Goal: Transaction & Acquisition: Purchase product/service

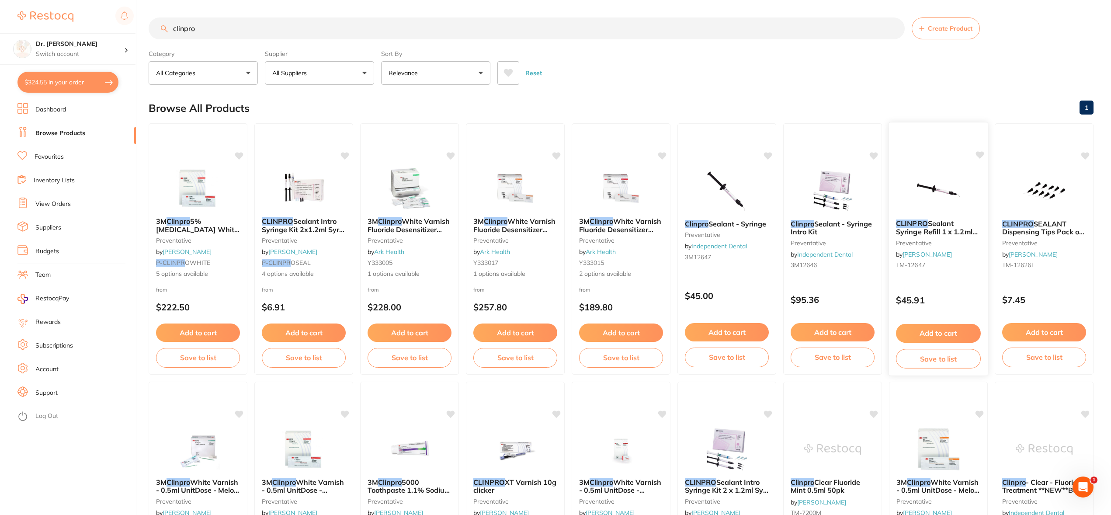
type input "clinpro"
click at [981, 153] on icon at bounding box center [980, 154] width 8 height 7
click at [931, 332] on button "Add to cart" at bounding box center [938, 333] width 85 height 19
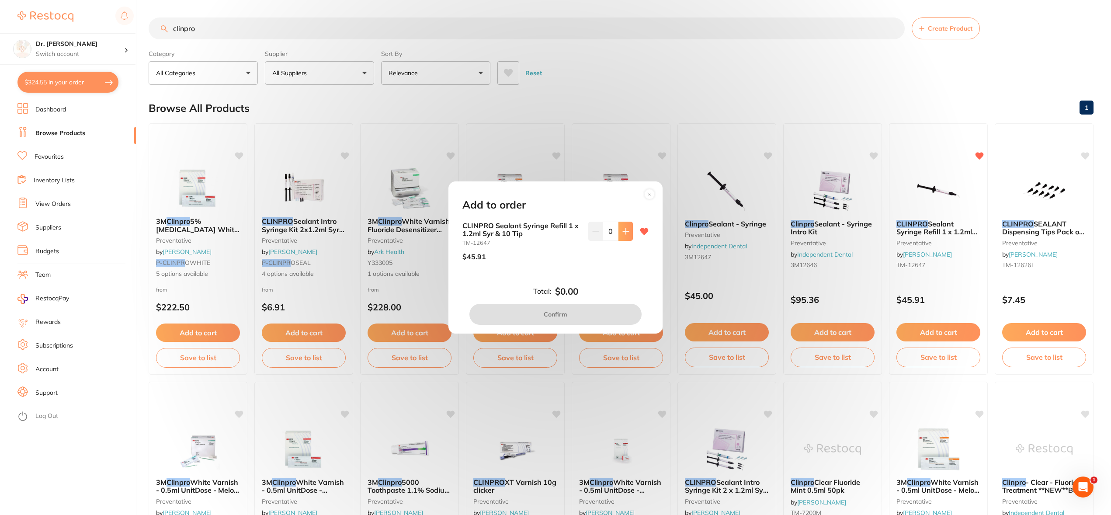
click at [623, 231] on icon at bounding box center [626, 231] width 6 height 6
type input "1"
click at [571, 315] on button "Confirm" at bounding box center [555, 314] width 172 height 21
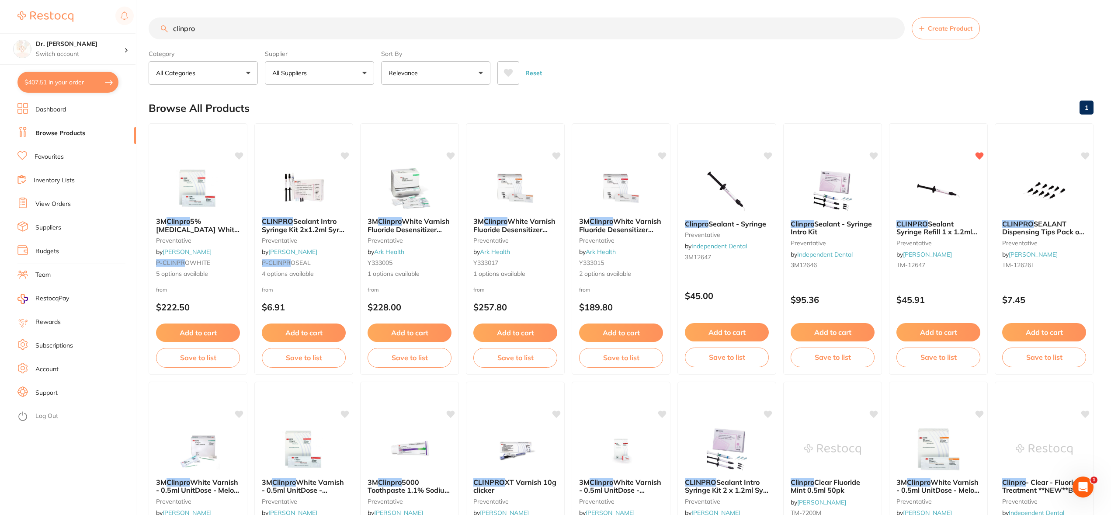
drag, startPoint x: 204, startPoint y: 33, endPoint x: 150, endPoint y: 26, distance: 54.6
click at [150, 26] on input "clinpro" at bounding box center [527, 28] width 756 height 22
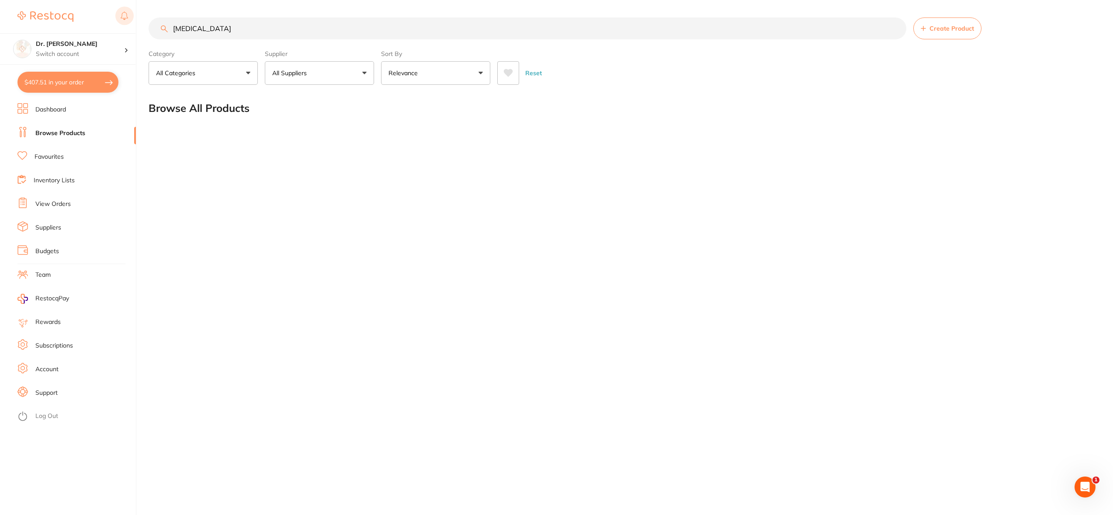
drag, startPoint x: 234, startPoint y: 30, endPoint x: 118, endPoint y: 23, distance: 116.0
click at [118, 23] on div "$407.51 Dr. [PERSON_NAME] Switch account Dr. [PERSON_NAME] $407.51 in your orde…" at bounding box center [556, 257] width 1113 height 515
type input "a"
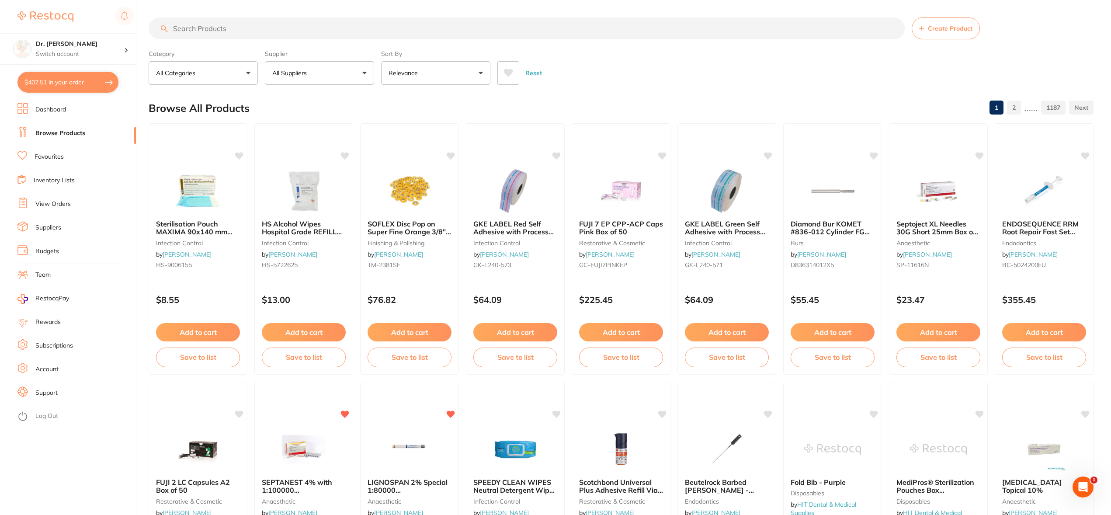
click at [202, 69] on button "All Categories" at bounding box center [203, 73] width 109 height 24
type input "ane"
click at [197, 146] on li "anaesthetic" at bounding box center [203, 145] width 102 height 18
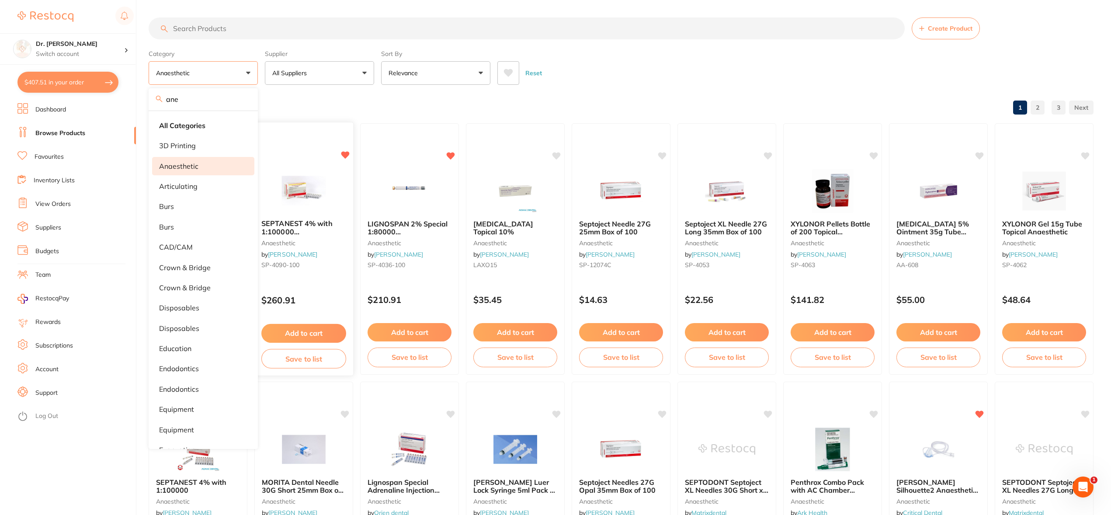
click at [311, 184] on img at bounding box center [303, 190] width 57 height 44
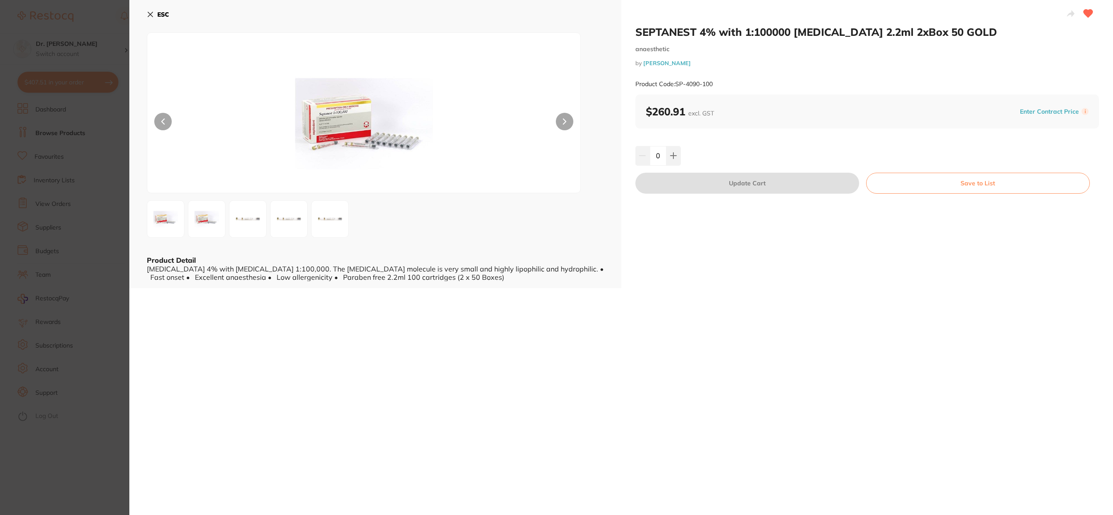
click at [334, 123] on img at bounding box center [364, 124] width 260 height 138
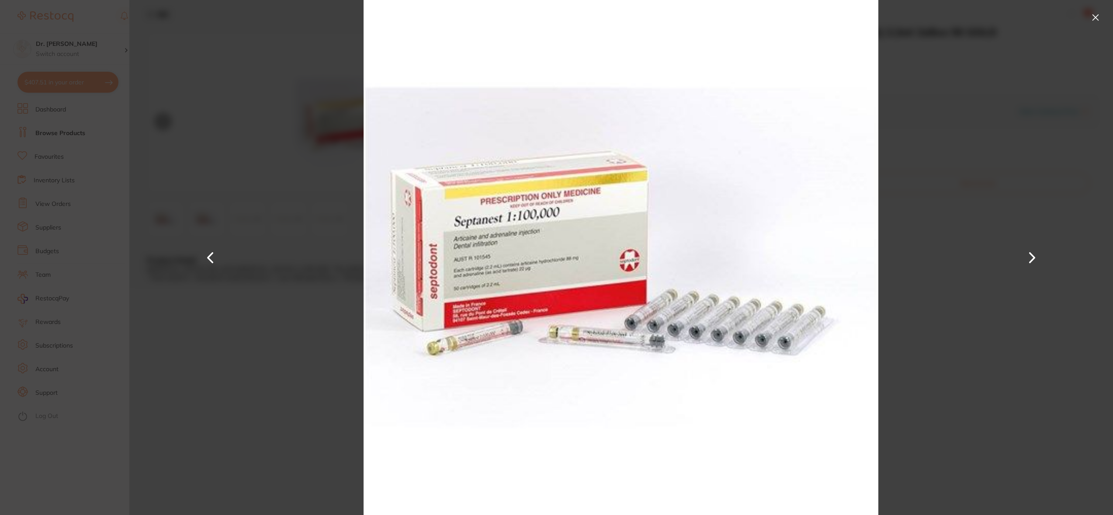
click at [1093, 18] on button at bounding box center [1095, 17] width 14 height 14
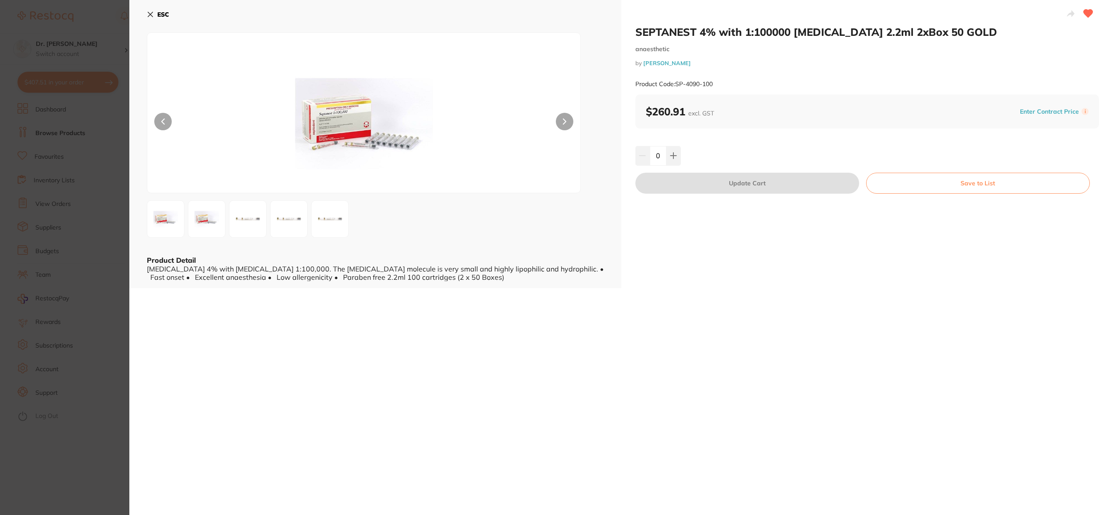
click at [150, 13] on icon at bounding box center [150, 14] width 7 height 7
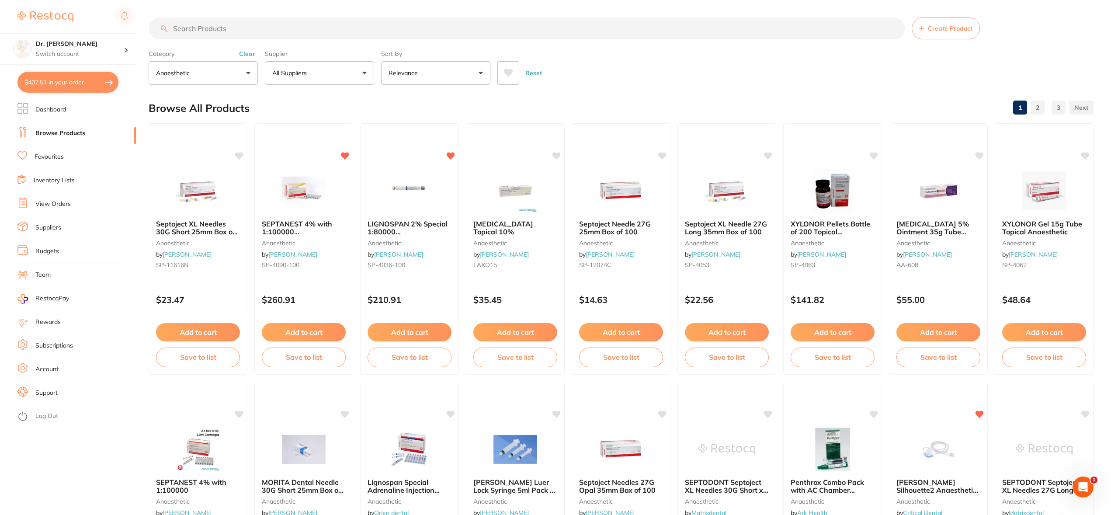
click at [222, 33] on input "search" at bounding box center [527, 28] width 756 height 22
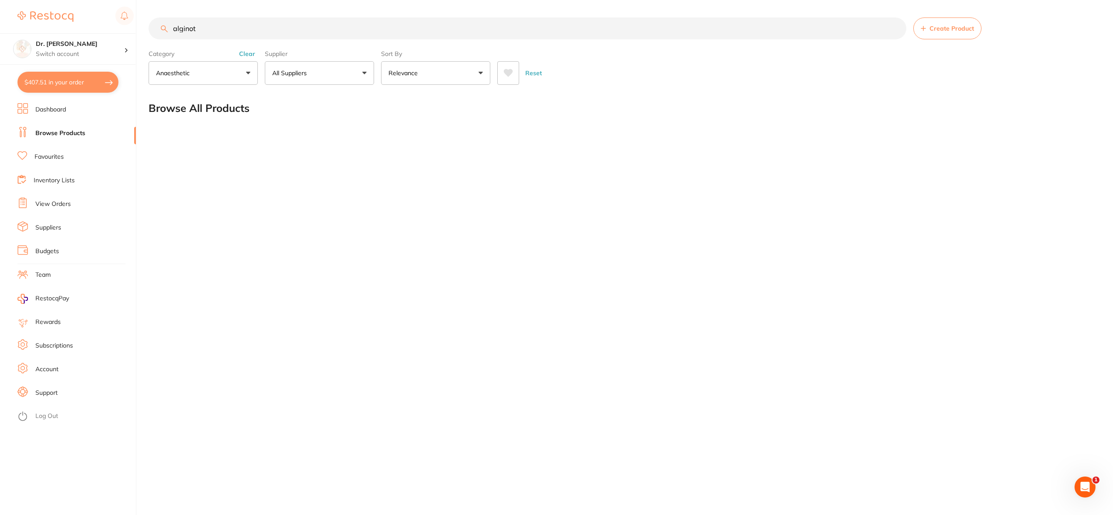
drag, startPoint x: 232, startPoint y: 34, endPoint x: 150, endPoint y: 26, distance: 82.5
click at [150, 26] on input "alginot" at bounding box center [528, 28] width 758 height 22
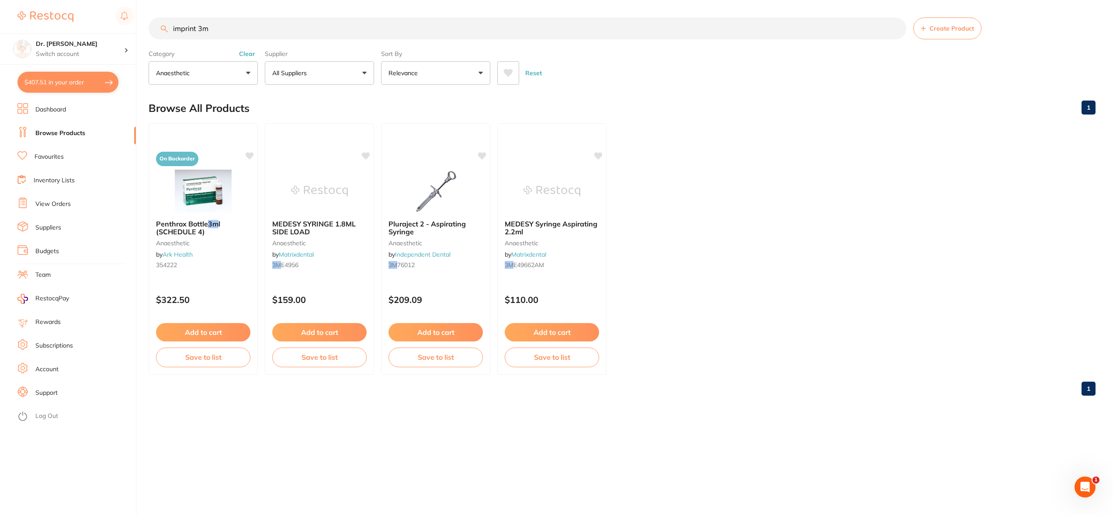
click at [244, 72] on button "anaesthetic" at bounding box center [203, 73] width 109 height 24
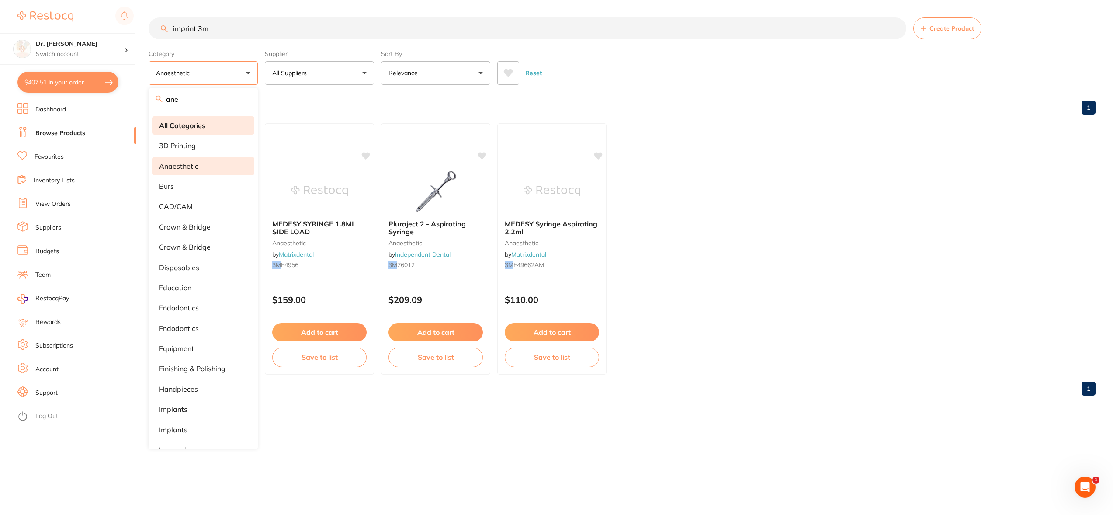
click at [212, 125] on li "All Categories" at bounding box center [203, 125] width 102 height 18
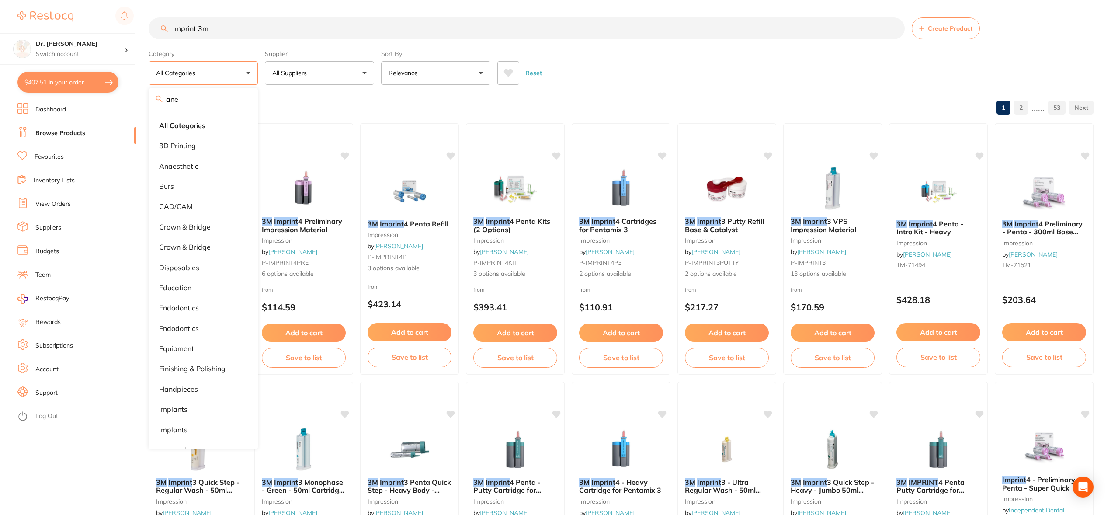
click at [776, 52] on div "Category All Categories ane All Categories 3D Printing anaesthetic burs CAD/CAM…" at bounding box center [621, 65] width 945 height 38
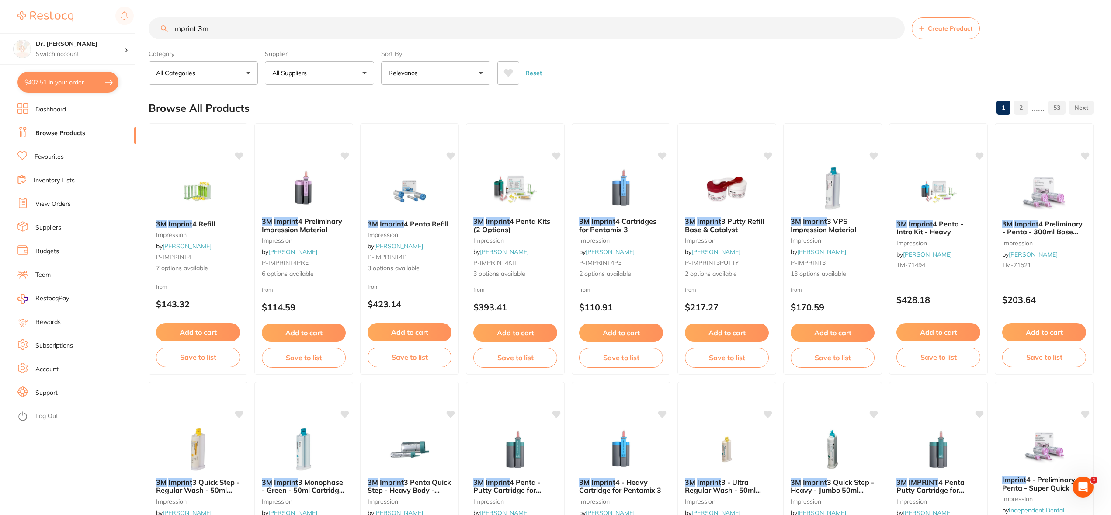
click at [277, 28] on input "imprint 3m" at bounding box center [527, 28] width 756 height 22
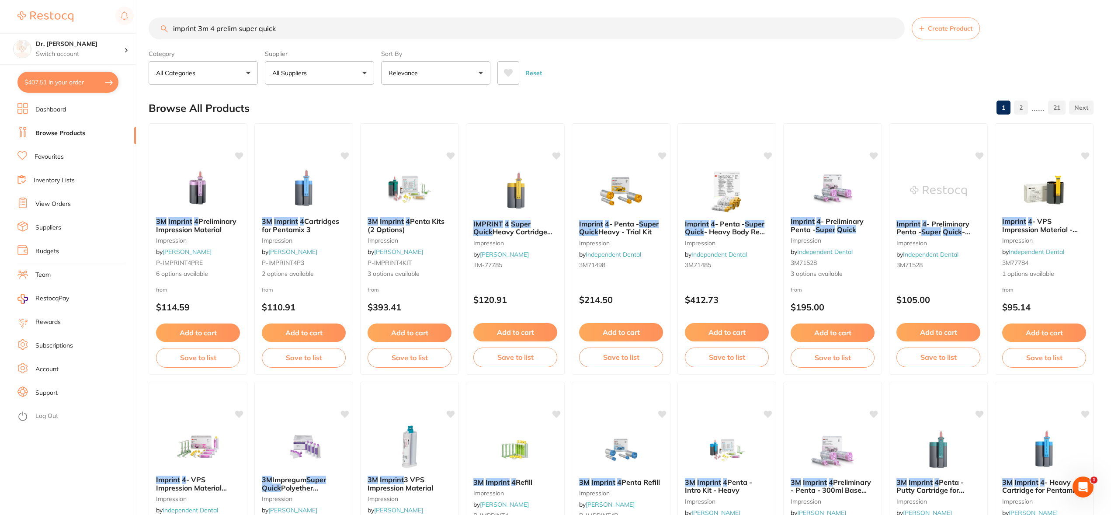
drag, startPoint x: 275, startPoint y: 30, endPoint x: 149, endPoint y: 28, distance: 126.3
click at [149, 28] on input "imprint 3m 4 prelim super quick" at bounding box center [527, 28] width 756 height 22
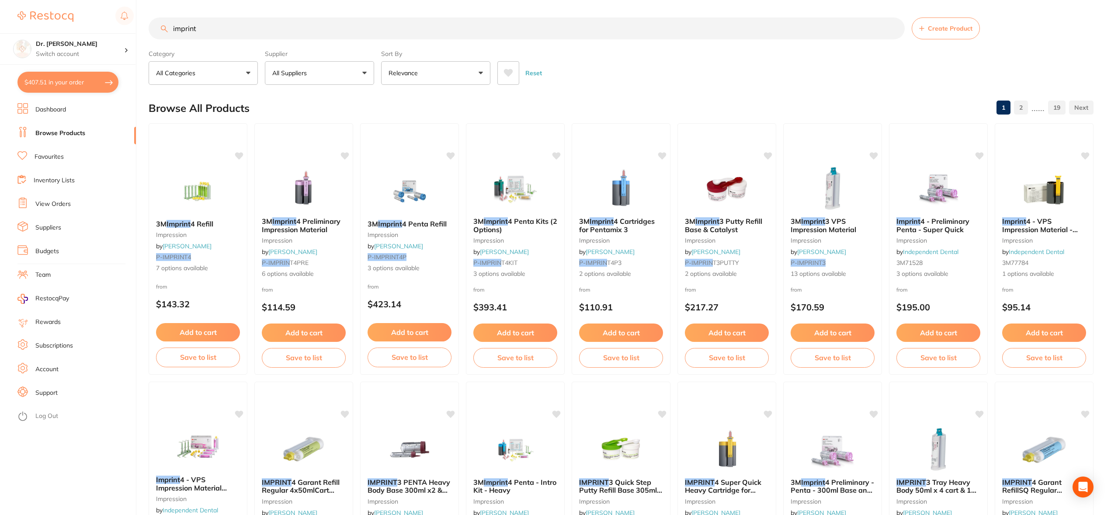
click at [342, 69] on button "All Suppliers" at bounding box center [319, 73] width 109 height 24
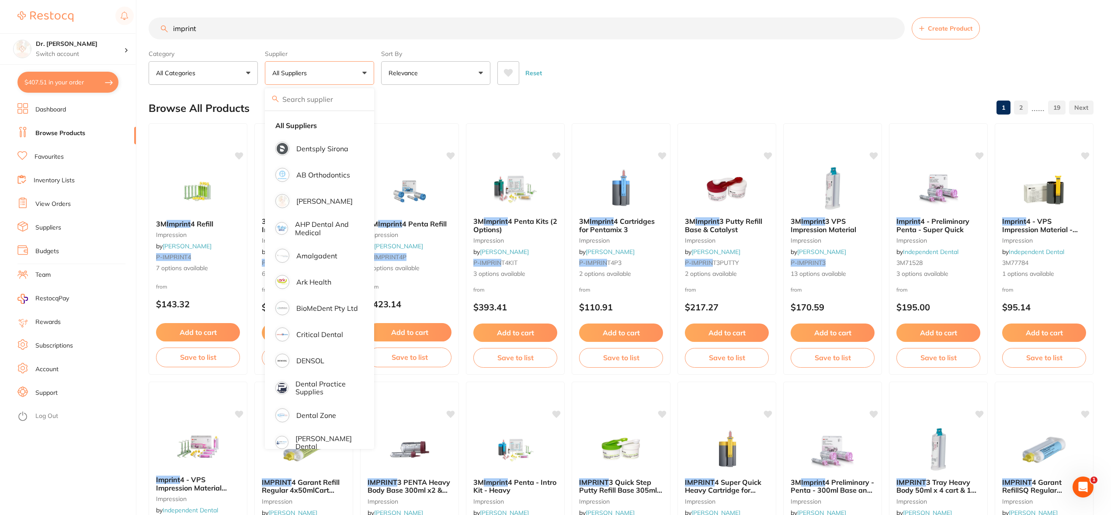
click at [344, 76] on button "All Suppliers" at bounding box center [319, 73] width 109 height 24
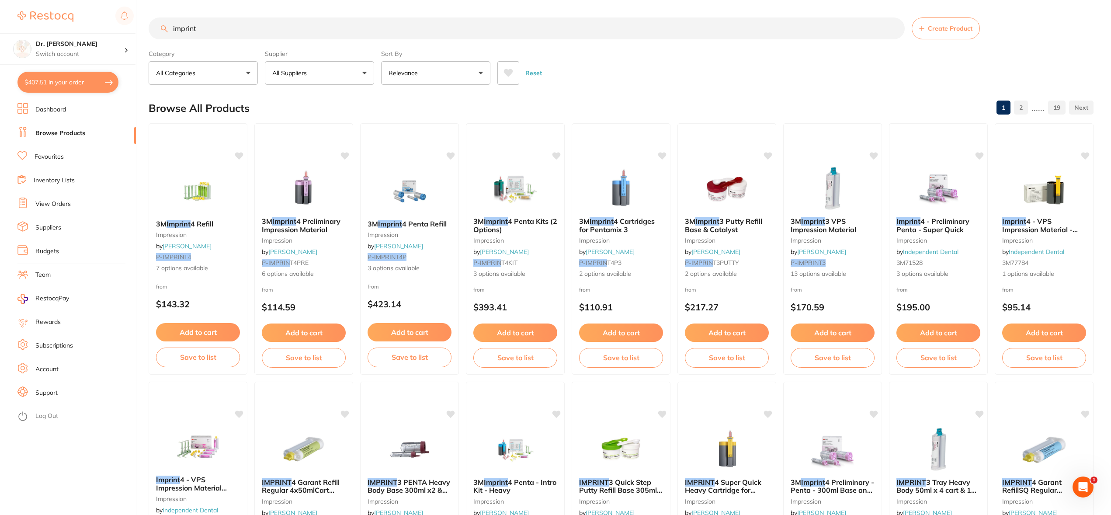
click at [249, 25] on input "imprint" at bounding box center [527, 28] width 756 height 22
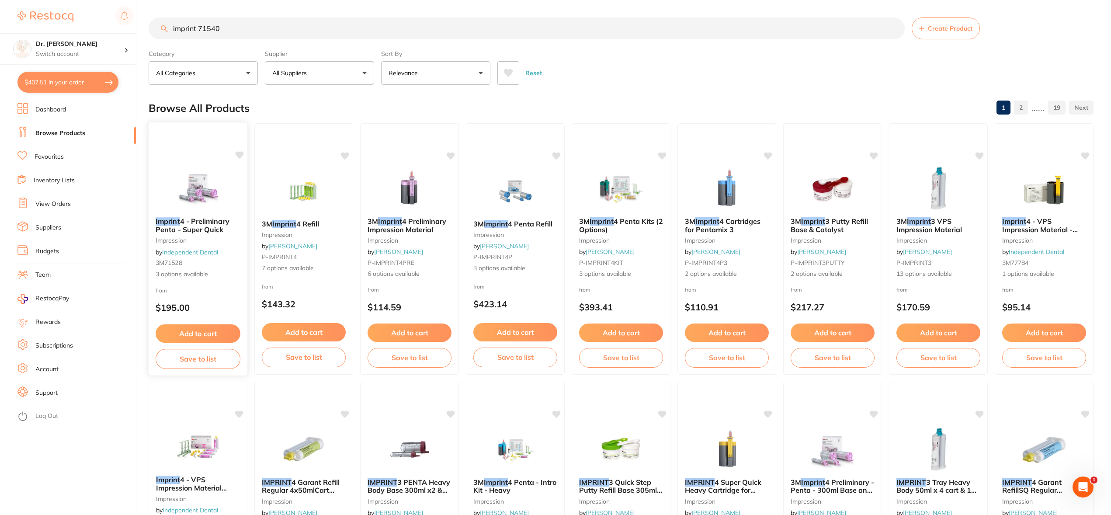
type input "imprint 71540"
click at [238, 152] on icon at bounding box center [239, 154] width 8 height 7
click at [204, 183] on img at bounding box center [197, 188] width 57 height 44
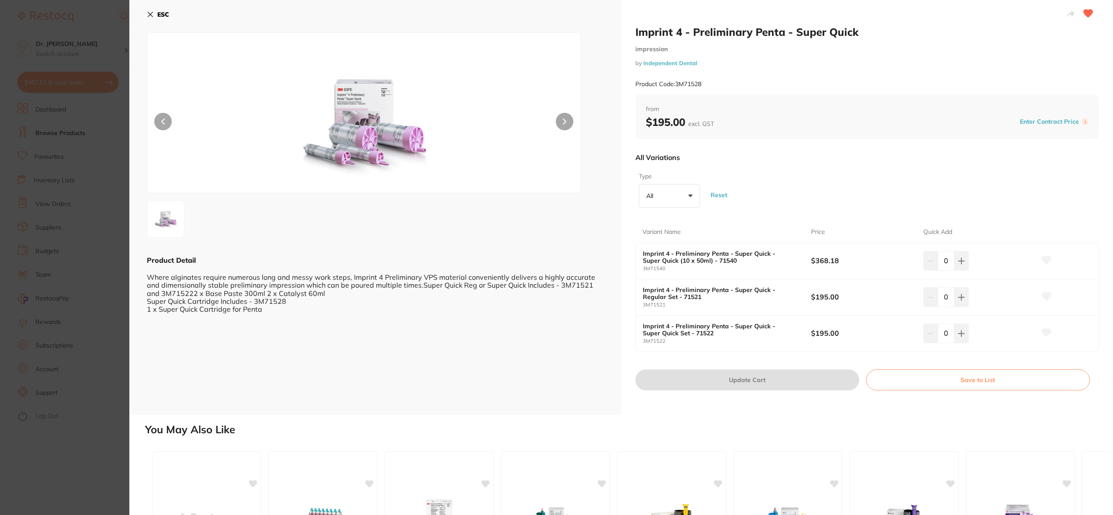
click at [152, 15] on icon at bounding box center [150, 14] width 7 height 7
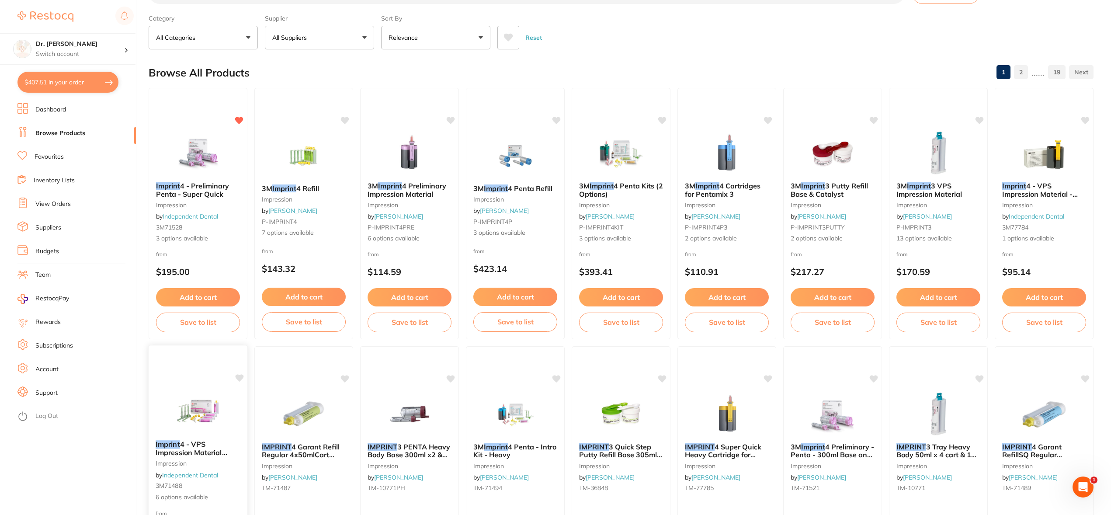
click at [201, 412] on img at bounding box center [197, 411] width 57 height 44
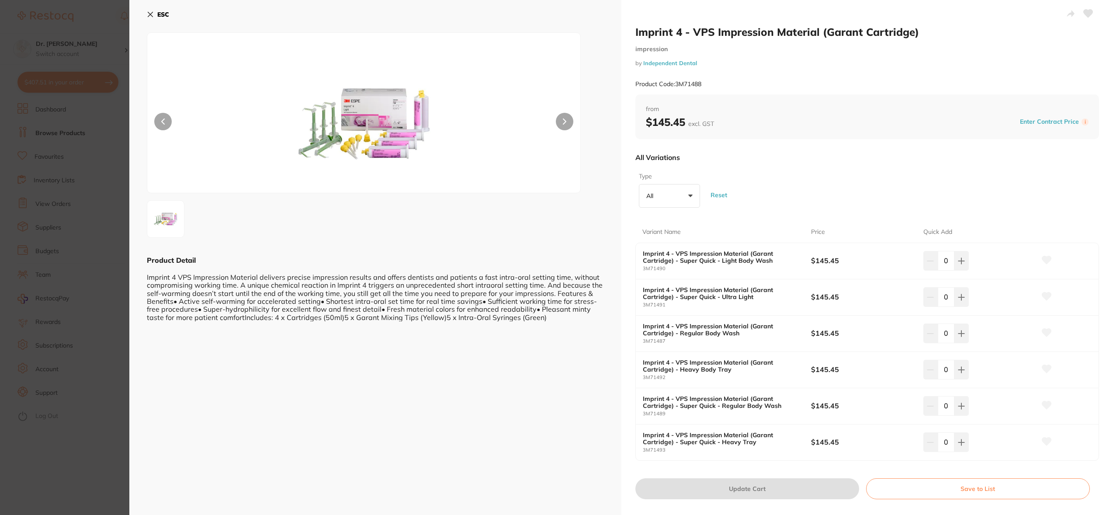
scroll to position [0, 0]
click at [391, 93] on img at bounding box center [364, 124] width 260 height 138
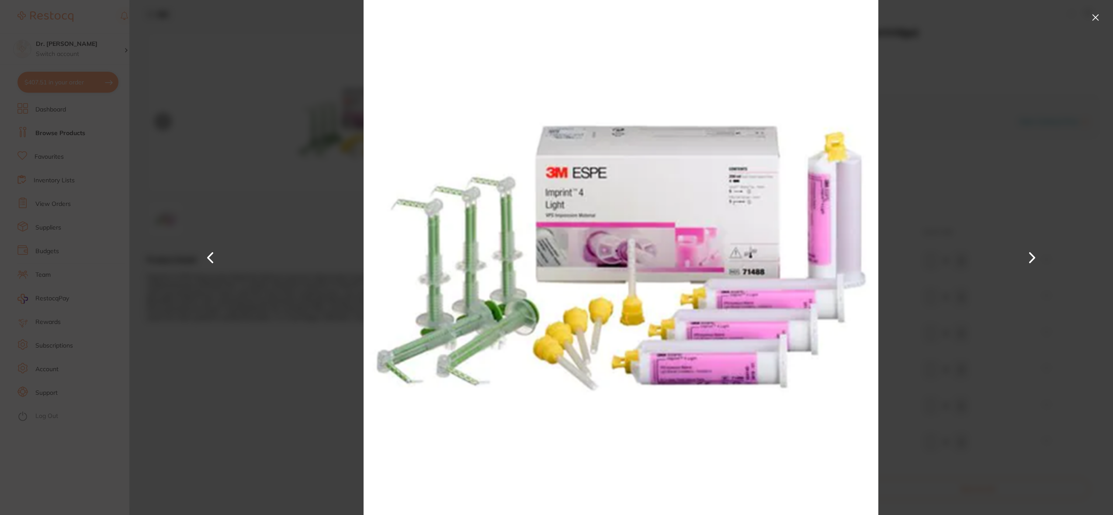
scroll to position [0, 0]
click at [996, 130] on div at bounding box center [620, 257] width 983 height 515
click at [1094, 14] on button at bounding box center [1095, 17] width 14 height 14
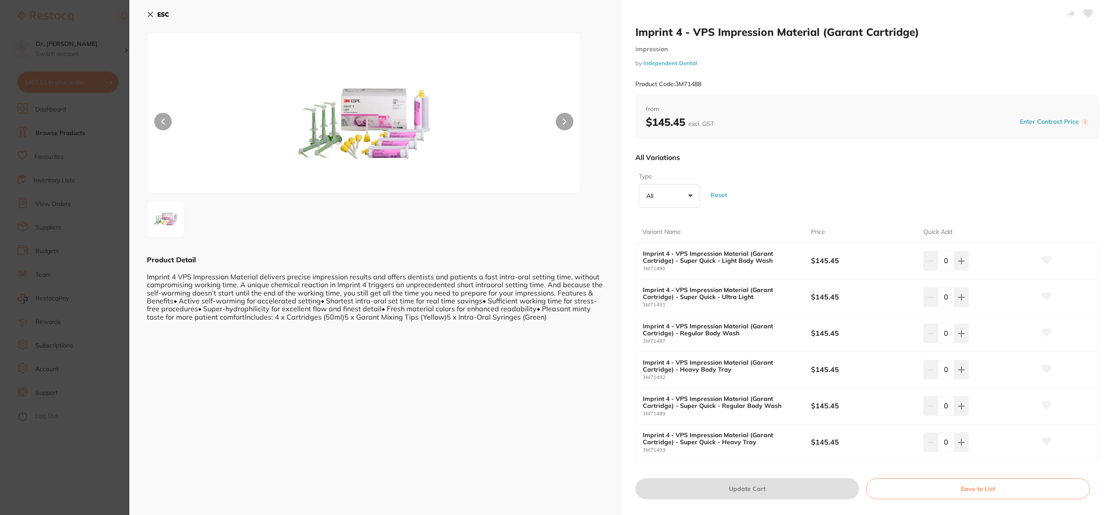
click at [152, 16] on icon at bounding box center [150, 14] width 5 height 5
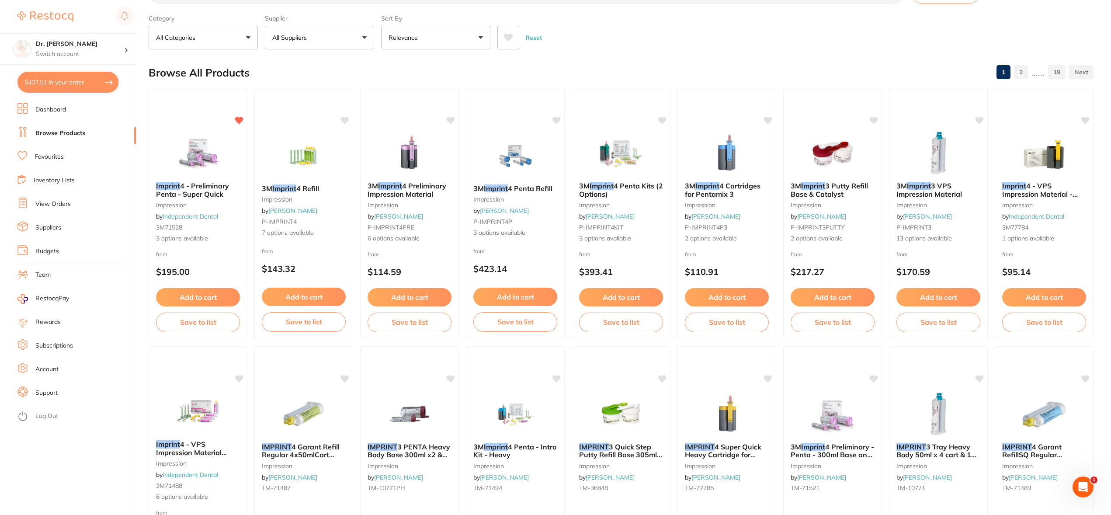
click at [313, 48] on button "All Suppliers" at bounding box center [319, 38] width 109 height 24
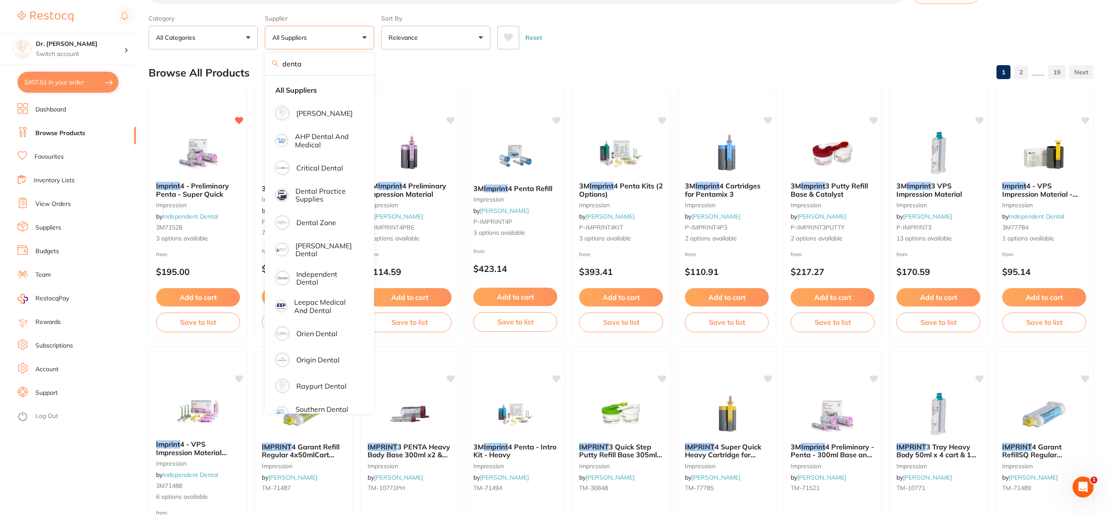
type input "dentav"
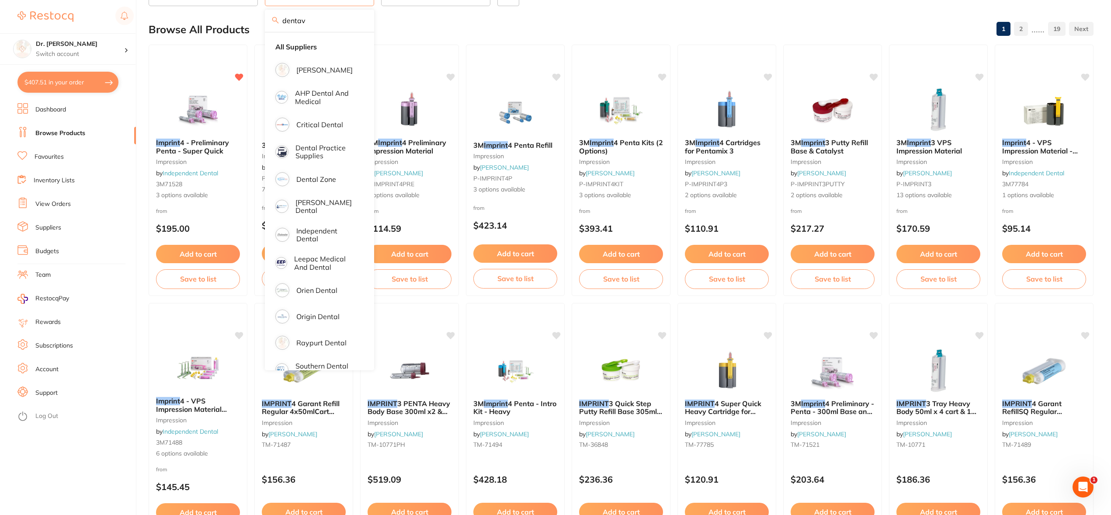
drag, startPoint x: 333, startPoint y: 21, endPoint x: 269, endPoint y: 20, distance: 64.7
click at [269, 20] on div "dentav" at bounding box center [319, 21] width 109 height 22
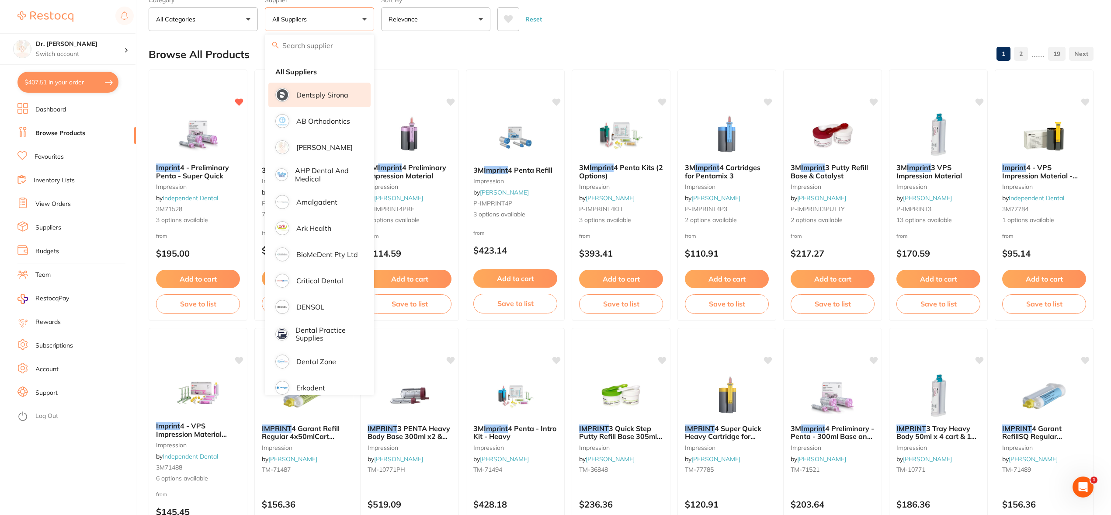
scroll to position [52, 0]
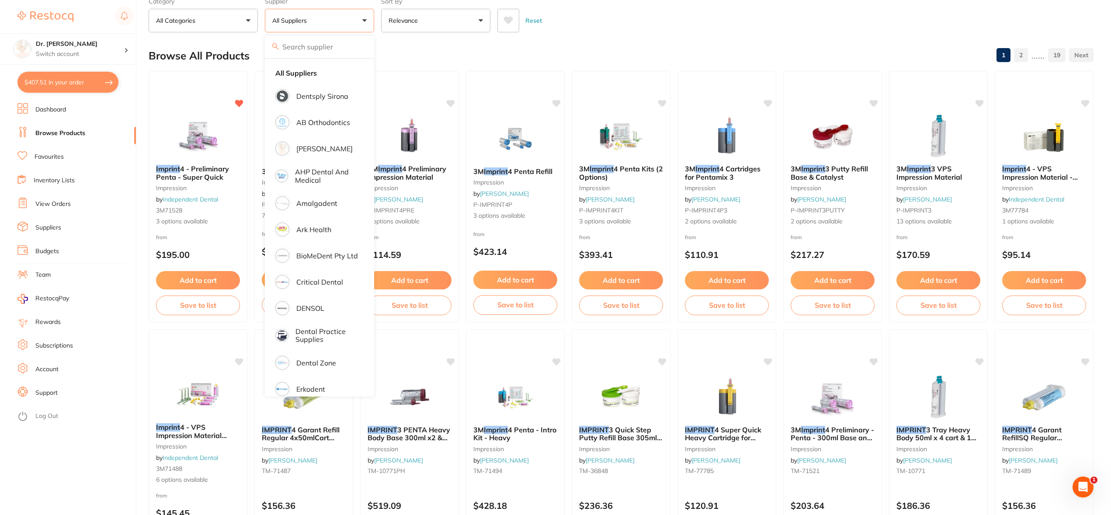
click at [543, 50] on div "Browse All Products 1 2 ...... 19" at bounding box center [621, 55] width 945 height 29
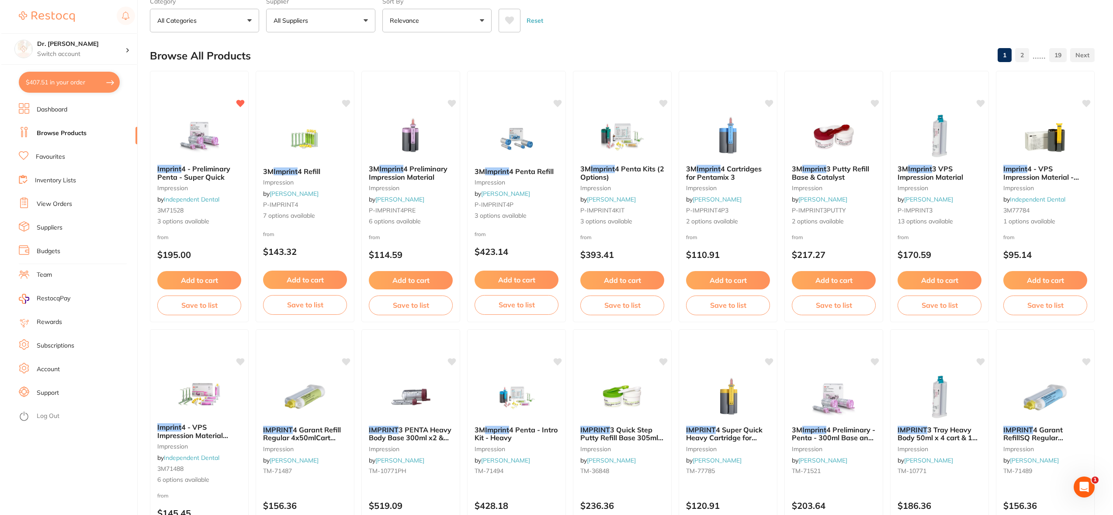
scroll to position [0, 0]
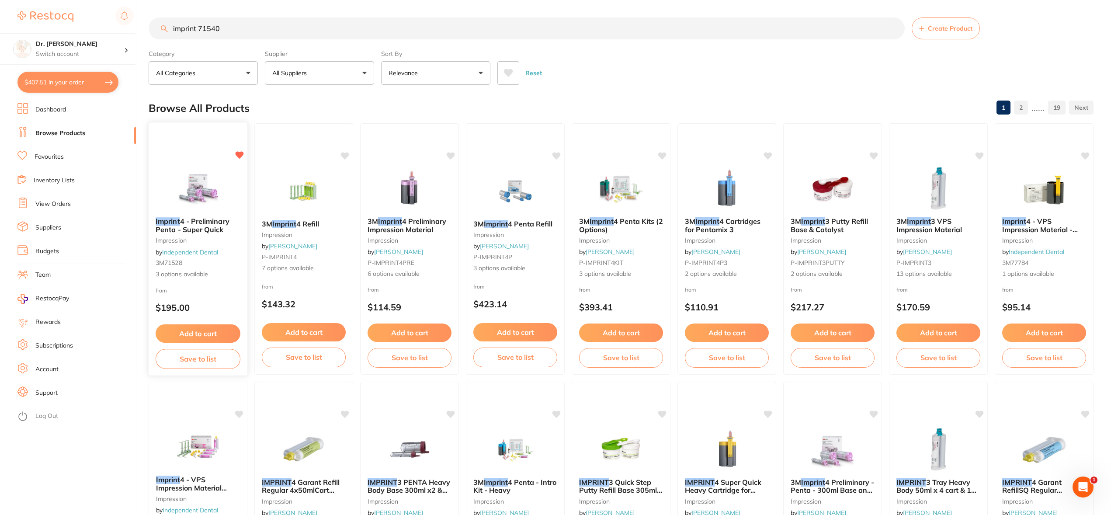
click at [180, 186] on img at bounding box center [197, 188] width 57 height 44
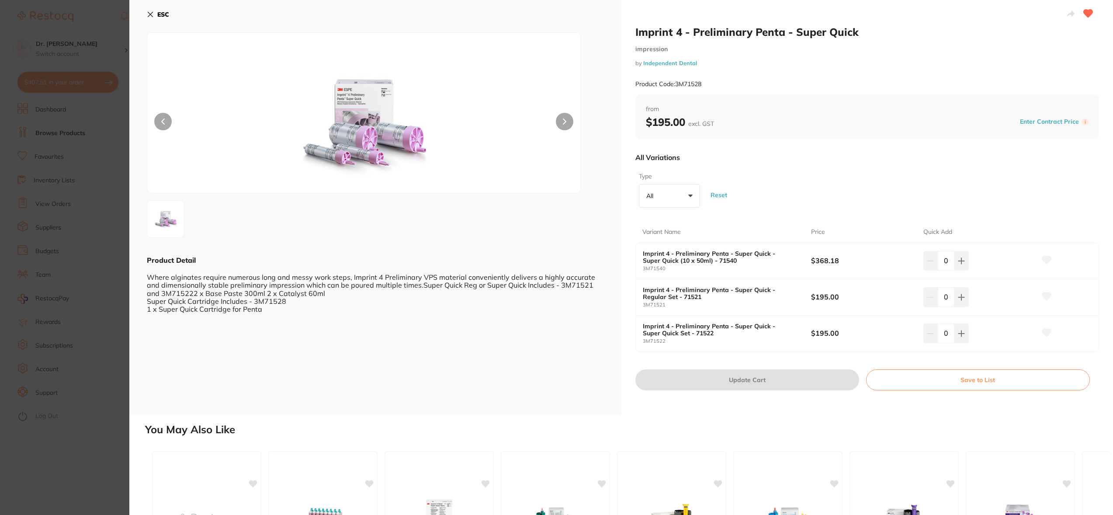
drag, startPoint x: 635, startPoint y: 32, endPoint x: 858, endPoint y: 38, distance: 222.9
click at [858, 38] on h2 "Imprint 4 - Preliminary Penta - Super Quick" at bounding box center [867, 31] width 464 height 13
drag, startPoint x: 859, startPoint y: 33, endPoint x: 632, endPoint y: 31, distance: 227.6
click at [632, 31] on div "Imprint 4 - Preliminary Penta - Super Quick impression by Independent Dental Pr…" at bounding box center [867, 207] width 492 height 415
copy h2 "Imprint 4 - Preliminary Penta - Super Quick"
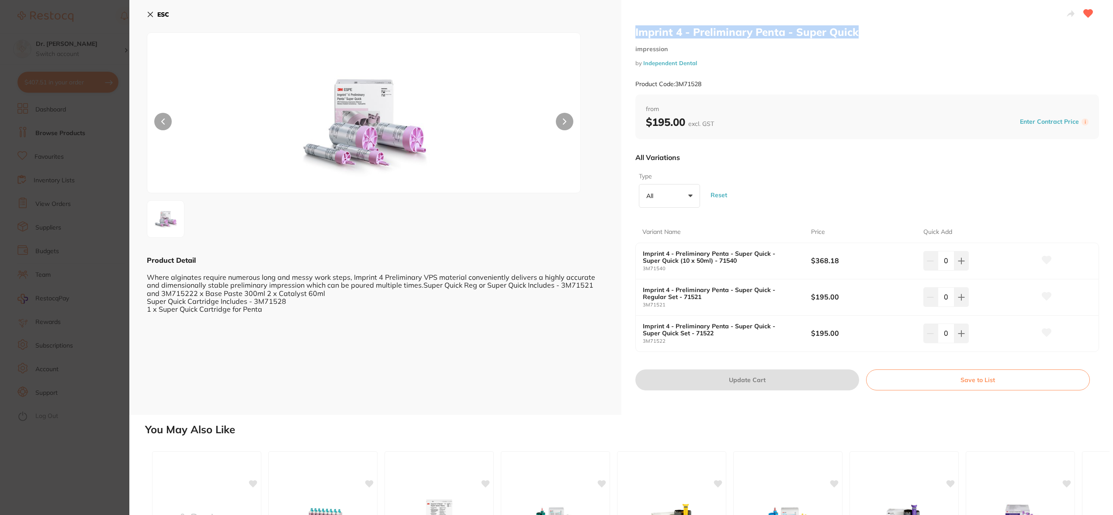
click at [147, 14] on icon at bounding box center [150, 14] width 7 height 7
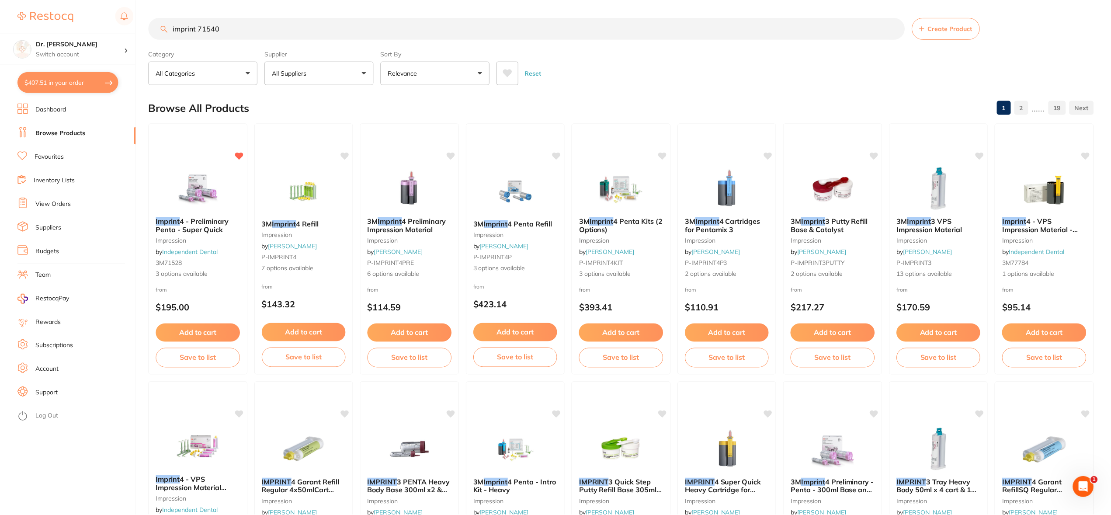
scroll to position [7, 0]
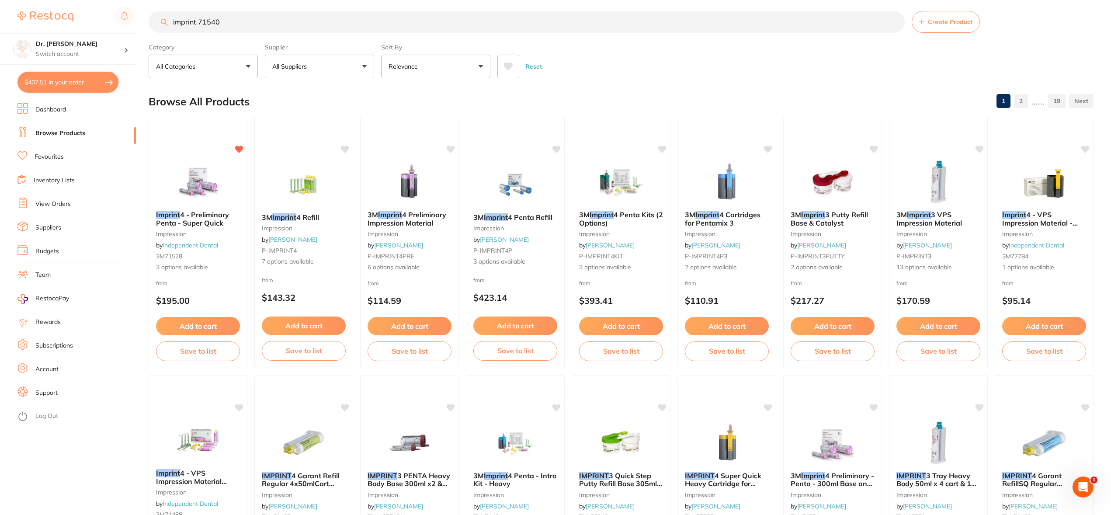
click at [254, 25] on input "imprint 71540" at bounding box center [527, 22] width 756 height 22
drag, startPoint x: 182, startPoint y: 22, endPoint x: 152, endPoint y: 21, distance: 30.6
click at [152, 21] on input "imprint 71540" at bounding box center [527, 22] width 756 height 22
paste input "Imprint 4 - Preliminary Penta - Super Quick"
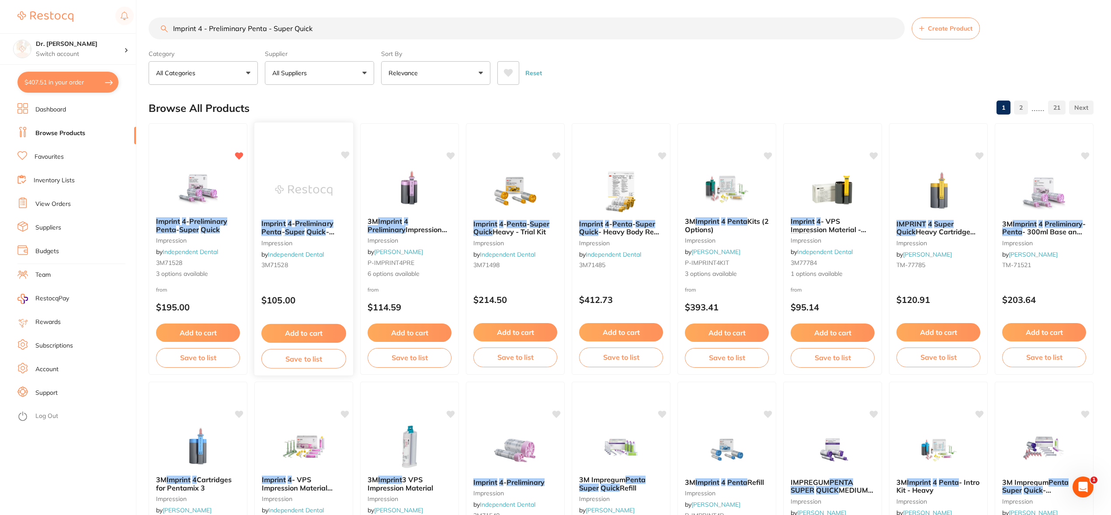
click at [323, 200] on img at bounding box center [303, 190] width 57 height 44
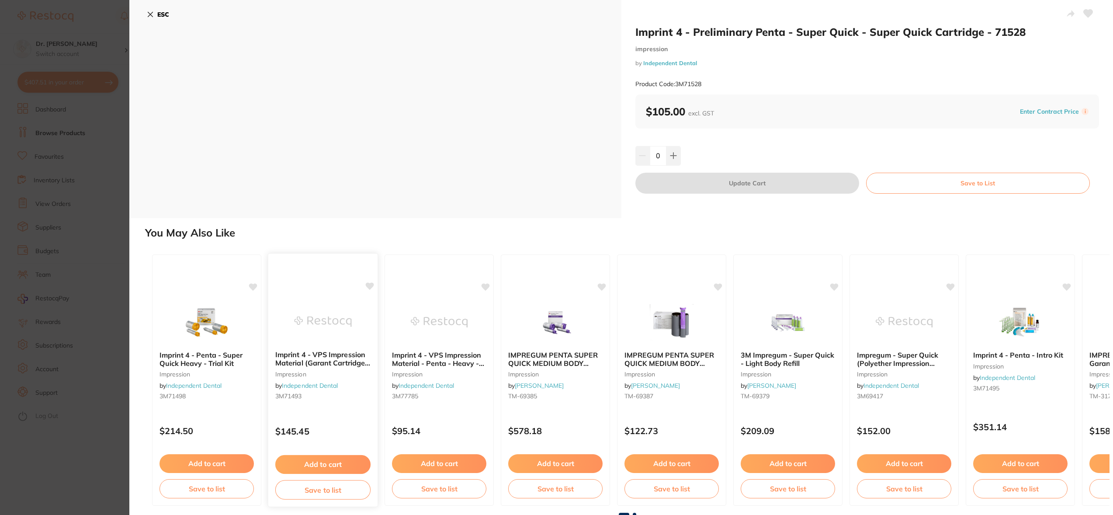
click at [337, 332] on img at bounding box center [322, 321] width 57 height 44
click at [144, 14] on div "ESC" at bounding box center [375, 109] width 492 height 218
click at [150, 14] on icon at bounding box center [150, 14] width 5 height 5
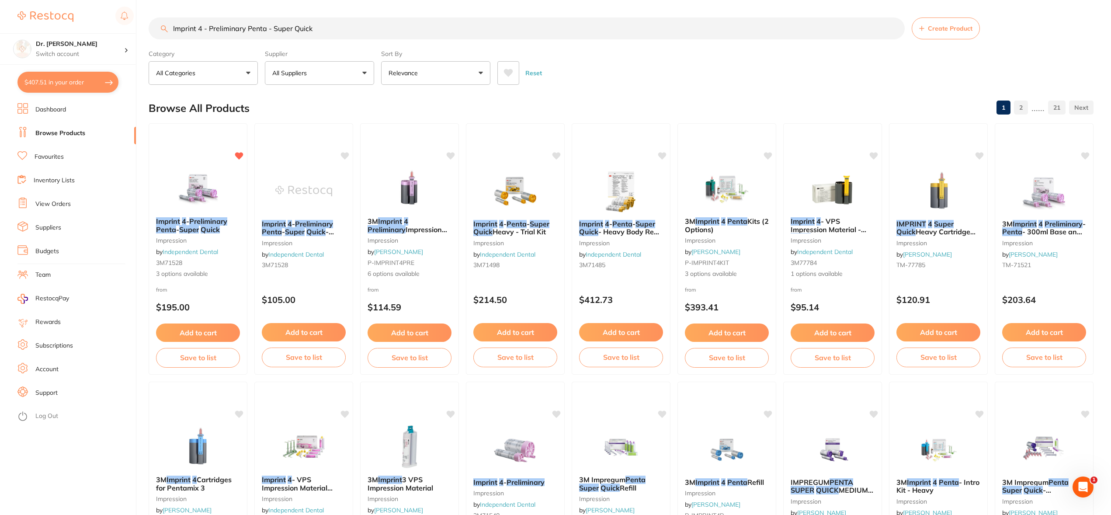
drag, startPoint x: 267, startPoint y: 28, endPoint x: 246, endPoint y: 30, distance: 21.9
click at [246, 30] on input "Imprint 4 - Preliminary Penta - Super Quick" at bounding box center [527, 28] width 756 height 22
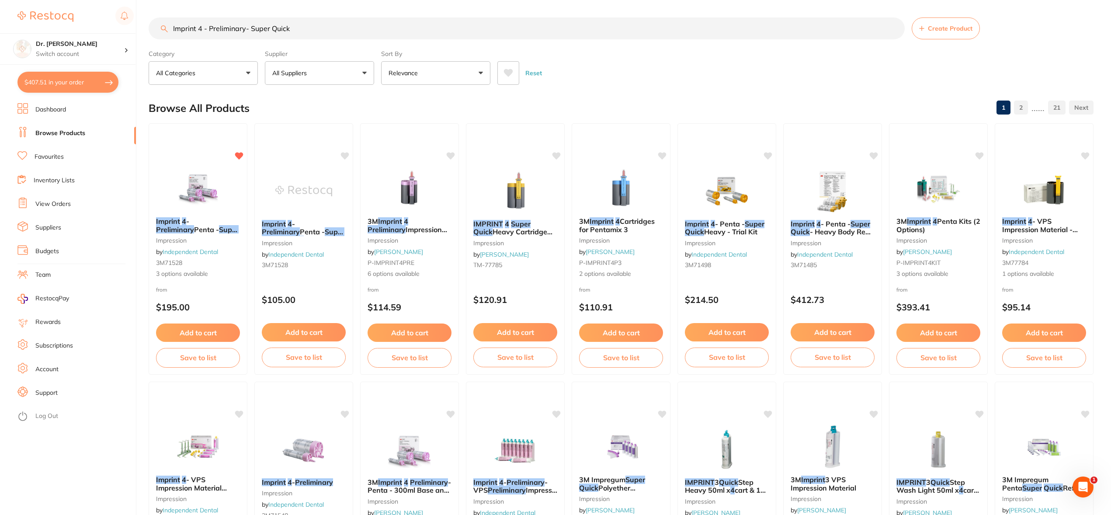
click at [248, 31] on input "Imprint 4 - Preliminary- Super Quick" at bounding box center [527, 28] width 756 height 22
click at [206, 31] on input "Imprint 4 - Preliminary Super Quick" at bounding box center [527, 28] width 756 height 22
click at [304, 31] on input "Imprint 4 Preliminary Super Quick" at bounding box center [527, 28] width 756 height 22
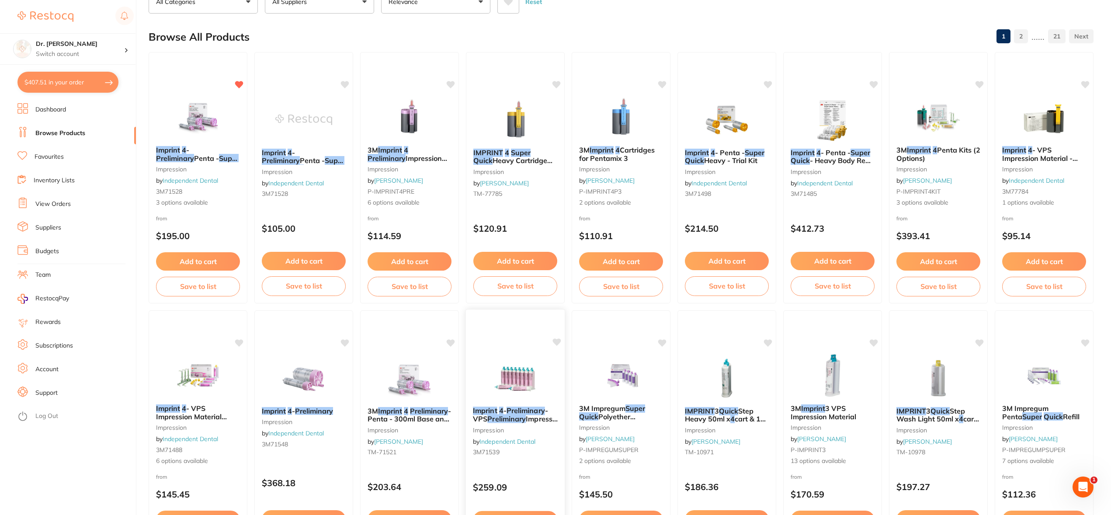
scroll to position [72, 0]
click at [513, 372] on img at bounding box center [514, 377] width 57 height 44
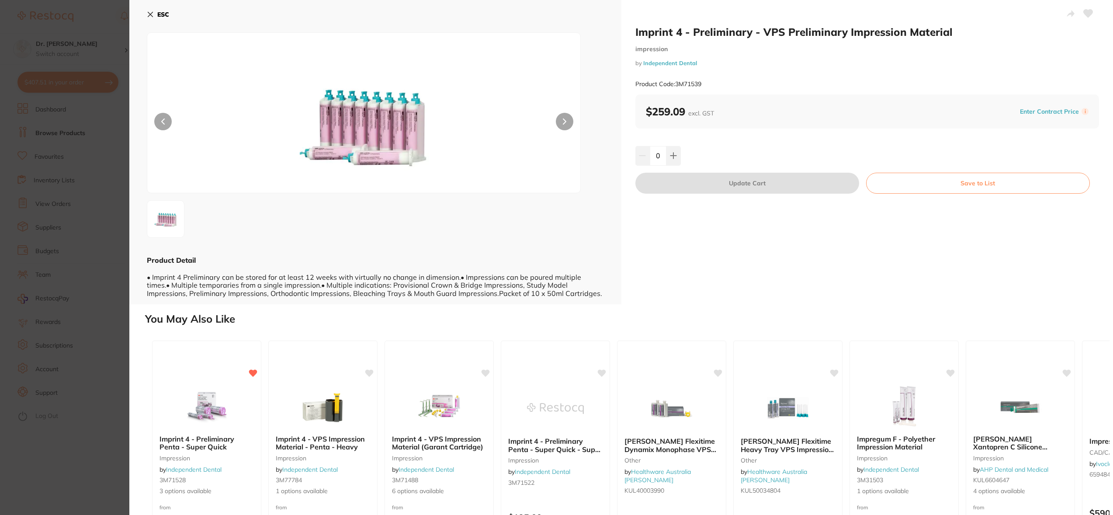
click at [391, 112] on img at bounding box center [364, 124] width 260 height 138
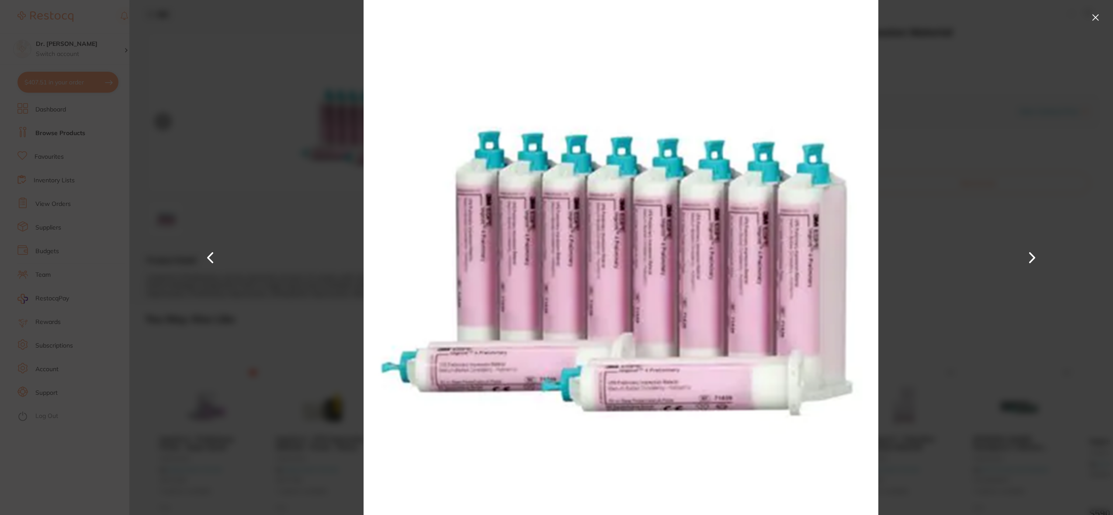
click at [1095, 17] on button at bounding box center [1095, 17] width 14 height 14
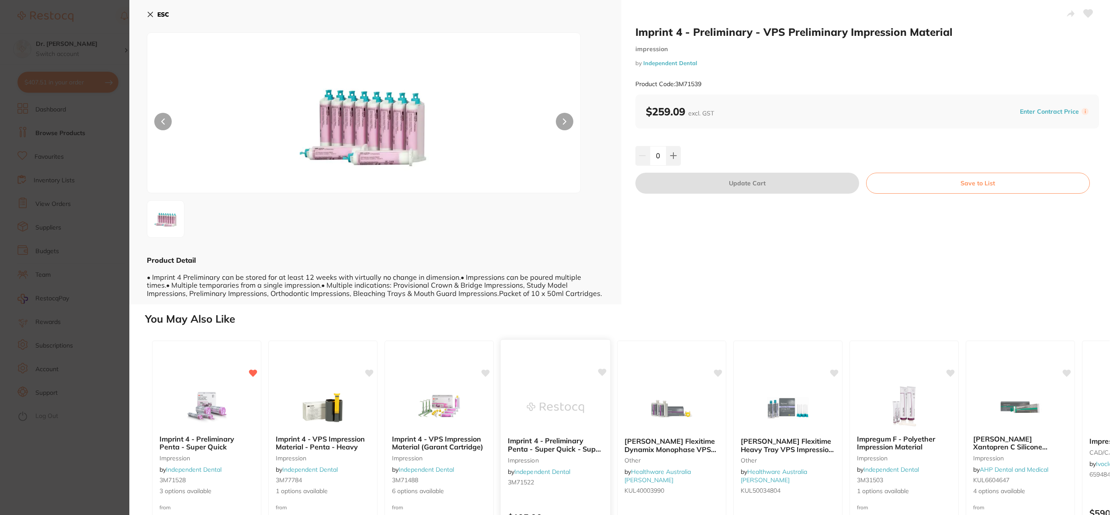
scroll to position [55, 0]
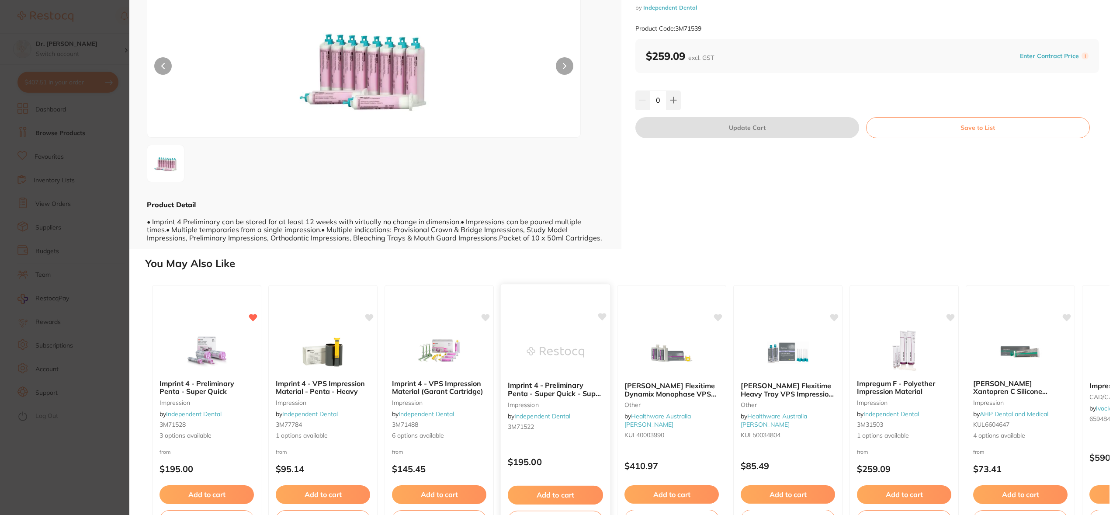
click at [549, 388] on b "Imprint 4 - Preliminary Penta - Super Quick - Super Quick Set - 71522" at bounding box center [555, 389] width 95 height 16
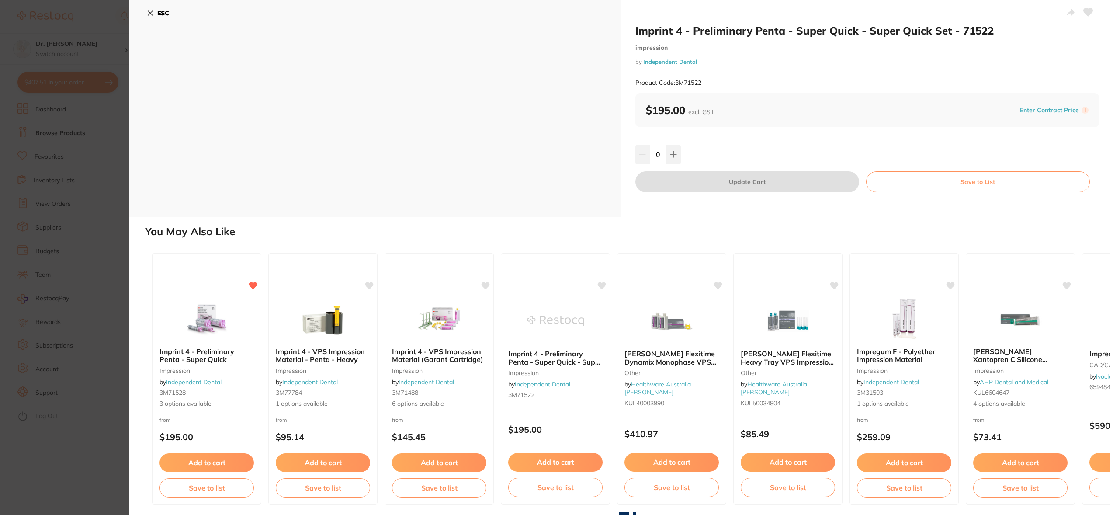
click at [150, 14] on icon at bounding box center [150, 13] width 5 height 5
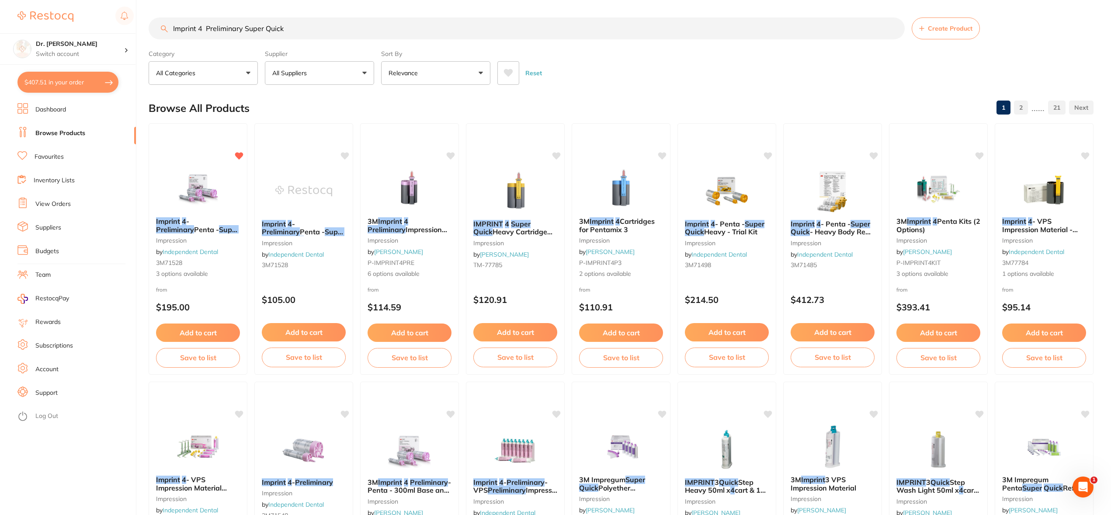
click at [352, 34] on input "Imprint 4 Preliminary Super Quick" at bounding box center [527, 28] width 756 height 22
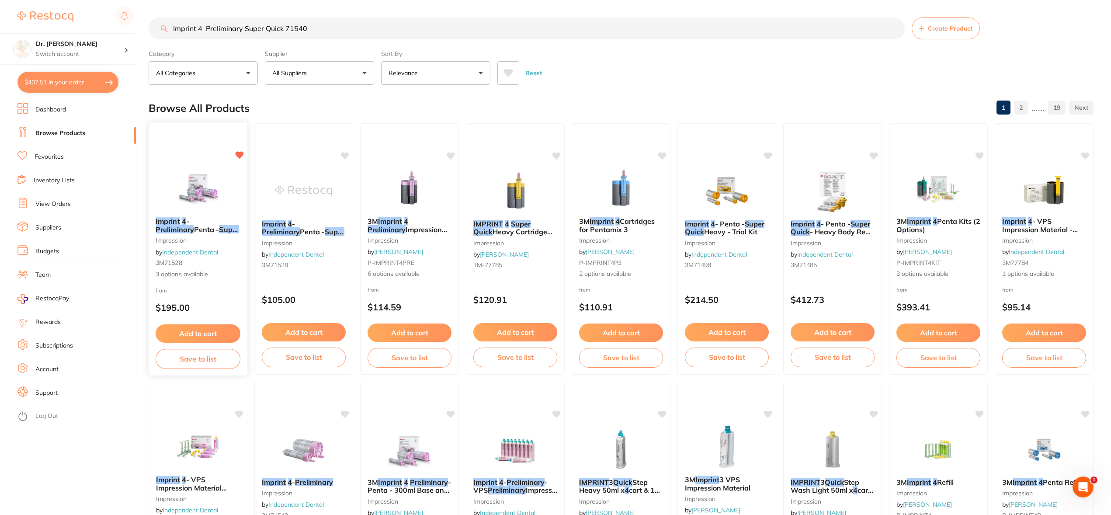
click at [238, 155] on icon at bounding box center [239, 154] width 8 height 7
drag, startPoint x: 284, startPoint y: 30, endPoint x: 137, endPoint y: 22, distance: 147.0
click at [137, 22] on div "$407.51 Dr. [PERSON_NAME] Switch account Dr. [PERSON_NAME] $407.51 in your orde…" at bounding box center [555, 257] width 1111 height 515
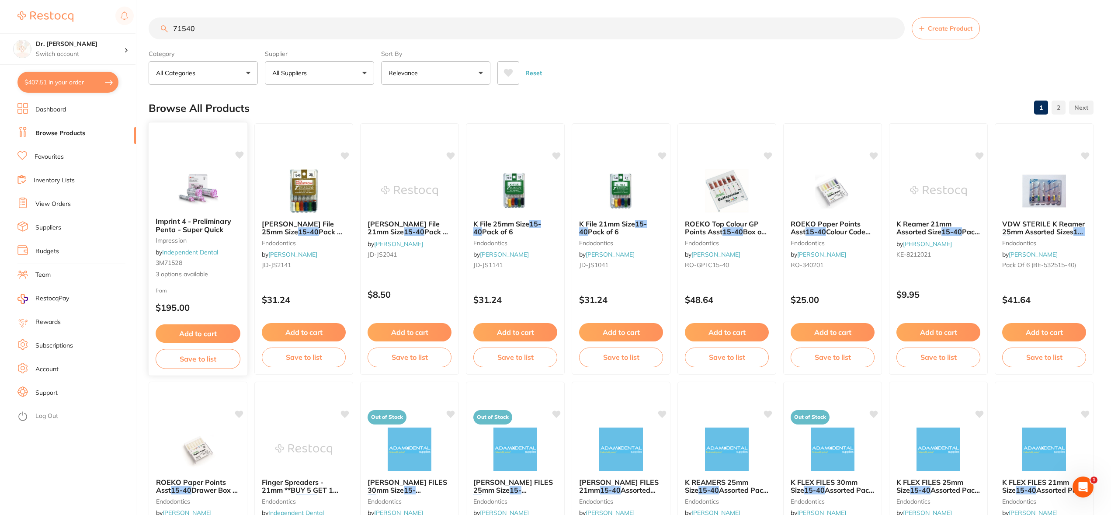
click at [208, 187] on img at bounding box center [197, 188] width 57 height 44
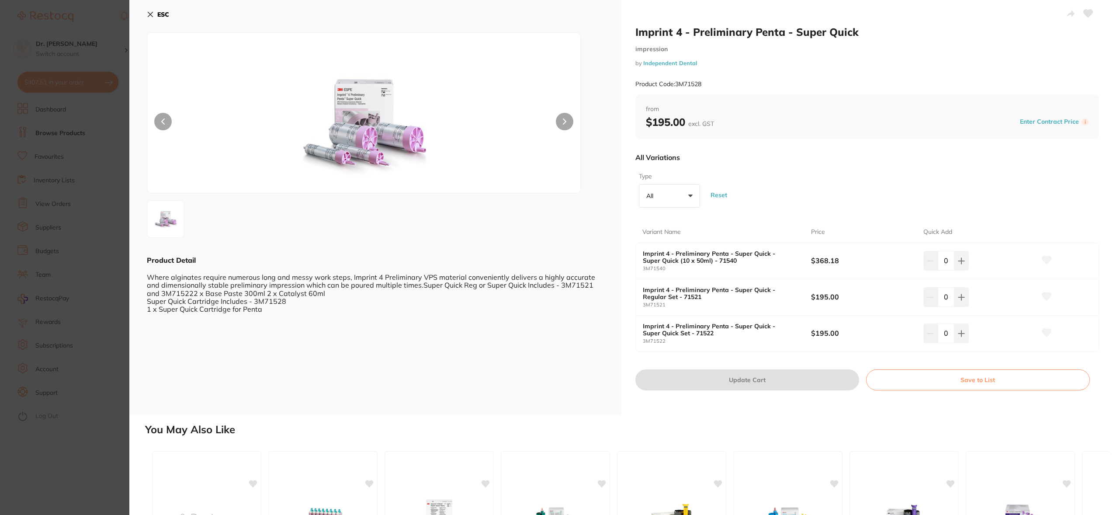
click at [158, 15] on b "ESC" at bounding box center [163, 14] width 12 height 8
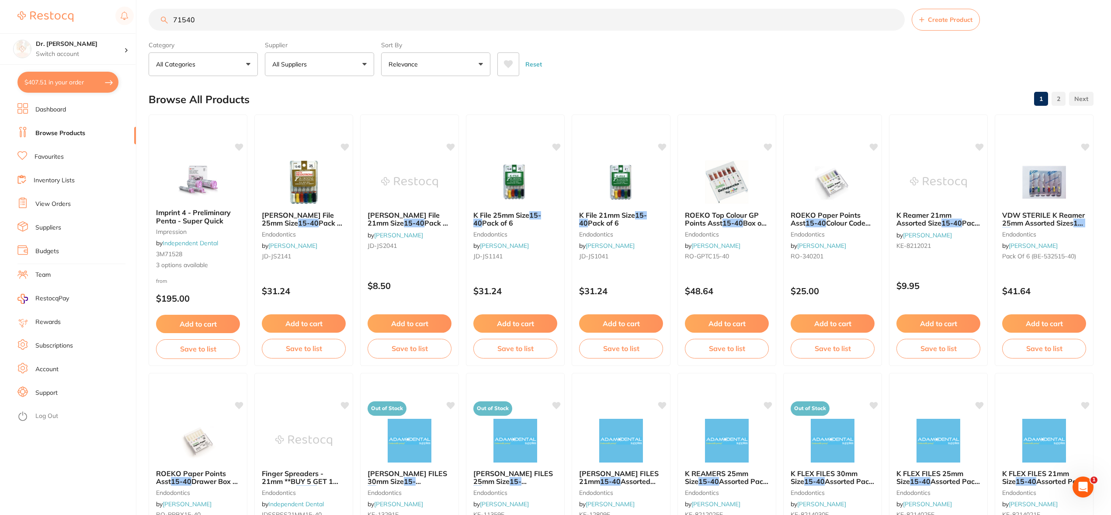
click at [227, 22] on input "71540" at bounding box center [527, 20] width 756 height 22
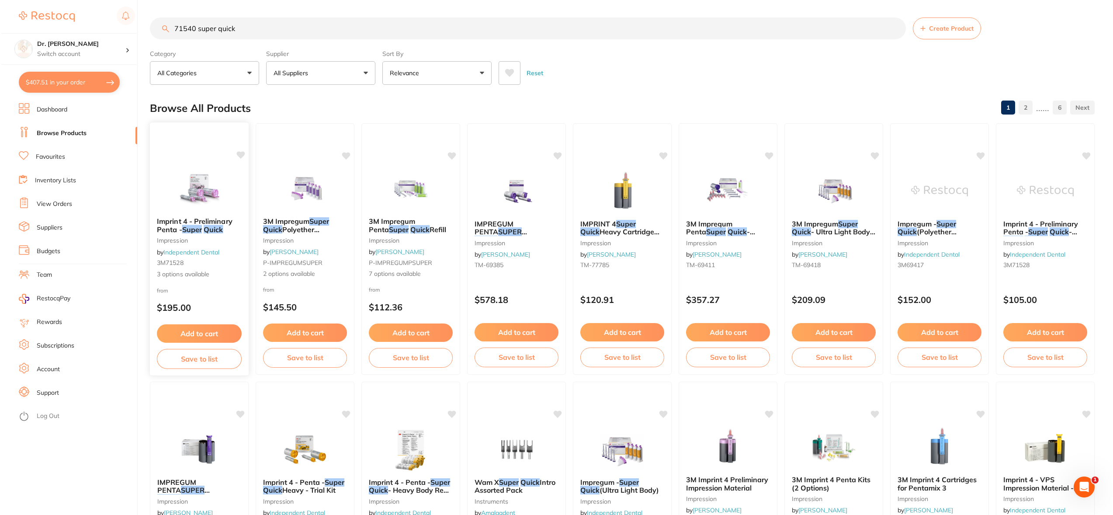
scroll to position [0, 0]
click at [201, 193] on img at bounding box center [197, 188] width 57 height 44
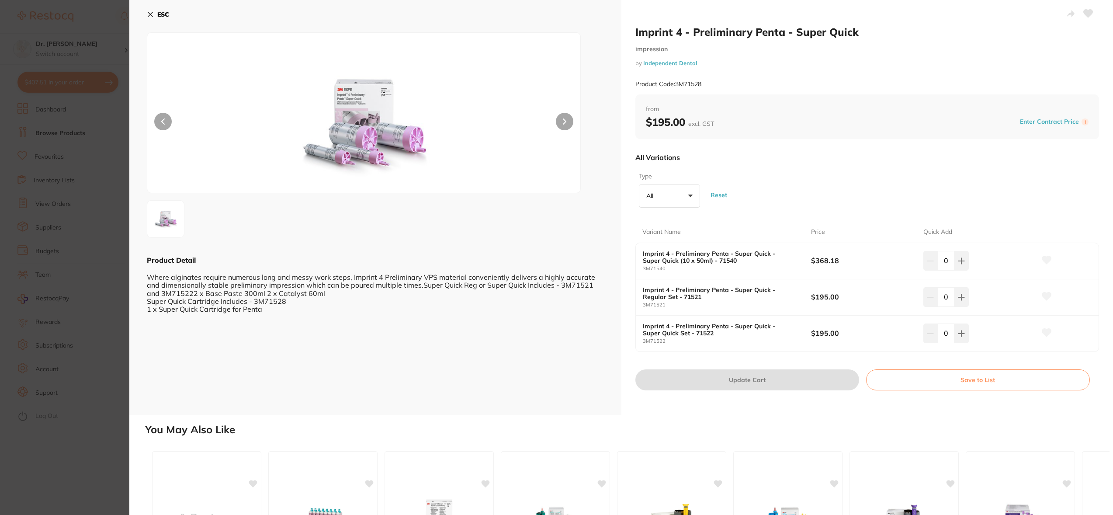
click at [1042, 260] on icon at bounding box center [1046, 260] width 9 height 8
click at [151, 13] on icon at bounding box center [150, 14] width 7 height 7
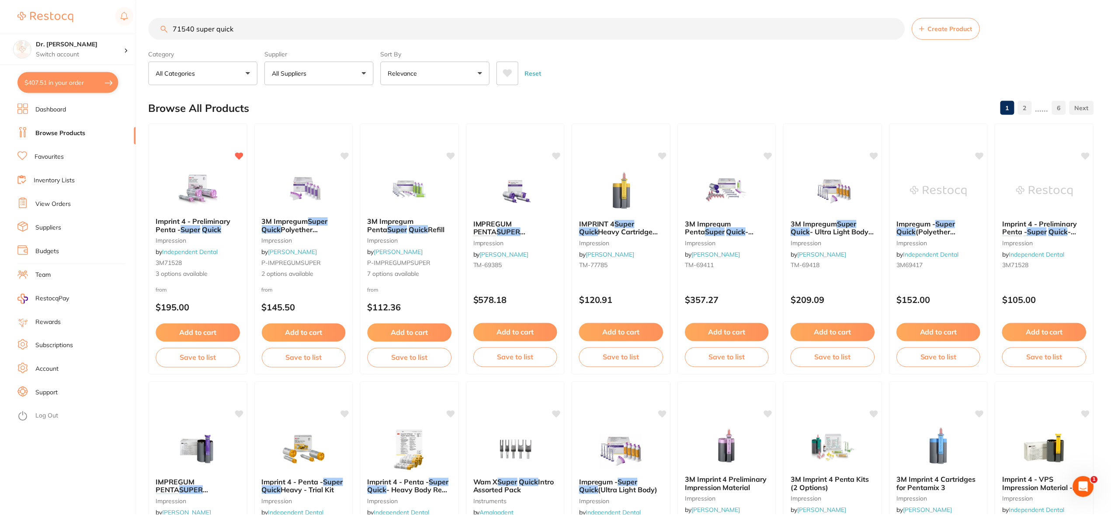
scroll to position [9, 0]
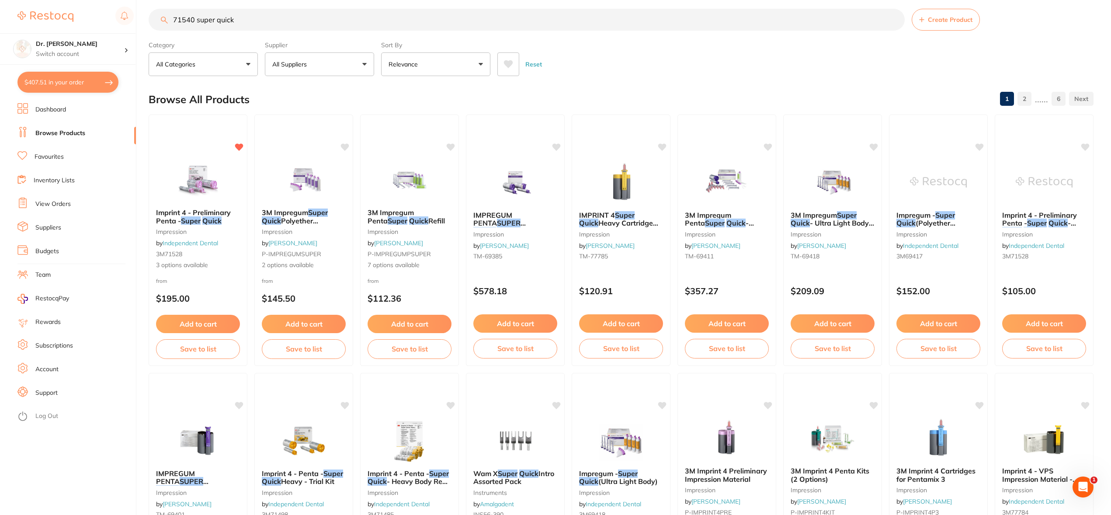
drag, startPoint x: 116, startPoint y: 15, endPoint x: 97, endPoint y: 14, distance: 18.8
click at [97, 15] on div "$407.51 Dr. [PERSON_NAME] Switch account Dr. [PERSON_NAME] $407.51 in your orde…" at bounding box center [555, 248] width 1111 height 515
type input "alginot"
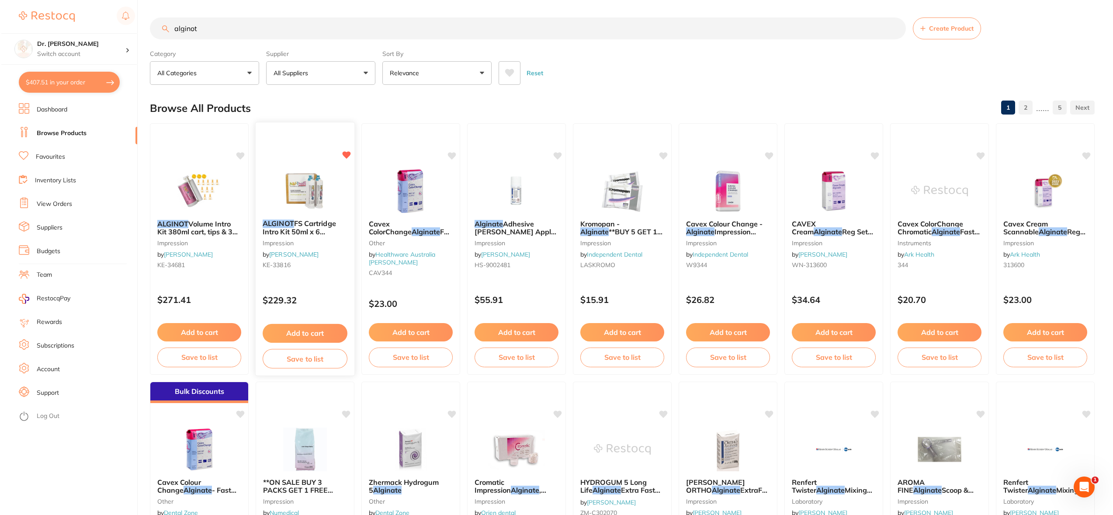
scroll to position [0, 0]
click at [299, 187] on img at bounding box center [303, 190] width 57 height 44
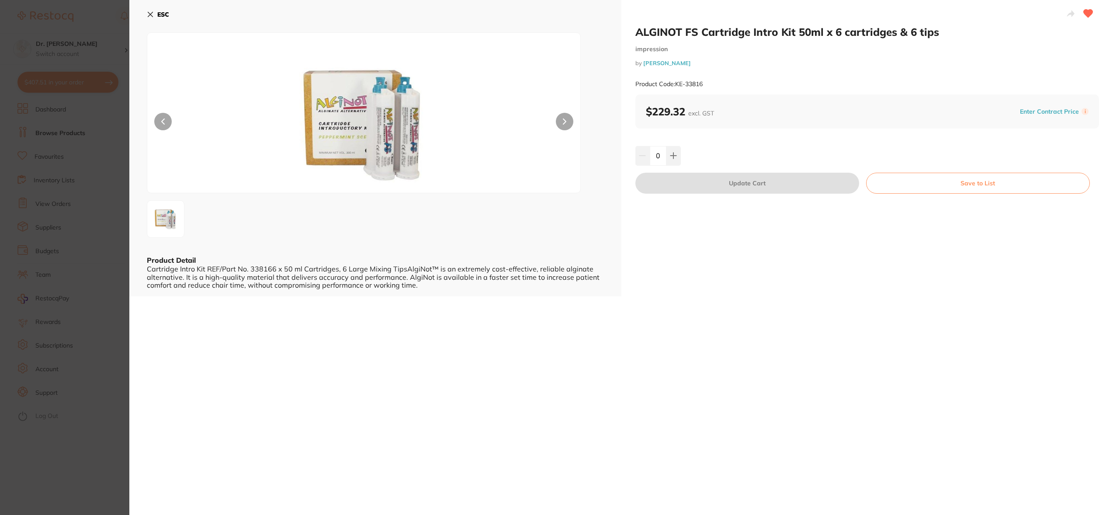
click at [150, 13] on icon at bounding box center [150, 14] width 7 height 7
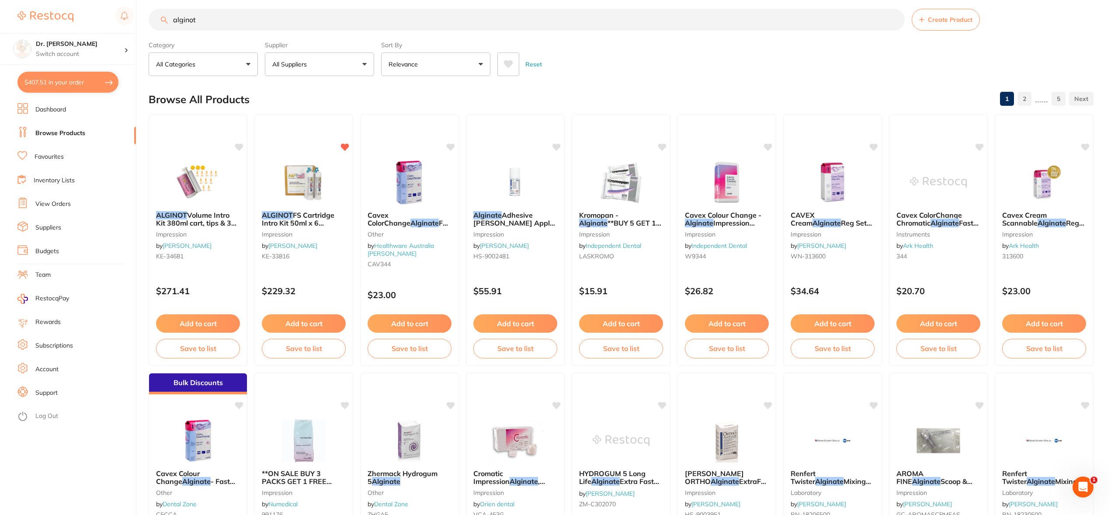
click at [224, 22] on input "alginot" at bounding box center [527, 20] width 756 height 22
drag, startPoint x: 204, startPoint y: 21, endPoint x: 156, endPoint y: 17, distance: 47.8
click at [156, 17] on input "alginot" at bounding box center [527, 20] width 756 height 22
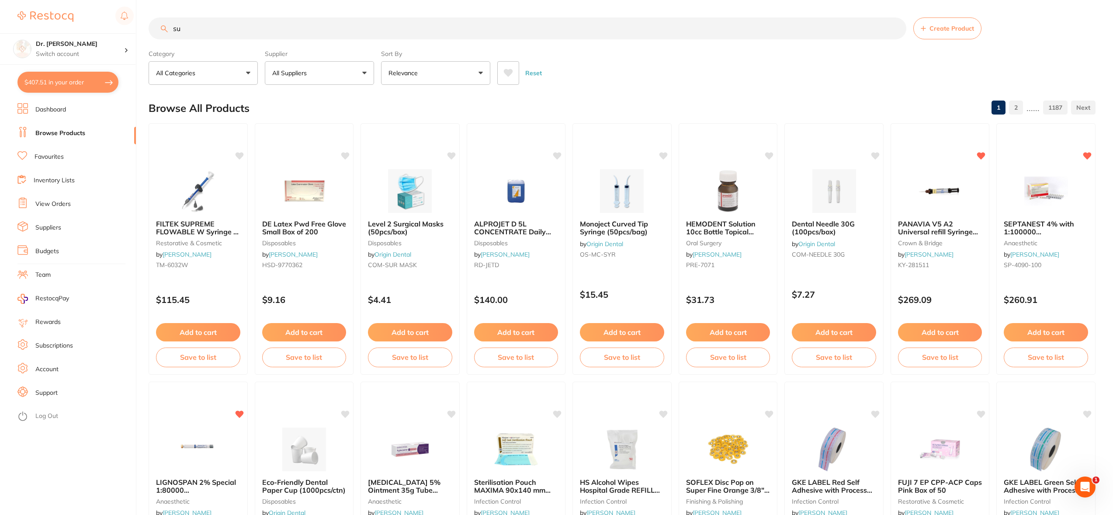
type input "s"
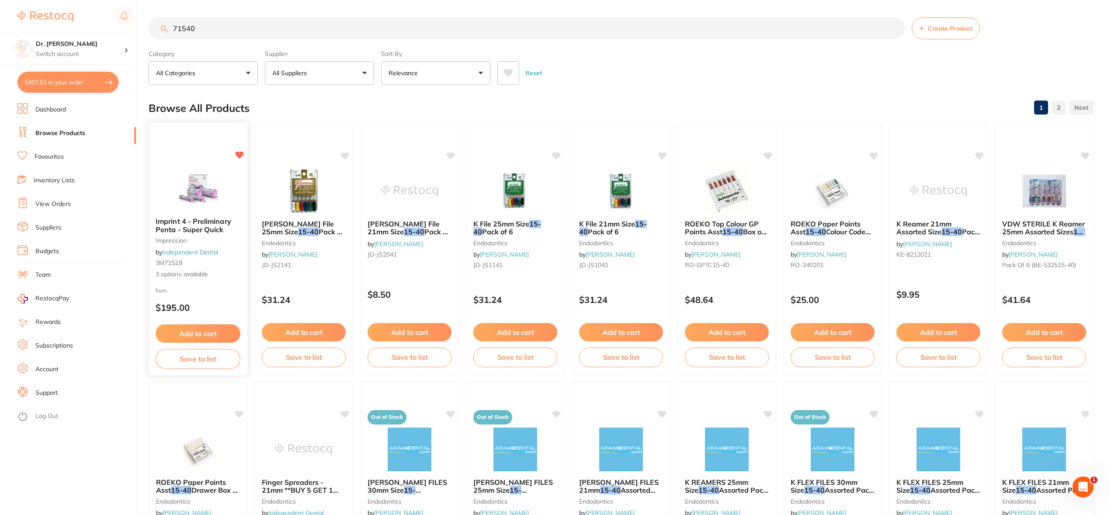
click at [194, 191] on img at bounding box center [197, 188] width 57 height 44
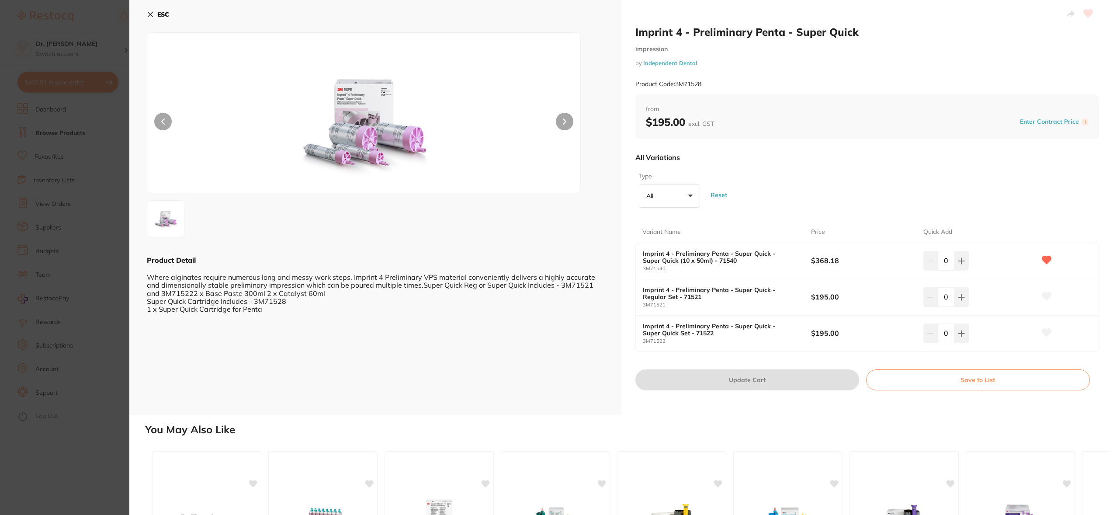
click at [148, 13] on icon at bounding box center [150, 14] width 5 height 5
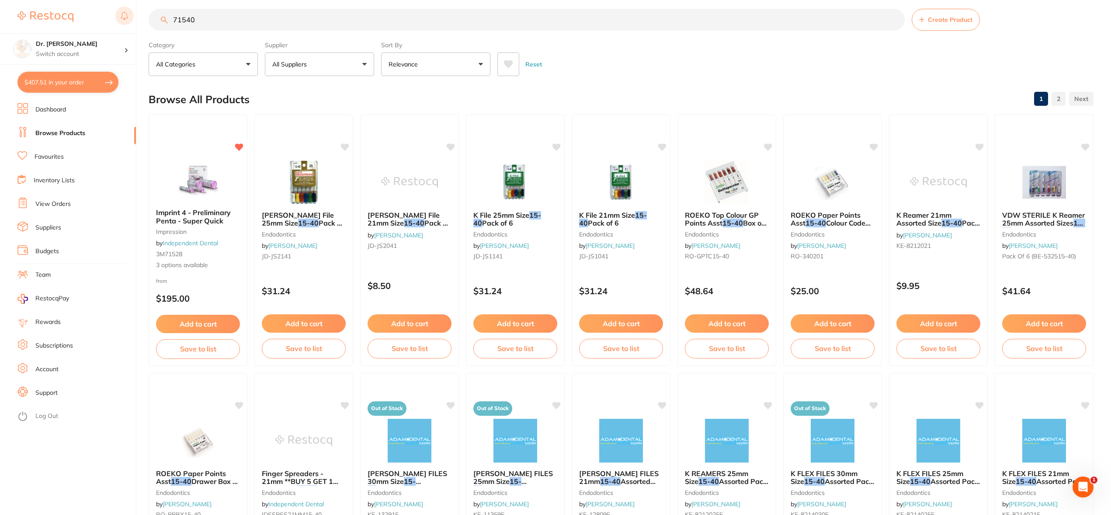
drag, startPoint x: 207, startPoint y: 20, endPoint x: 133, endPoint y: 12, distance: 73.8
click at [133, 12] on div "$407.51 Dr. [PERSON_NAME] Switch account Dr. [PERSON_NAME] $407.51 in your orde…" at bounding box center [555, 248] width 1111 height 515
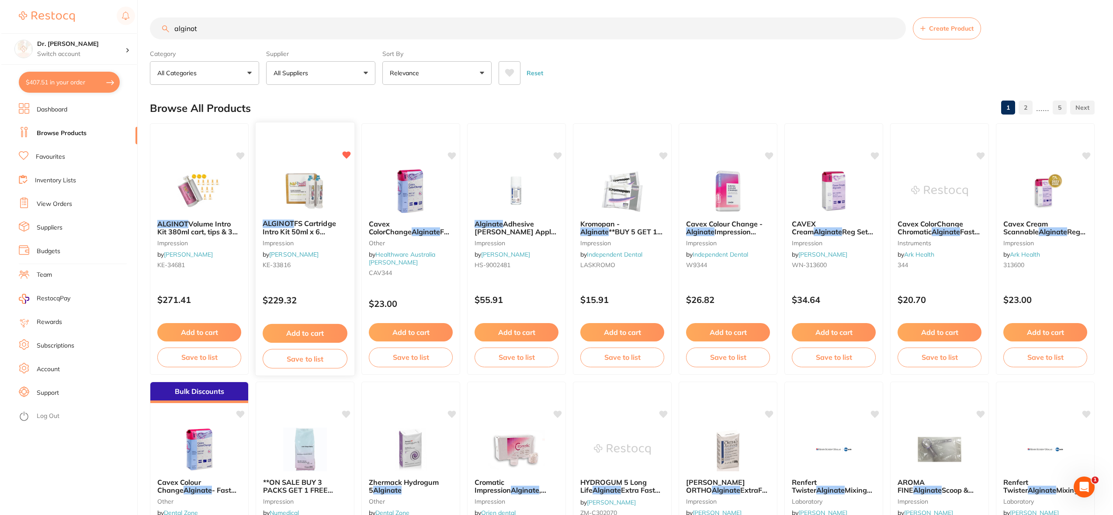
scroll to position [0, 0]
click at [312, 181] on img at bounding box center [303, 190] width 57 height 44
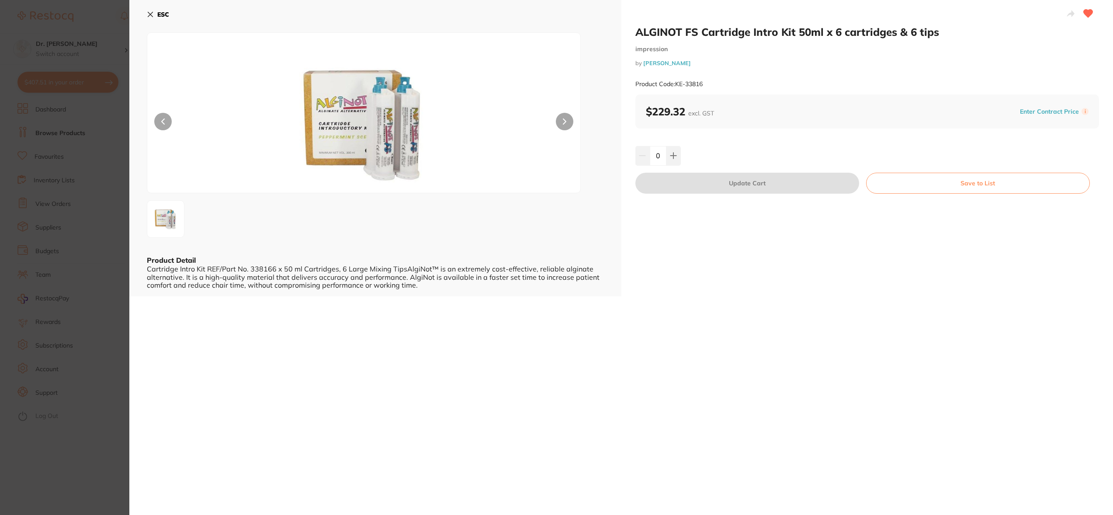
click at [155, 14] on button "ESC" at bounding box center [158, 14] width 22 height 15
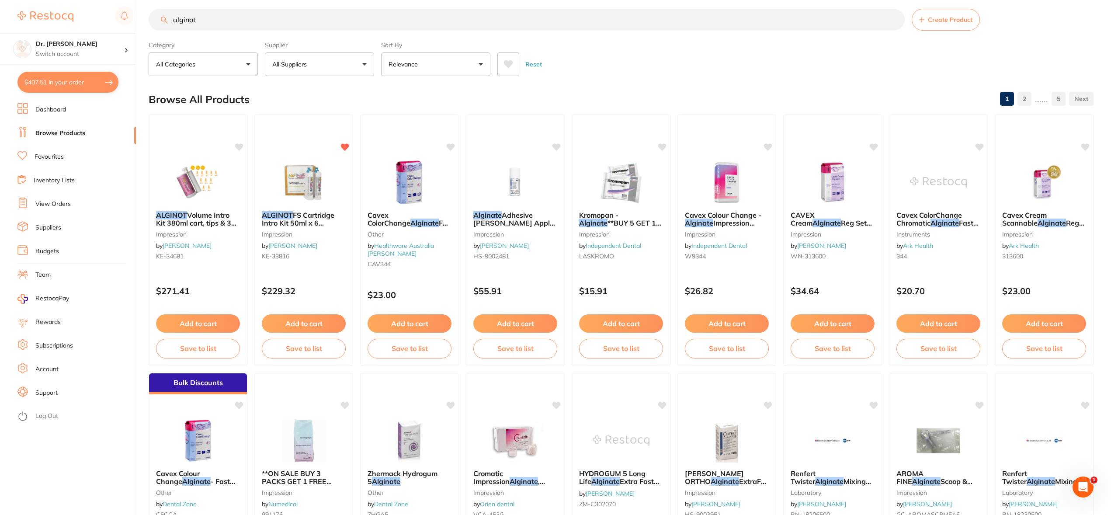
drag, startPoint x: 209, startPoint y: 18, endPoint x: 90, endPoint y: 5, distance: 119.1
click at [90, 5] on div "$407.51 Dr. [PERSON_NAME] Switch account Dr. [PERSON_NAME] $407.51 in your orde…" at bounding box center [555, 248] width 1111 height 515
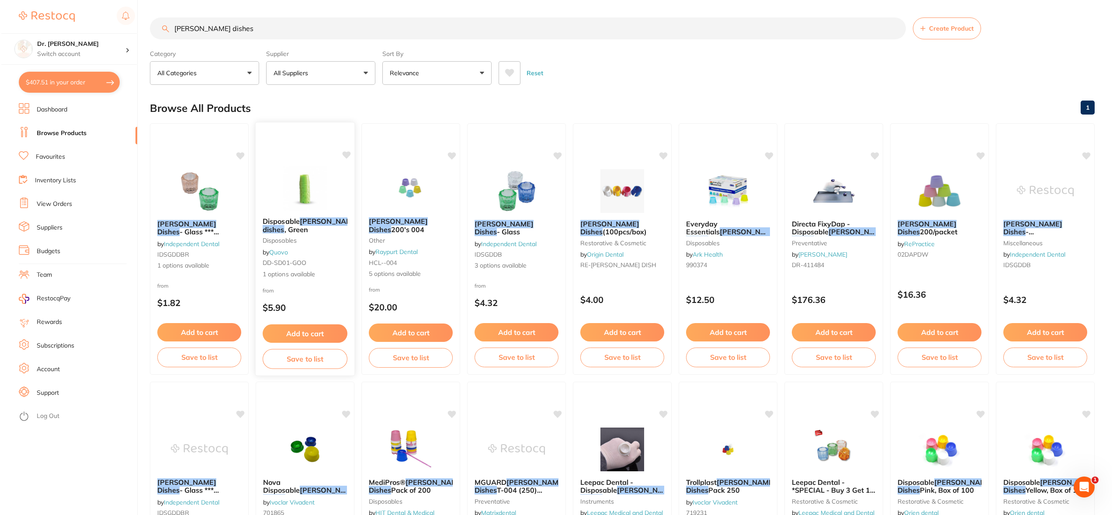
scroll to position [0, 0]
click at [308, 186] on img at bounding box center [303, 188] width 57 height 44
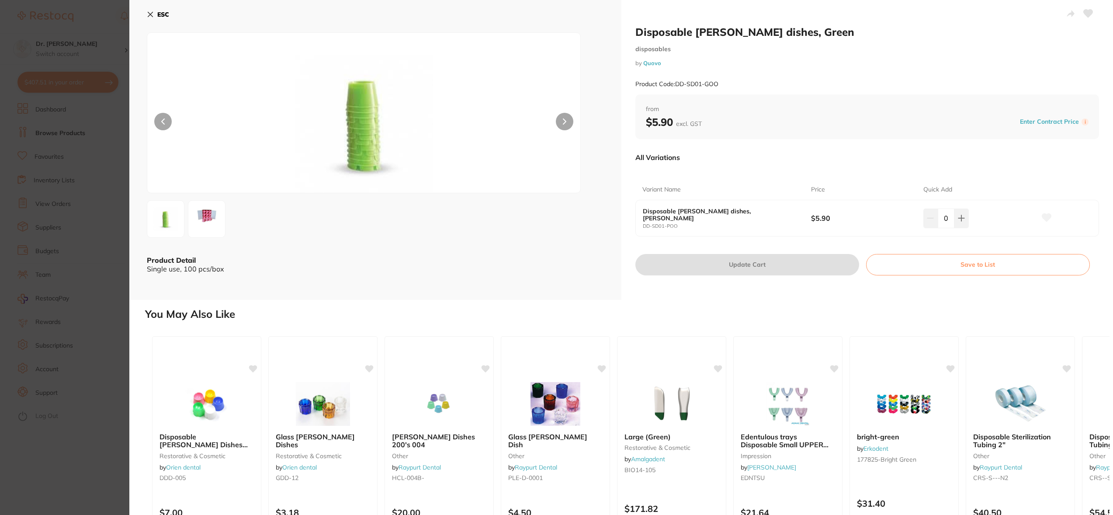
click at [202, 215] on img at bounding box center [206, 218] width 31 height 31
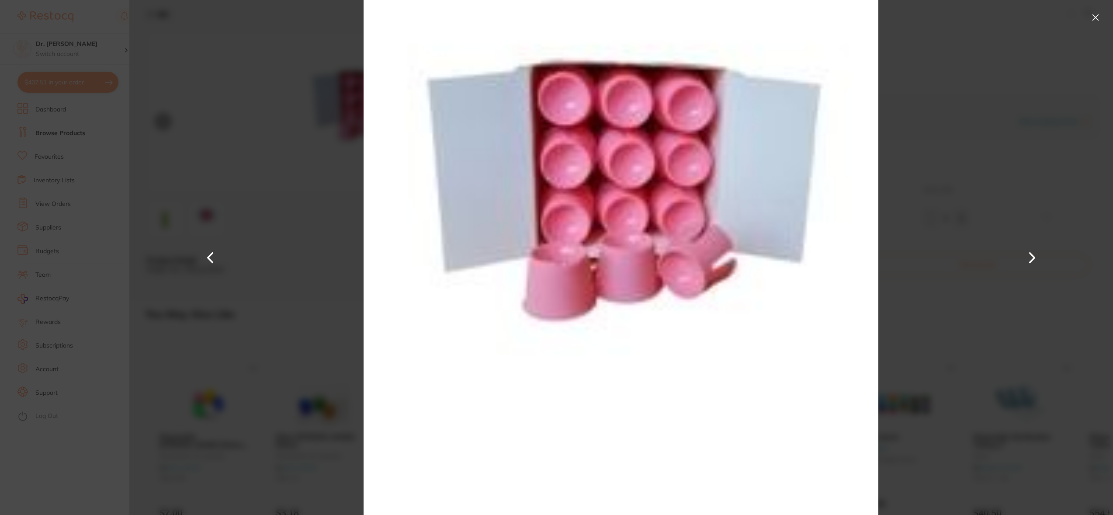
click at [1096, 17] on button at bounding box center [1095, 17] width 14 height 14
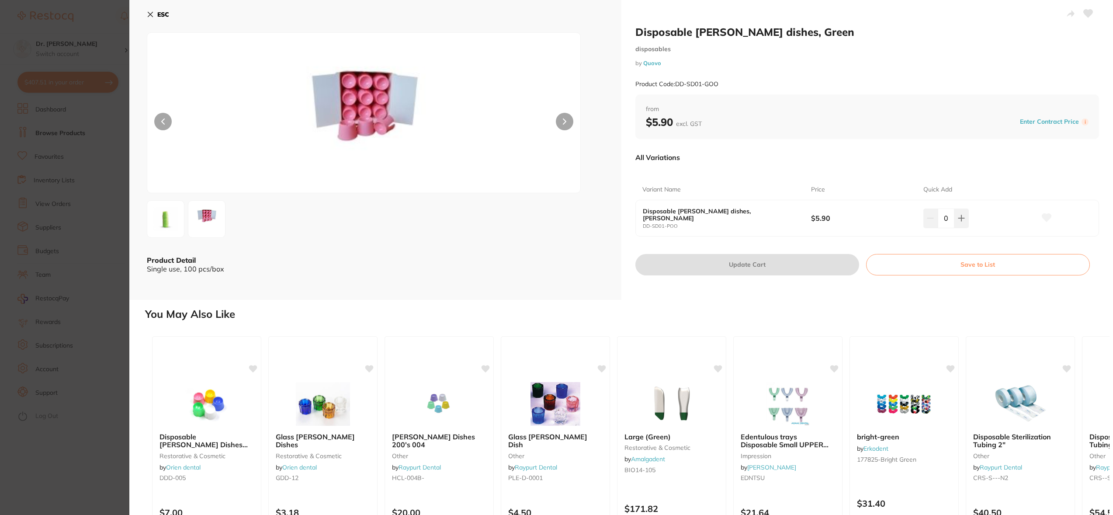
click at [151, 16] on icon at bounding box center [150, 14] width 7 height 7
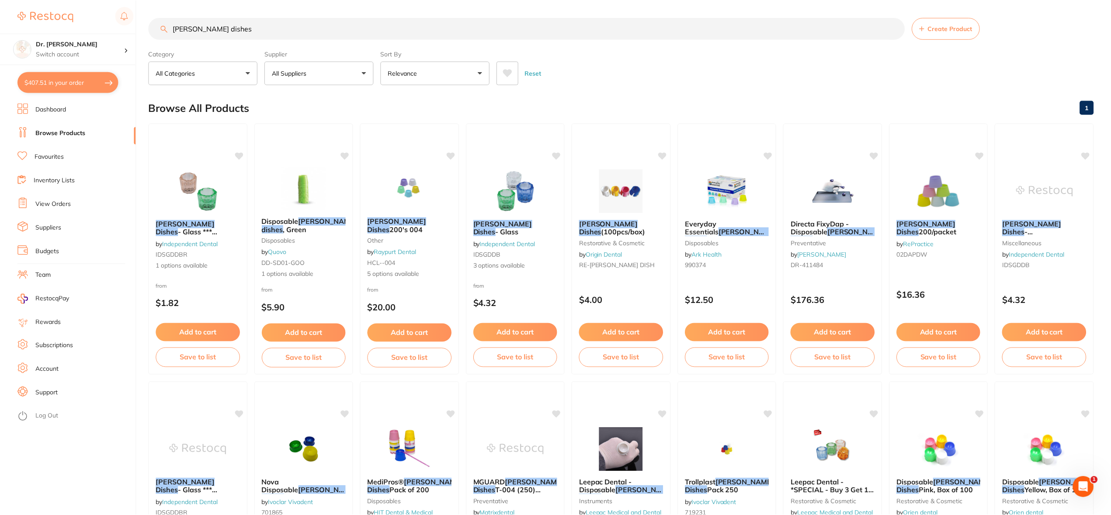
scroll to position [9, 0]
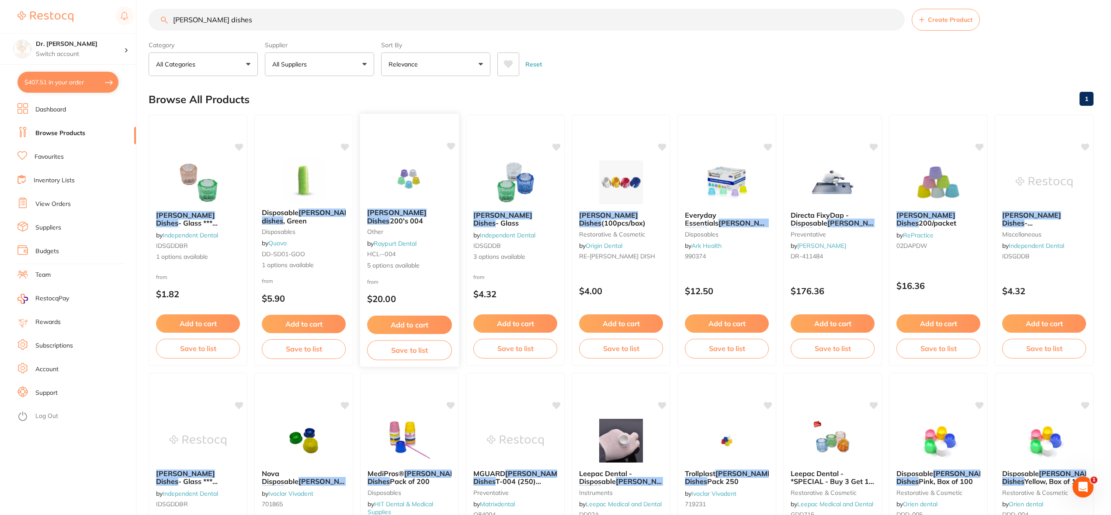
click at [404, 178] on img at bounding box center [409, 179] width 57 height 44
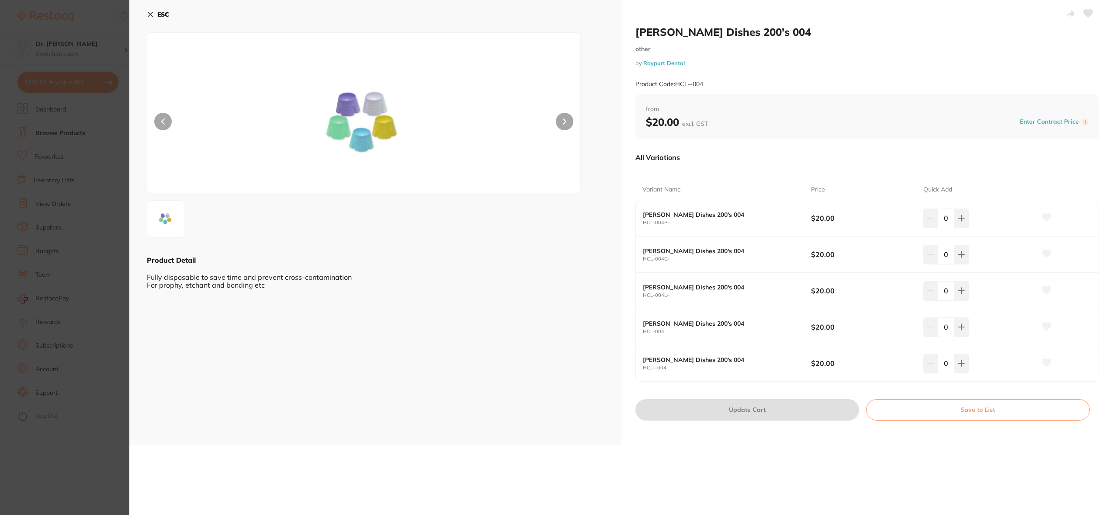
click at [675, 217] on b "[PERSON_NAME] Dishes 200's 004" at bounding box center [719, 214] width 152 height 7
click at [153, 13] on icon at bounding box center [150, 14] width 7 height 7
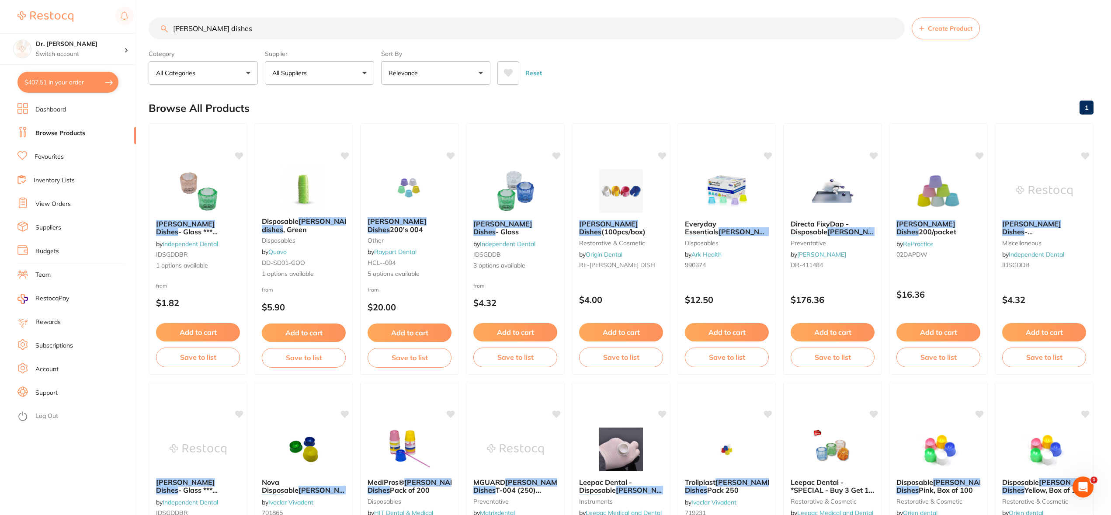
click at [255, 31] on input "[PERSON_NAME] dishes" at bounding box center [527, 28] width 756 height 22
type input "[PERSON_NAME] dishes white"
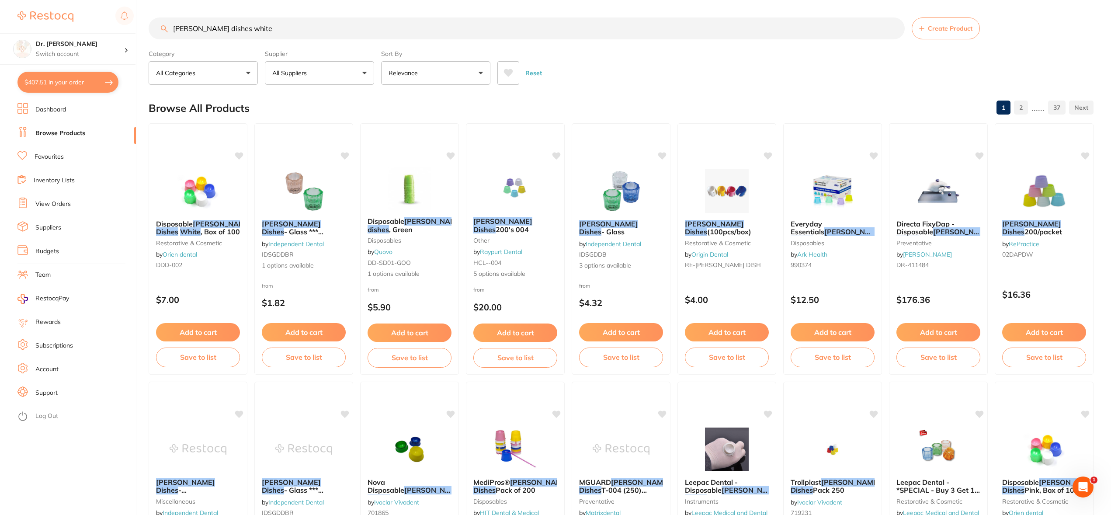
click at [298, 70] on p "All Suppliers" at bounding box center [291, 73] width 38 height 9
type input "he"
click at [343, 207] on p "[PERSON_NAME]" at bounding box center [324, 211] width 56 height 8
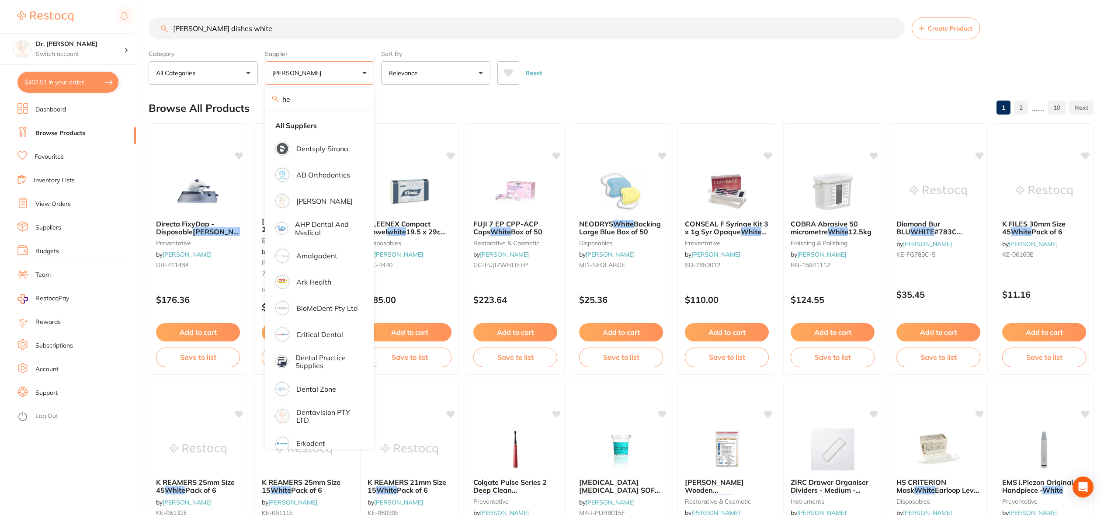
click at [694, 39] on input "[PERSON_NAME] dishes white" at bounding box center [527, 28] width 756 height 22
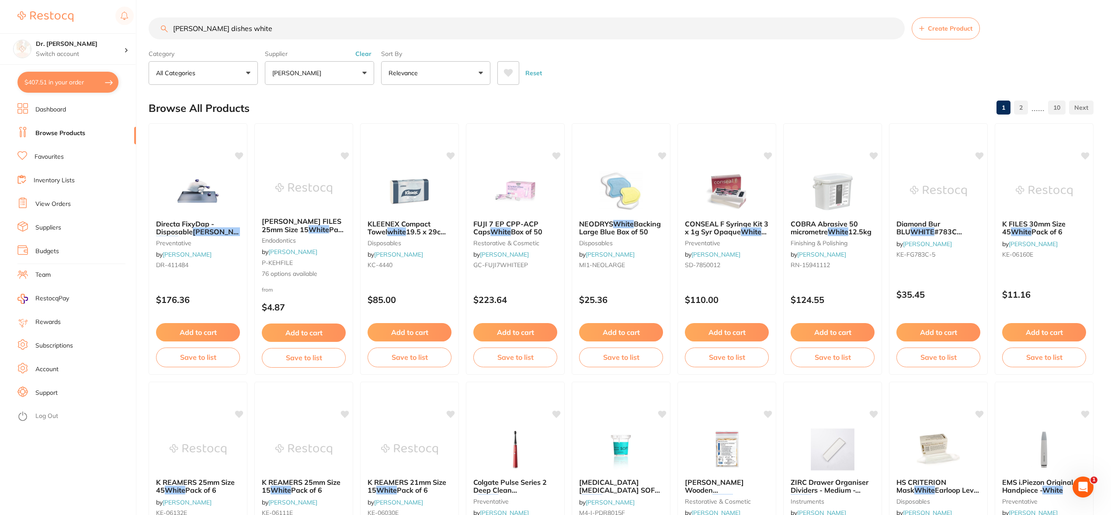
click at [331, 77] on button "[PERSON_NAME]" at bounding box center [319, 73] width 109 height 24
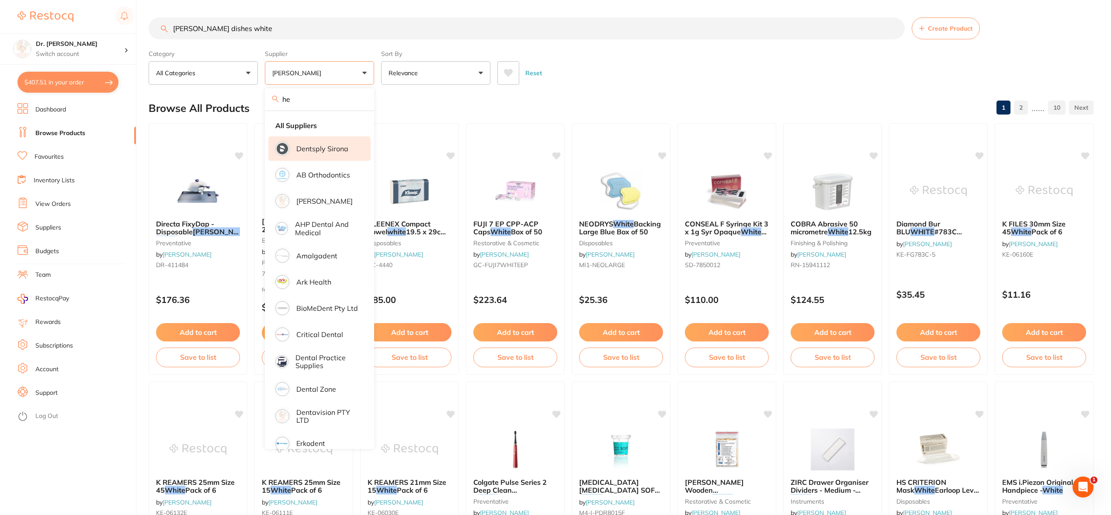
click at [310, 147] on p "Dentsply Sirona" at bounding box center [322, 149] width 52 height 8
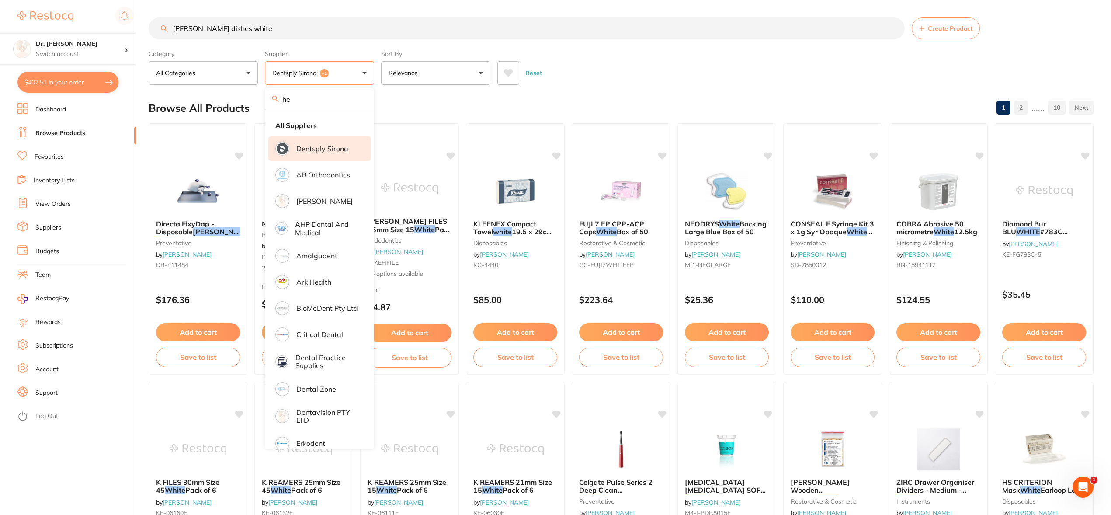
click at [334, 68] on button "Dentsply Sirona +1" at bounding box center [319, 73] width 109 height 24
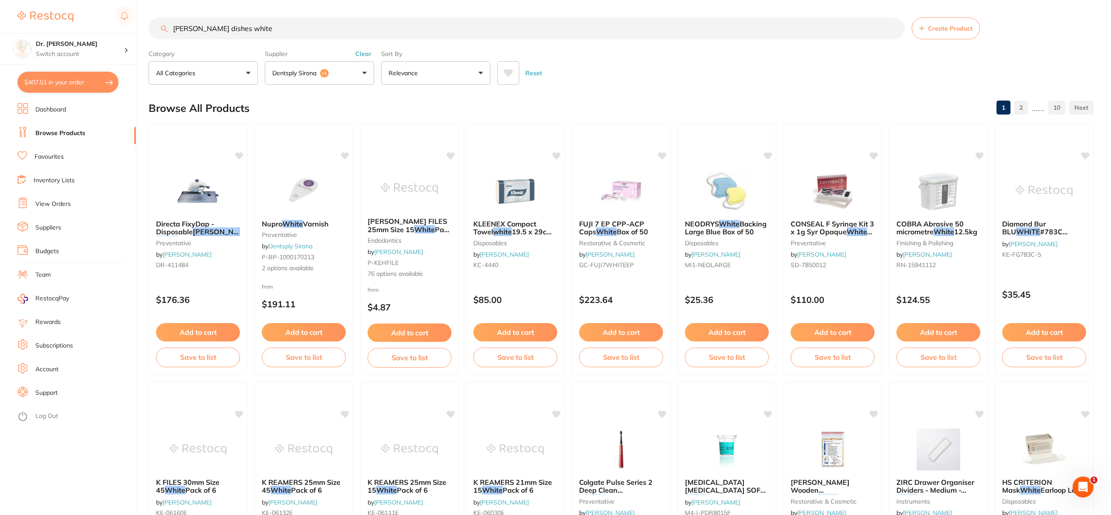
click at [334, 68] on button "Dentsply Sirona +1" at bounding box center [319, 73] width 109 height 24
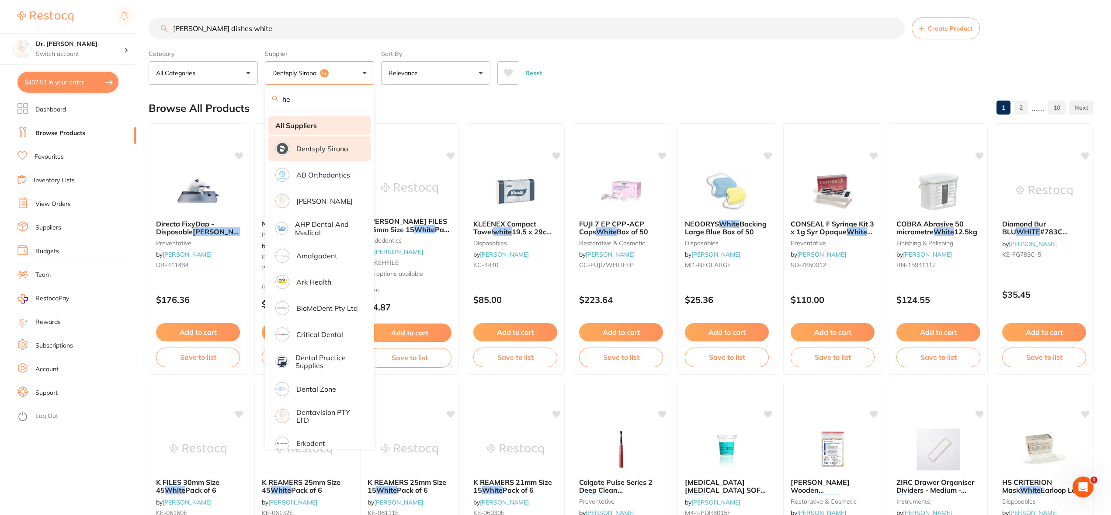
click at [306, 124] on strong "All Suppliers" at bounding box center [296, 125] width 42 height 8
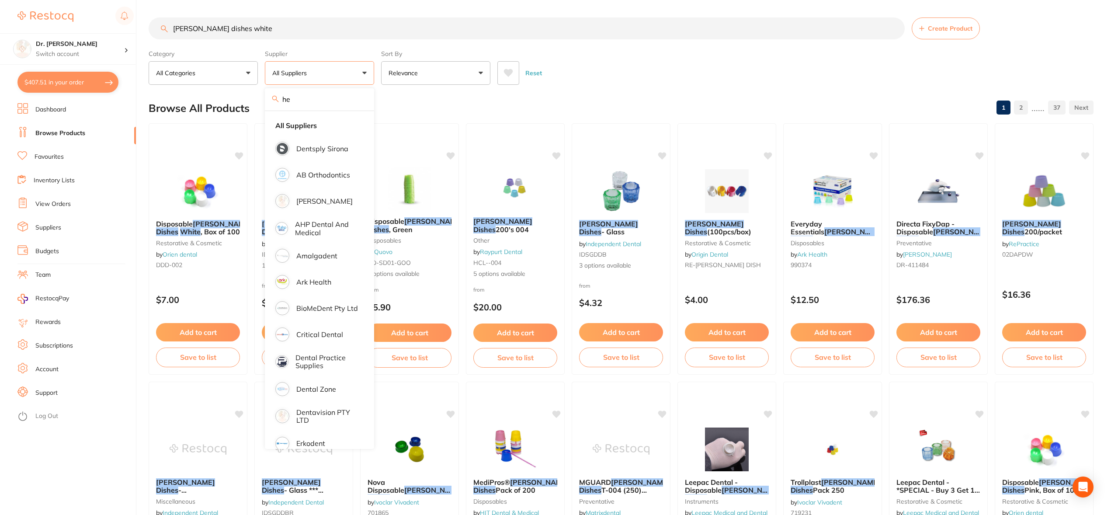
click at [730, 62] on div "Reset" at bounding box center [791, 69] width 589 height 31
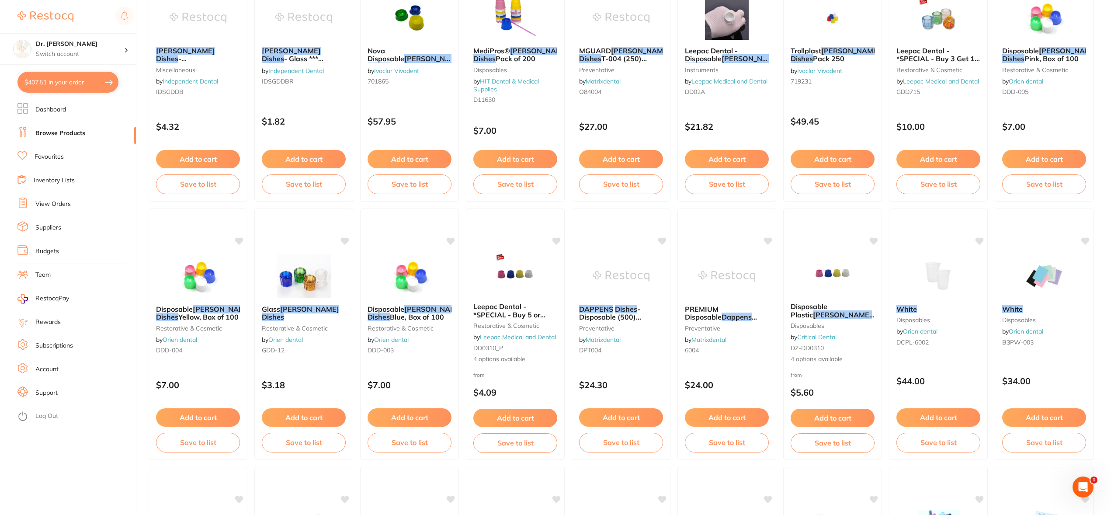
scroll to position [448, 0]
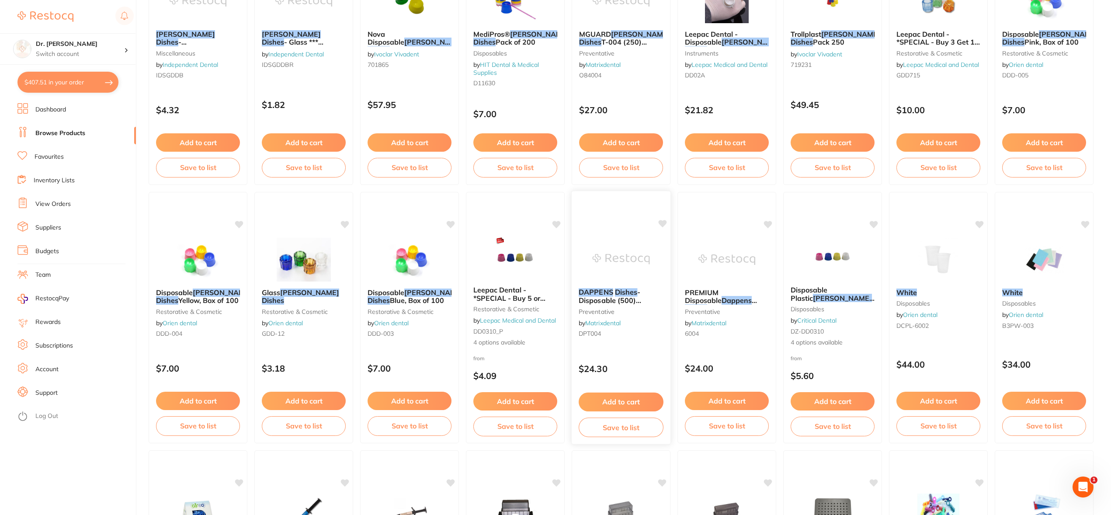
click at [627, 256] on img at bounding box center [620, 259] width 57 height 44
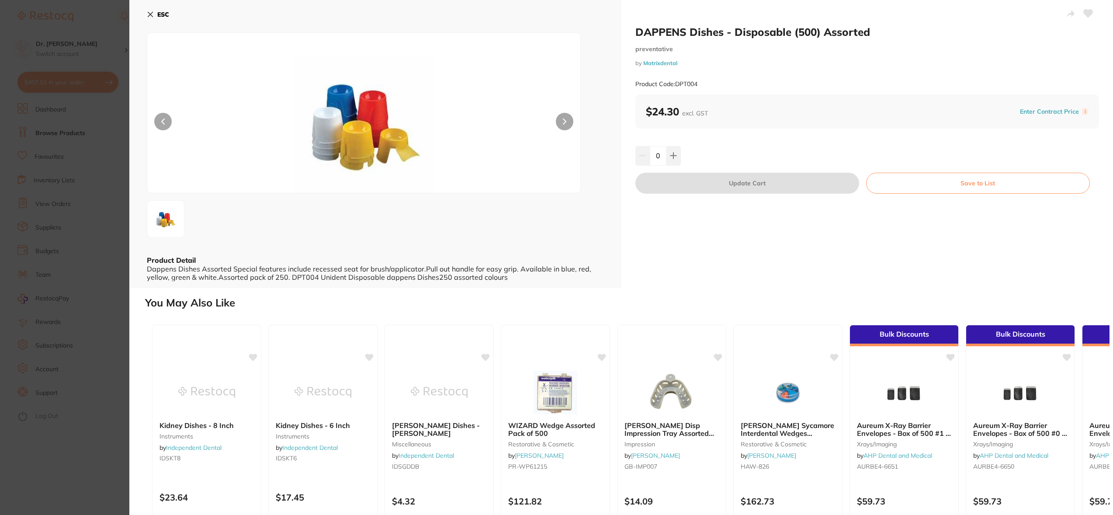
click at [150, 12] on icon at bounding box center [150, 14] width 7 height 7
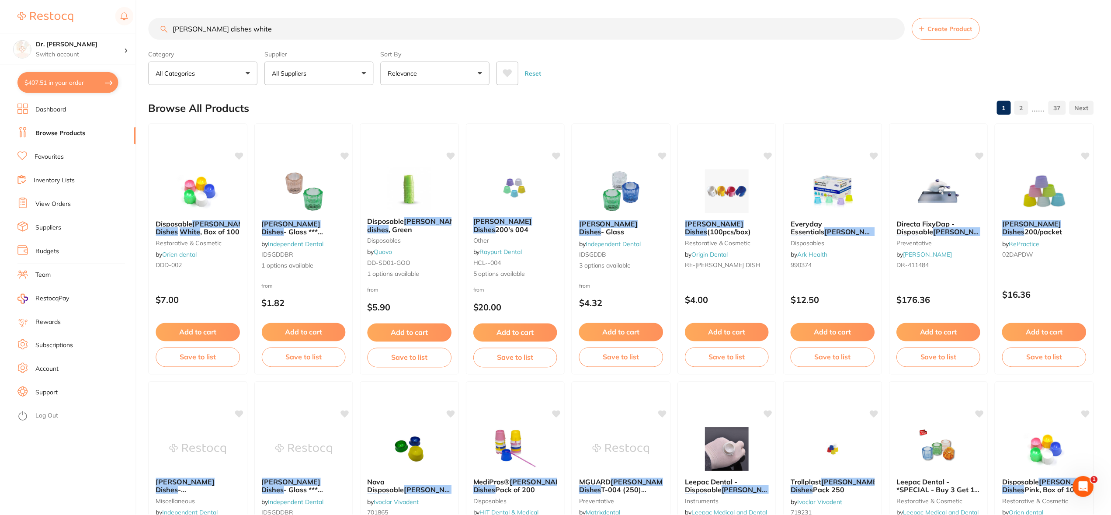
scroll to position [448, 0]
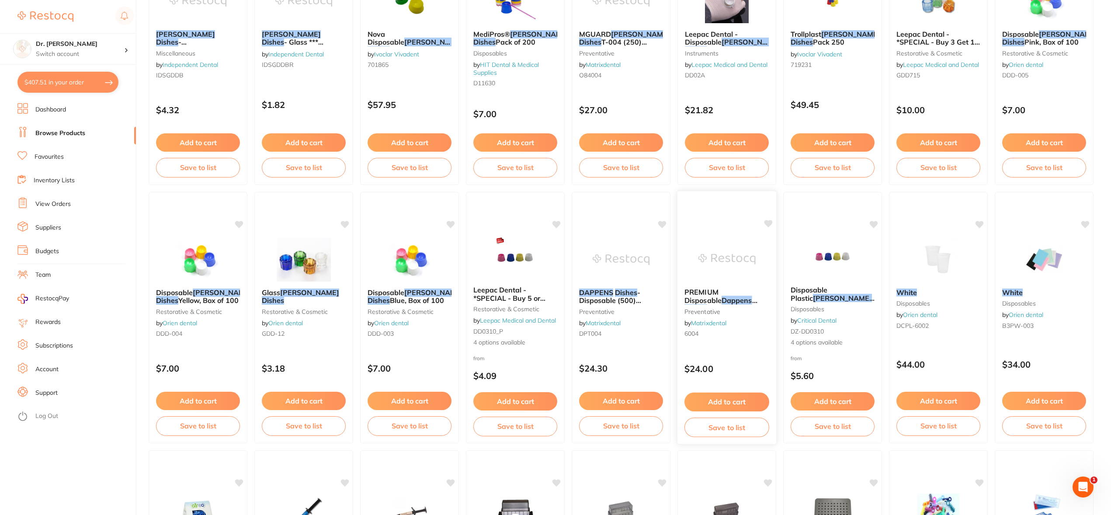
click at [736, 255] on img at bounding box center [726, 259] width 57 height 44
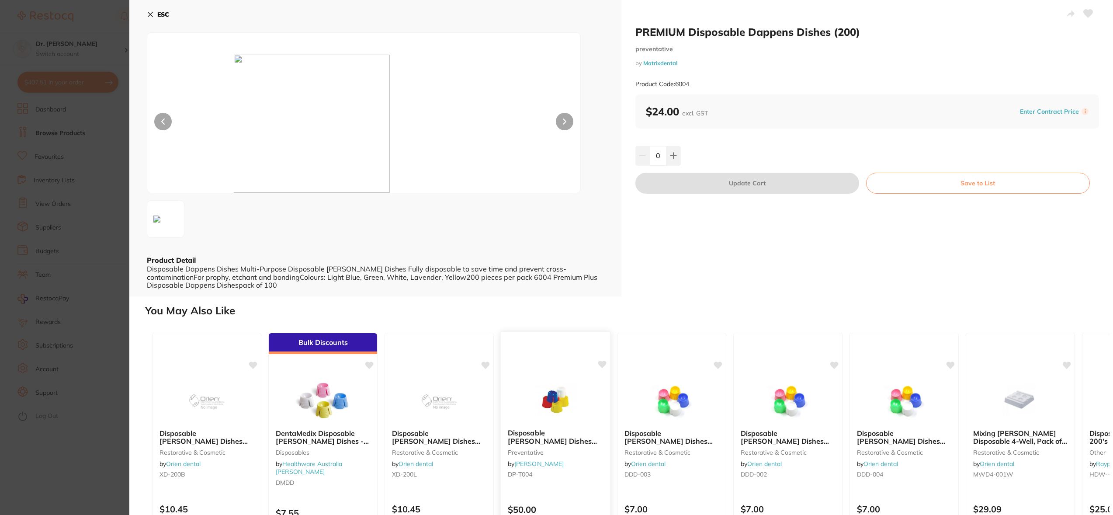
click at [550, 396] on img at bounding box center [554, 399] width 57 height 44
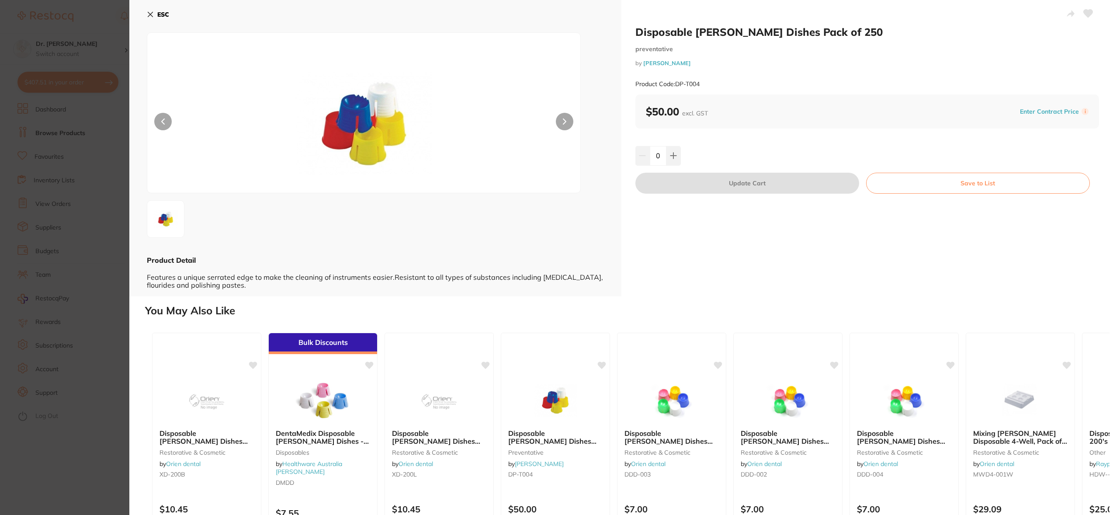
click at [1087, 12] on icon at bounding box center [1087, 14] width 9 height 8
click at [1087, 14] on icon at bounding box center [1087, 14] width 9 height 8
click at [671, 155] on icon at bounding box center [673, 156] width 6 height 6
type input "1"
click at [1090, 14] on icon at bounding box center [1087, 14] width 9 height 8
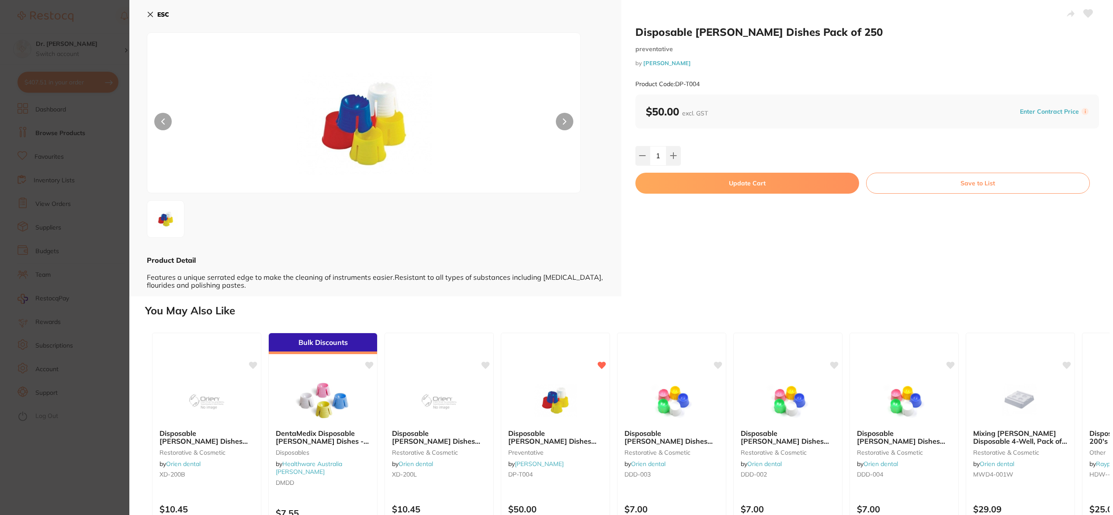
click at [1087, 14] on icon at bounding box center [1087, 14] width 9 height 8
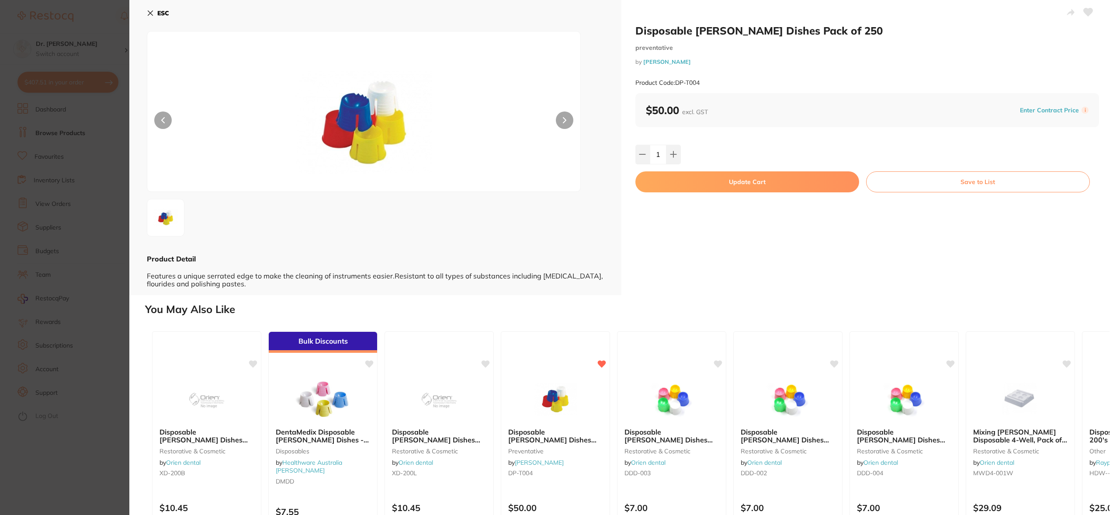
click at [747, 183] on button "Update Cart" at bounding box center [747, 181] width 224 height 21
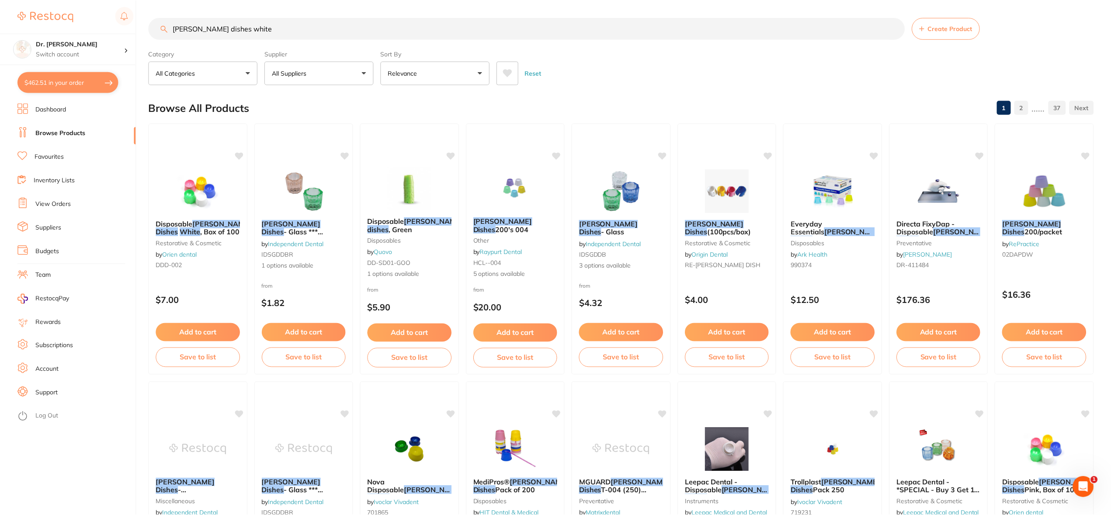
scroll to position [448, 0]
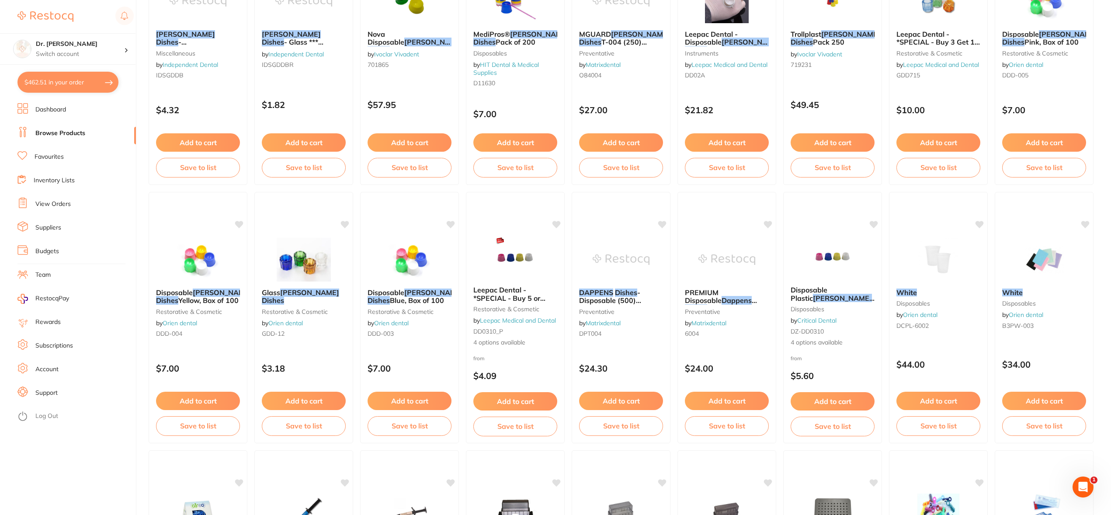
click at [67, 84] on button "$462.51 in your order" at bounding box center [67, 82] width 101 height 21
checkbox input "true"
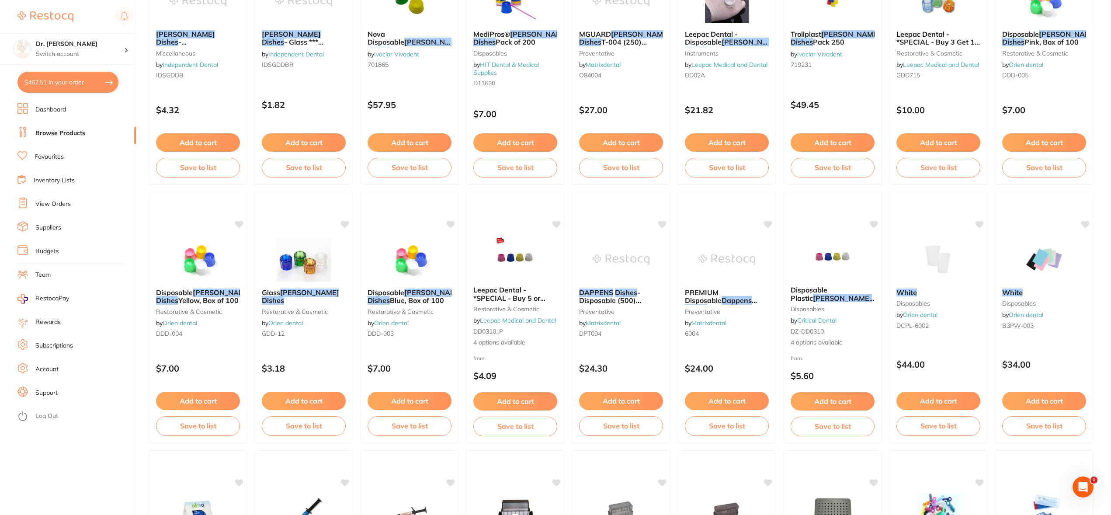
checkbox input "true"
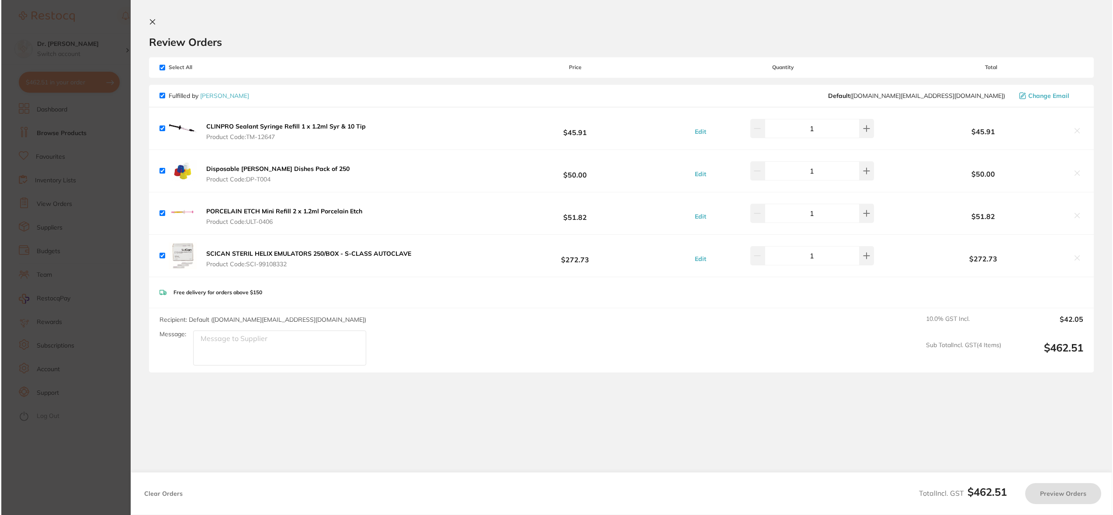
scroll to position [0, 0]
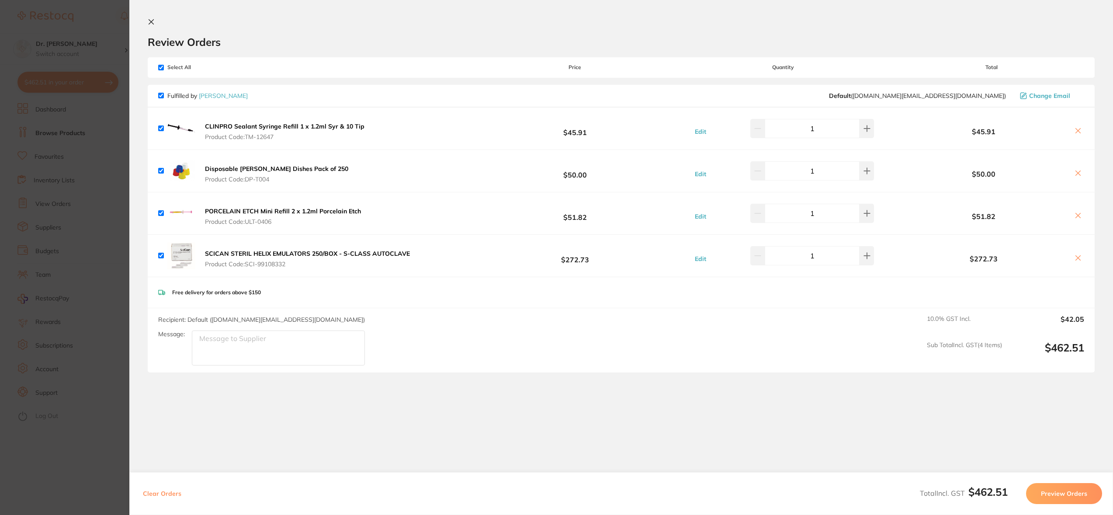
click at [285, 170] on b "Disposable [PERSON_NAME] Dishes Pack of 250" at bounding box center [276, 169] width 143 height 8
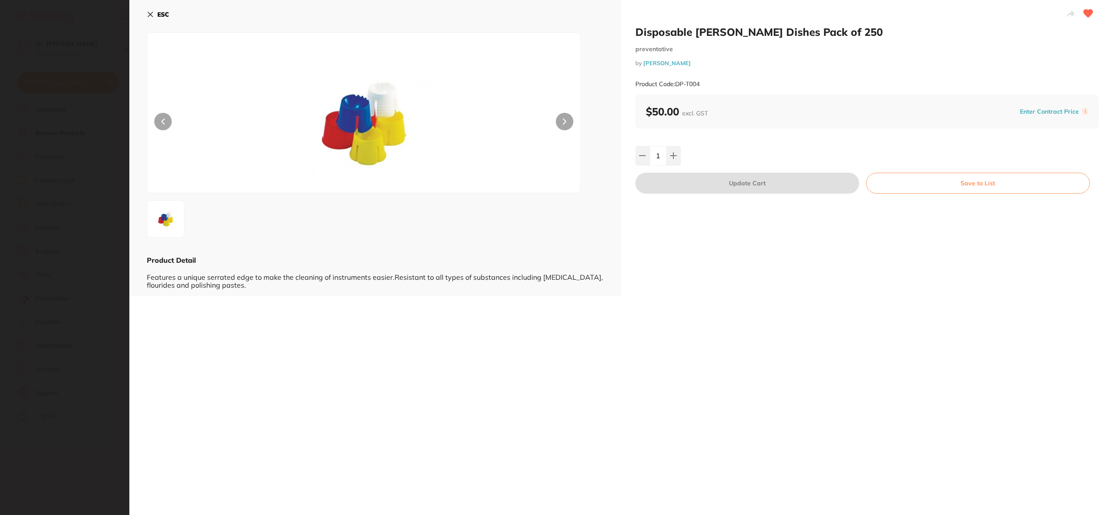
click at [153, 14] on icon at bounding box center [150, 14] width 7 height 7
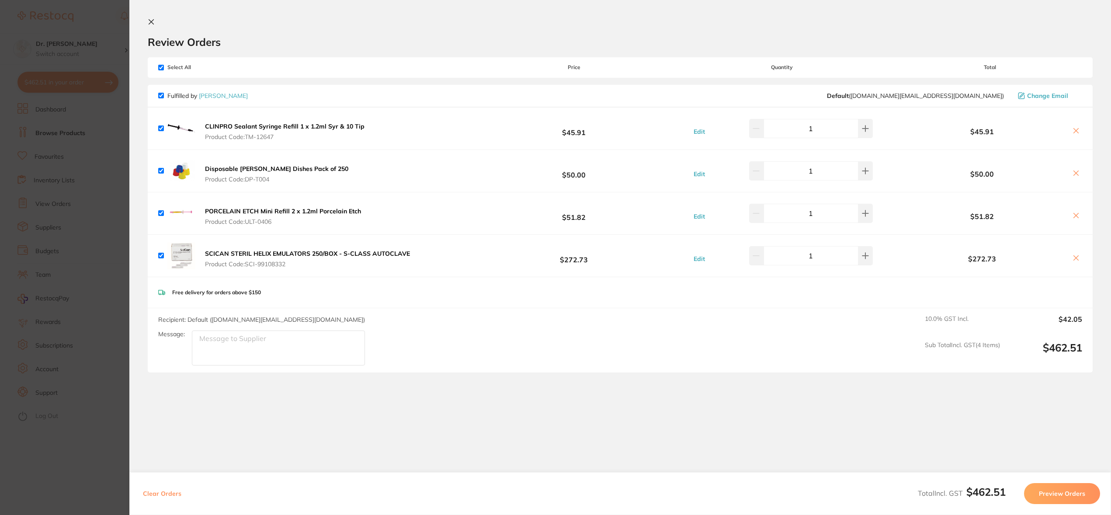
click at [149, 21] on icon at bounding box center [151, 22] width 5 height 5
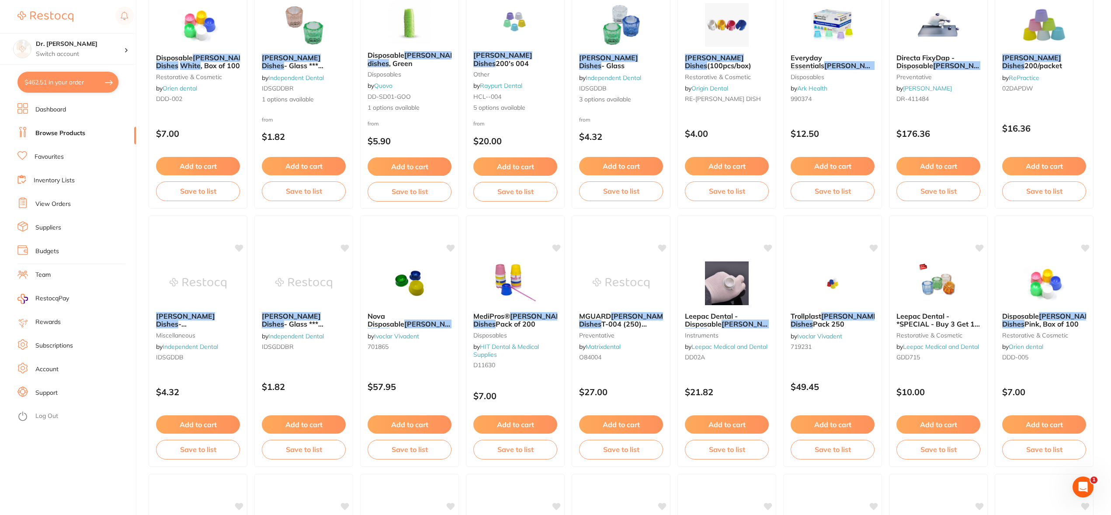
scroll to position [0, 0]
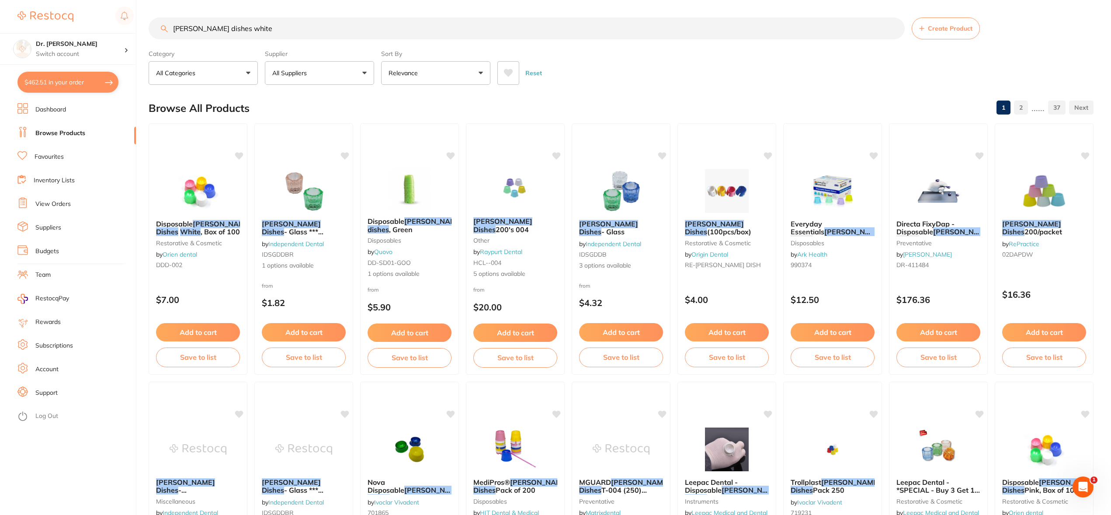
drag, startPoint x: 269, startPoint y: 30, endPoint x: 147, endPoint y: 26, distance: 122.0
click at [144, 26] on div "$462.51 Dr. [PERSON_NAME] Switch account Dr. [PERSON_NAME] $462.51 in your orde…" at bounding box center [555, 257] width 1111 height 515
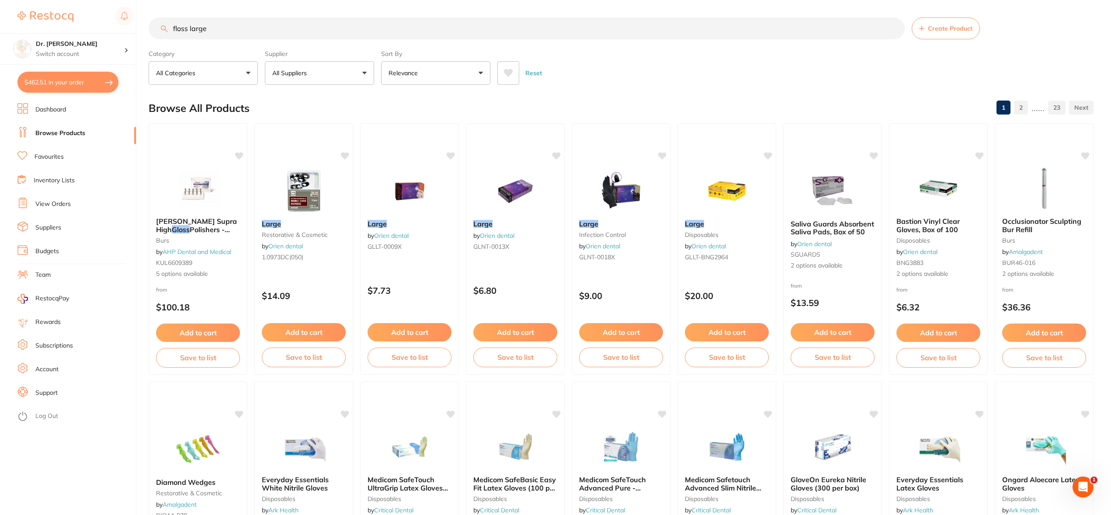
drag, startPoint x: 239, startPoint y: 32, endPoint x: 187, endPoint y: 30, distance: 51.6
click at [187, 30] on input "floss large" at bounding box center [527, 28] width 756 height 22
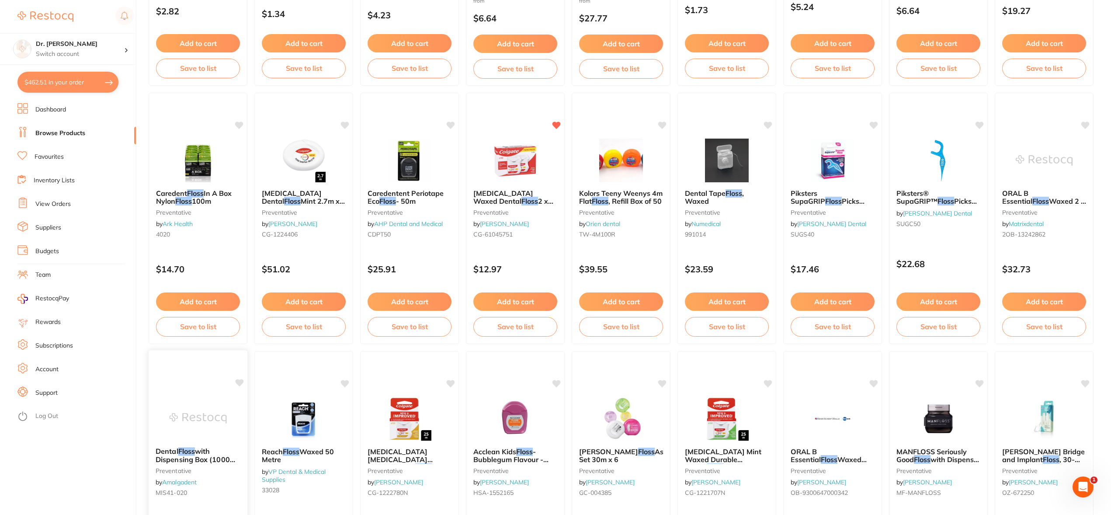
click at [219, 408] on img at bounding box center [197, 418] width 57 height 44
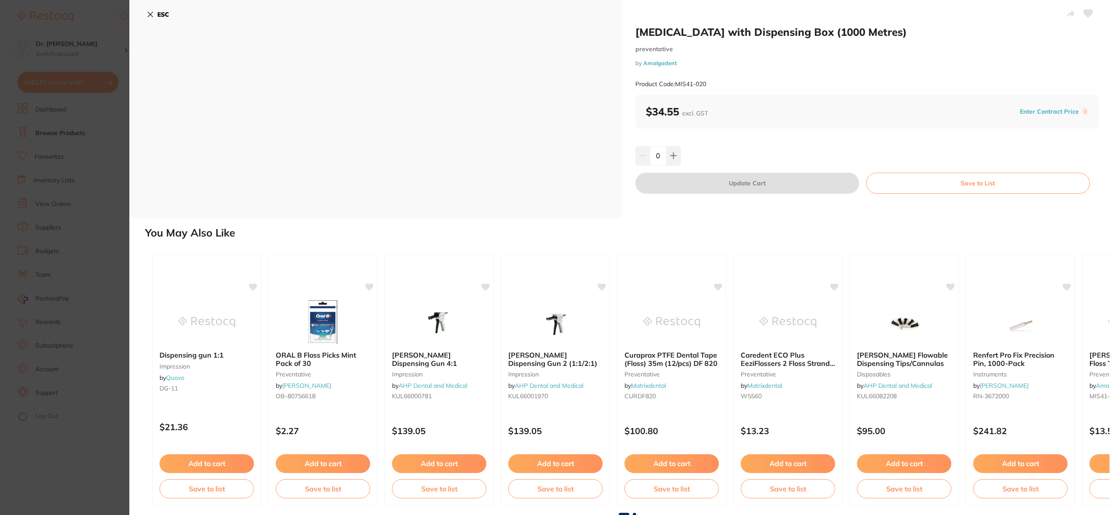
click at [149, 14] on icon at bounding box center [150, 14] width 5 height 5
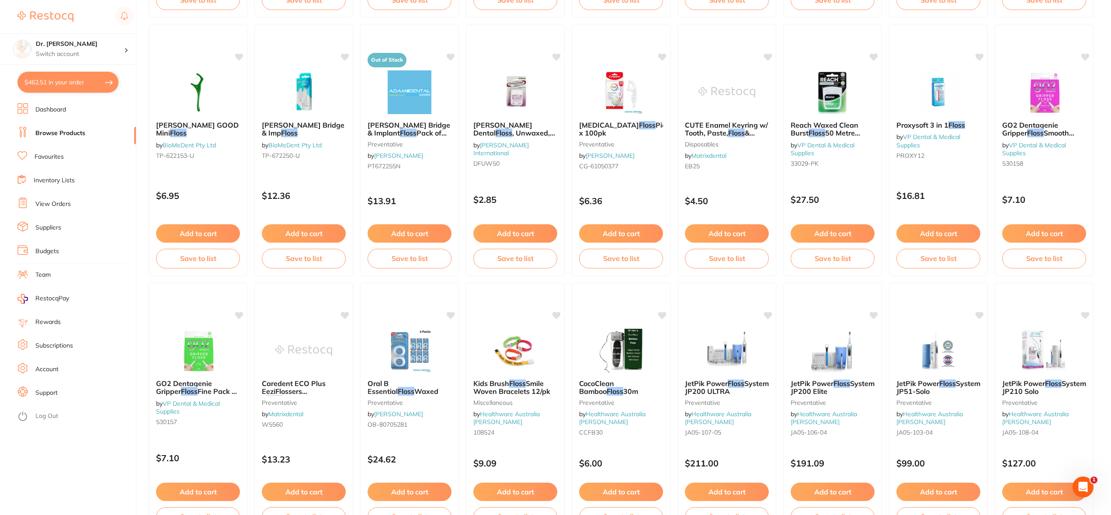
scroll to position [1130, 0]
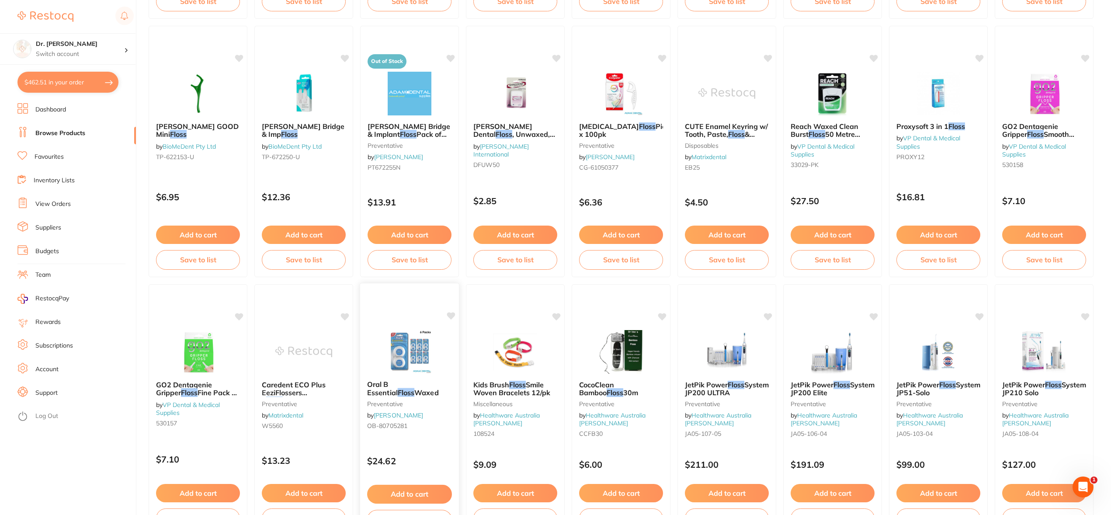
click at [418, 353] on img at bounding box center [409, 351] width 57 height 44
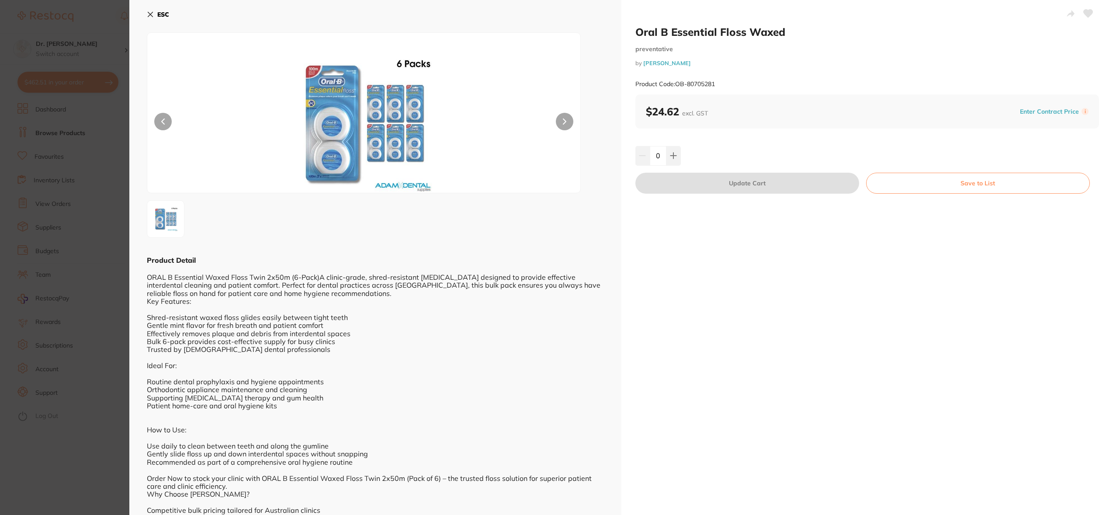
click at [340, 125] on img at bounding box center [364, 124] width 260 height 138
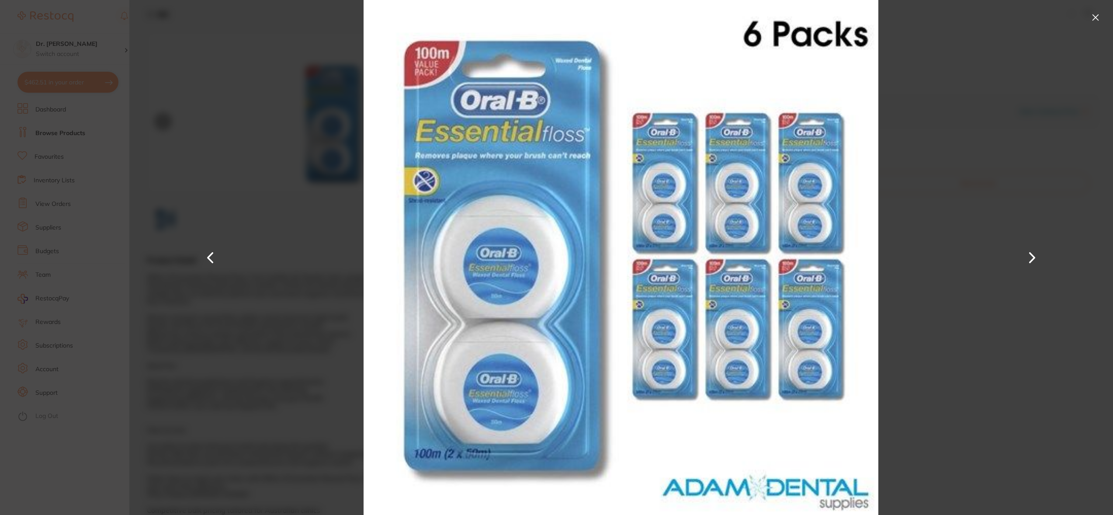
click at [941, 166] on div at bounding box center [620, 257] width 983 height 515
click at [1095, 19] on button at bounding box center [1095, 17] width 14 height 14
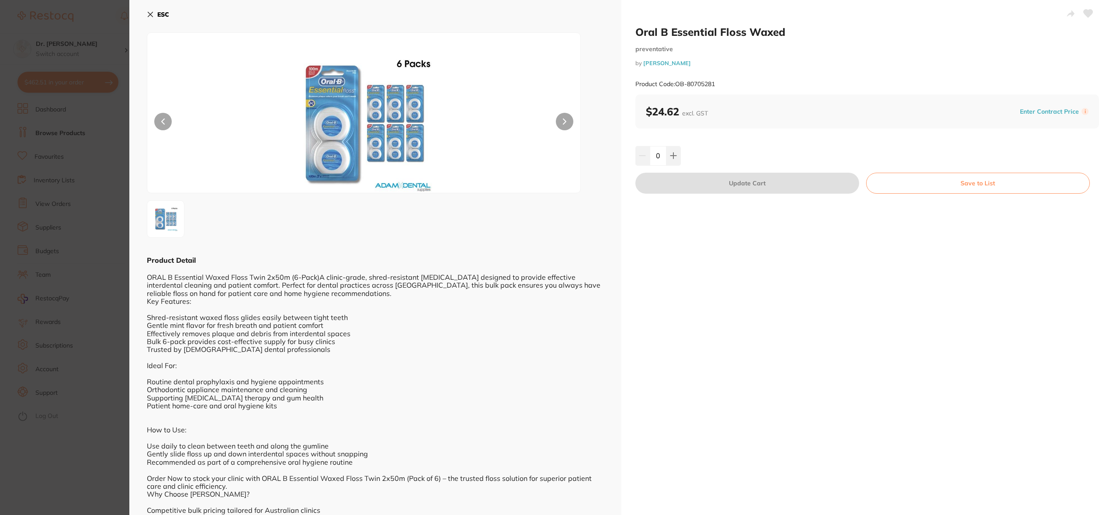
click at [150, 12] on icon at bounding box center [150, 14] width 7 height 7
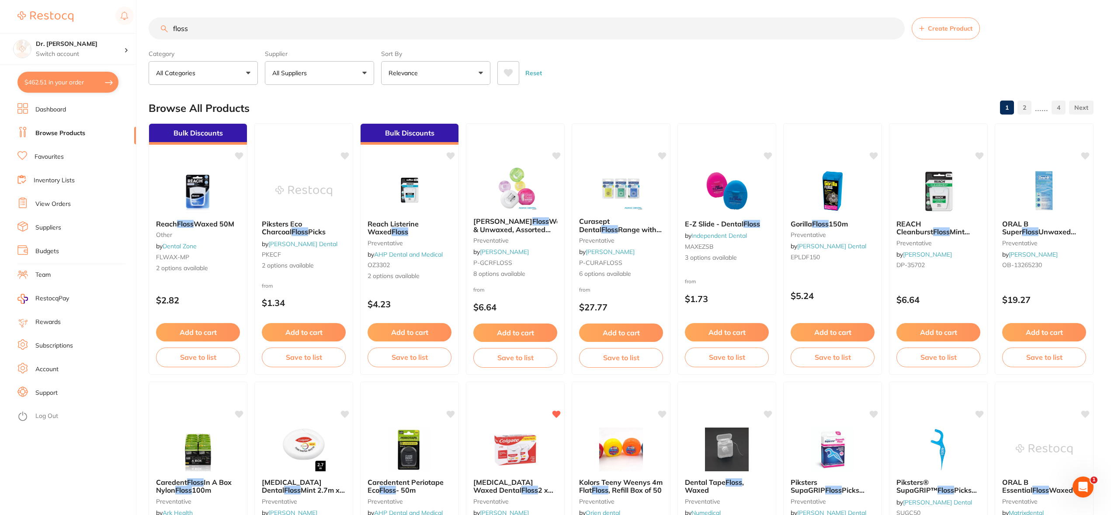
click at [251, 33] on input "floss" at bounding box center [527, 28] width 756 height 22
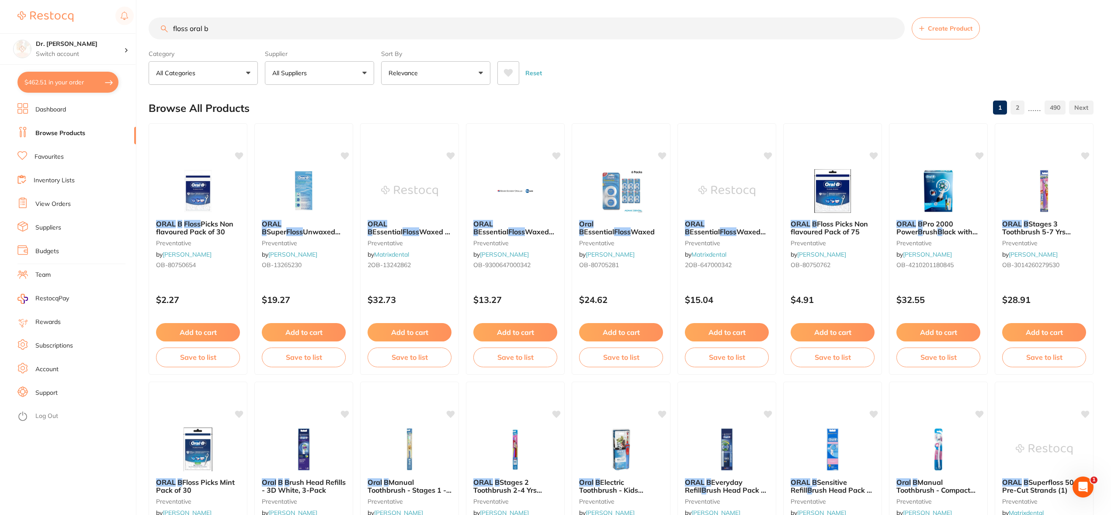
drag, startPoint x: 240, startPoint y: 31, endPoint x: 150, endPoint y: 25, distance: 90.7
click at [150, 25] on input "floss oral b" at bounding box center [527, 28] width 756 height 22
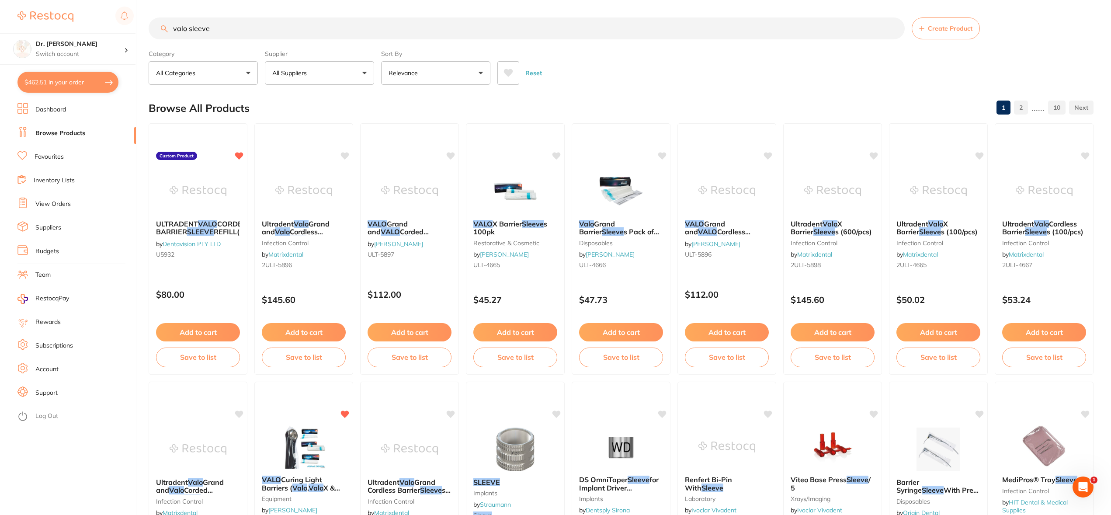
drag, startPoint x: 230, startPoint y: 29, endPoint x: 96, endPoint y: 14, distance: 135.0
click at [96, 14] on div "$462.51 Dr. [PERSON_NAME] Switch account Dr. [PERSON_NAME] $462.51 in your orde…" at bounding box center [555, 257] width 1111 height 515
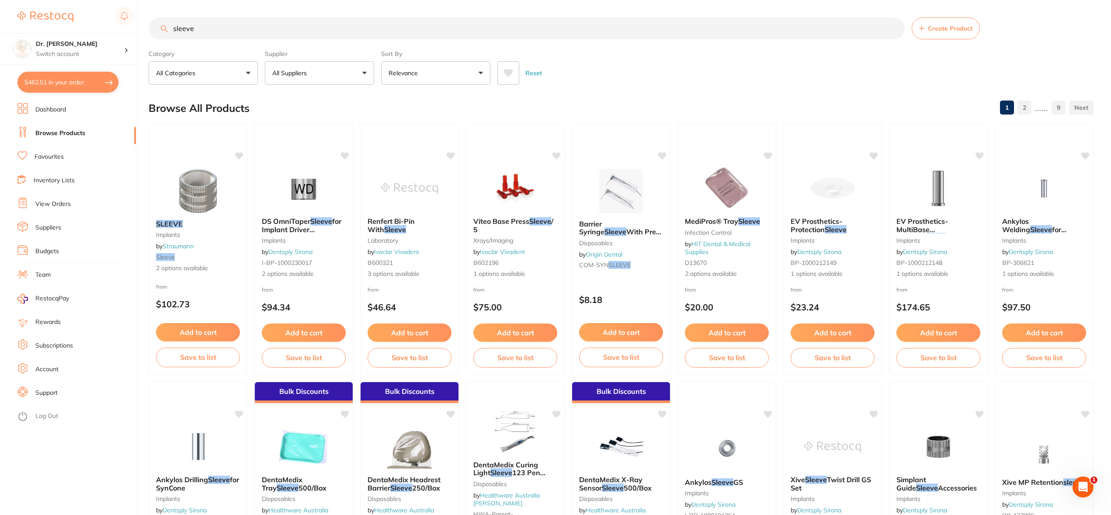
drag, startPoint x: 256, startPoint y: 35, endPoint x: 94, endPoint y: 22, distance: 162.6
click at [94, 22] on div "$462.51 Dr. [PERSON_NAME] Switch account Dr. [PERSON_NAME] $462.51 in your orde…" at bounding box center [555, 257] width 1111 height 515
type input "valo"
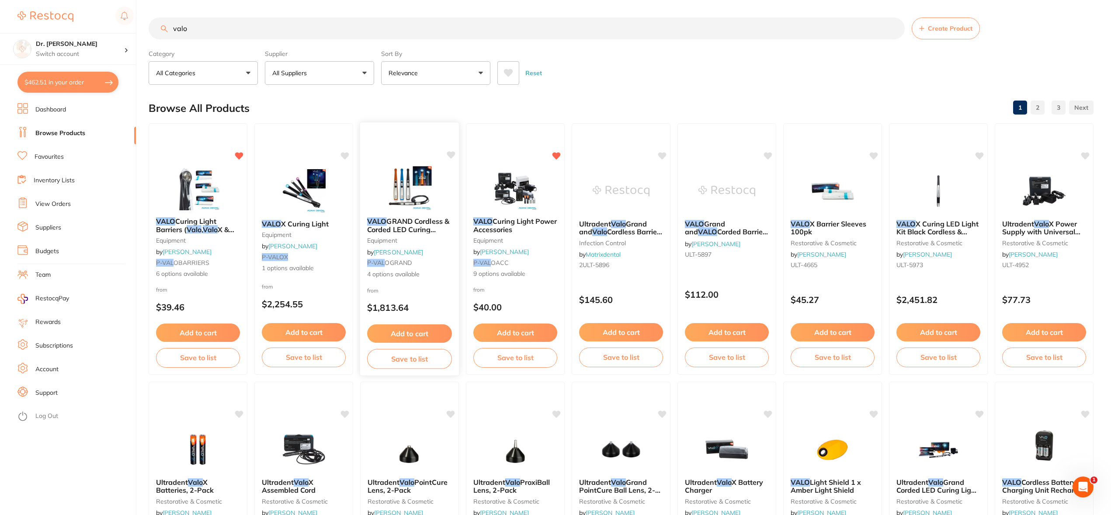
click at [409, 195] on img at bounding box center [409, 188] width 57 height 44
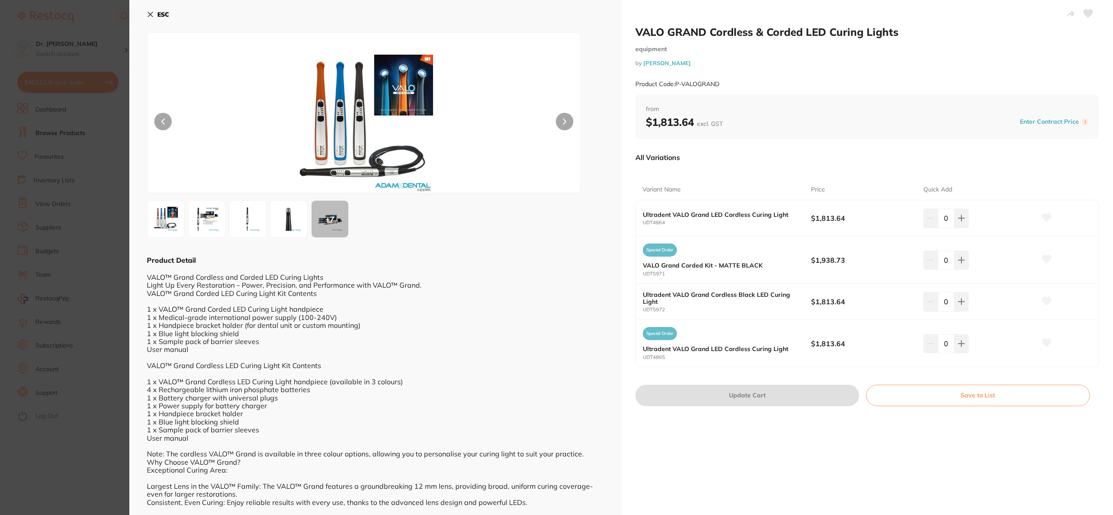
click at [150, 14] on icon at bounding box center [150, 14] width 5 height 5
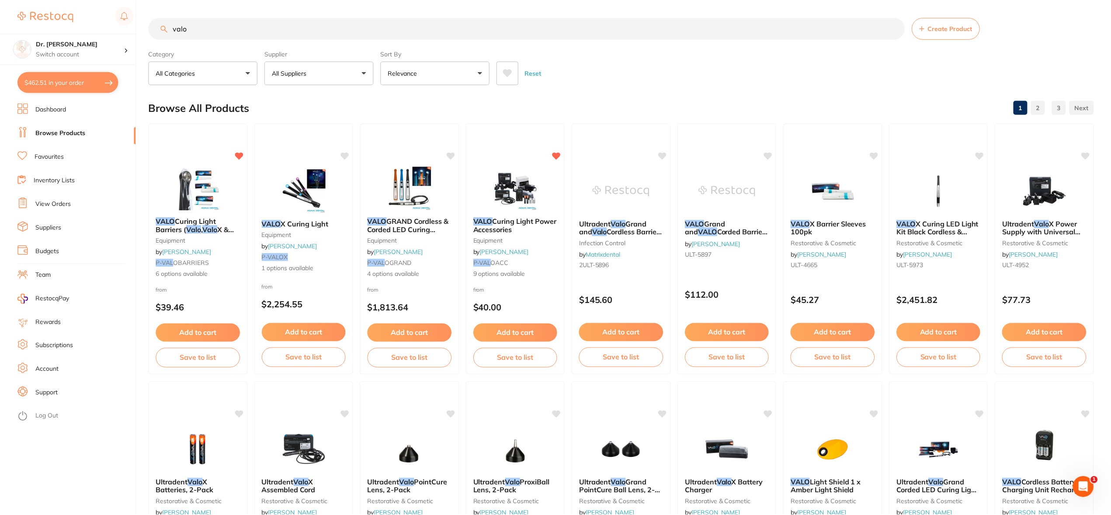
scroll to position [4, 0]
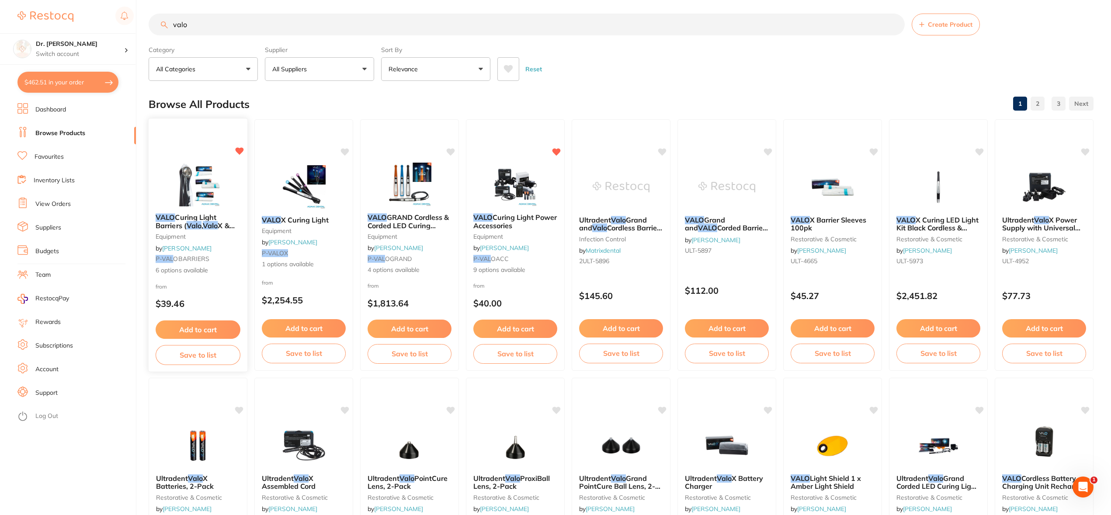
click at [210, 173] on img at bounding box center [197, 184] width 57 height 44
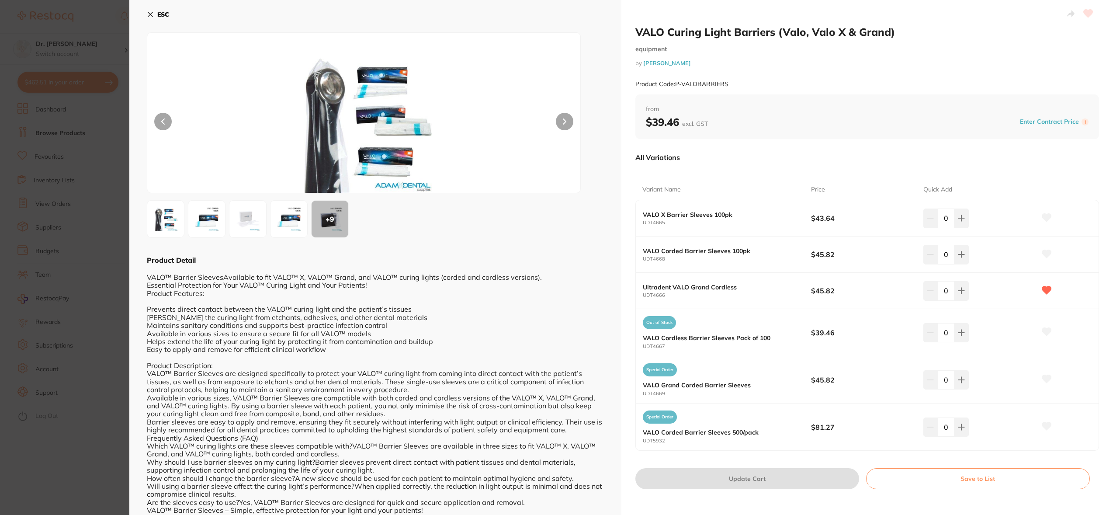
click at [147, 14] on icon at bounding box center [150, 14] width 7 height 7
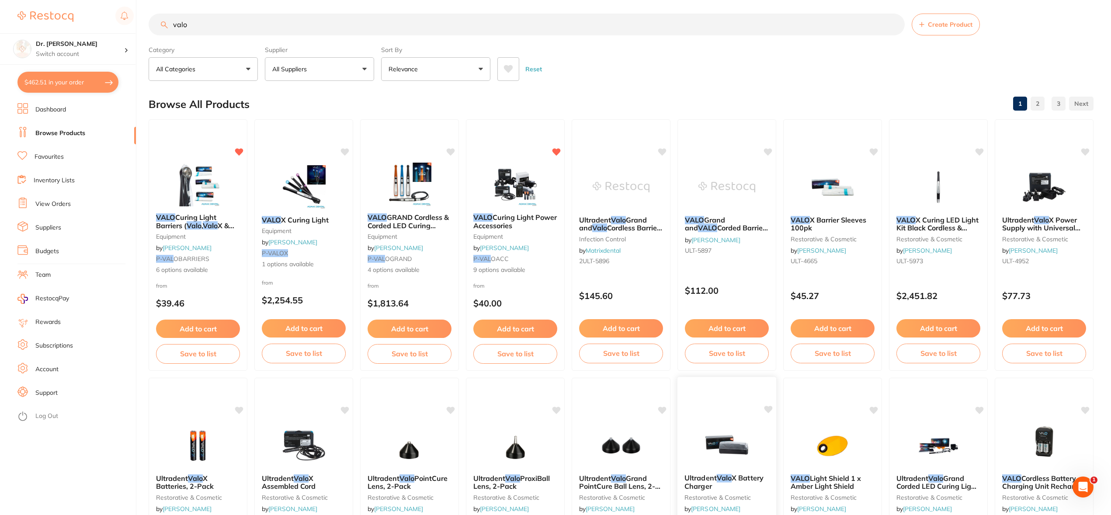
click at [740, 456] on img at bounding box center [726, 444] width 57 height 44
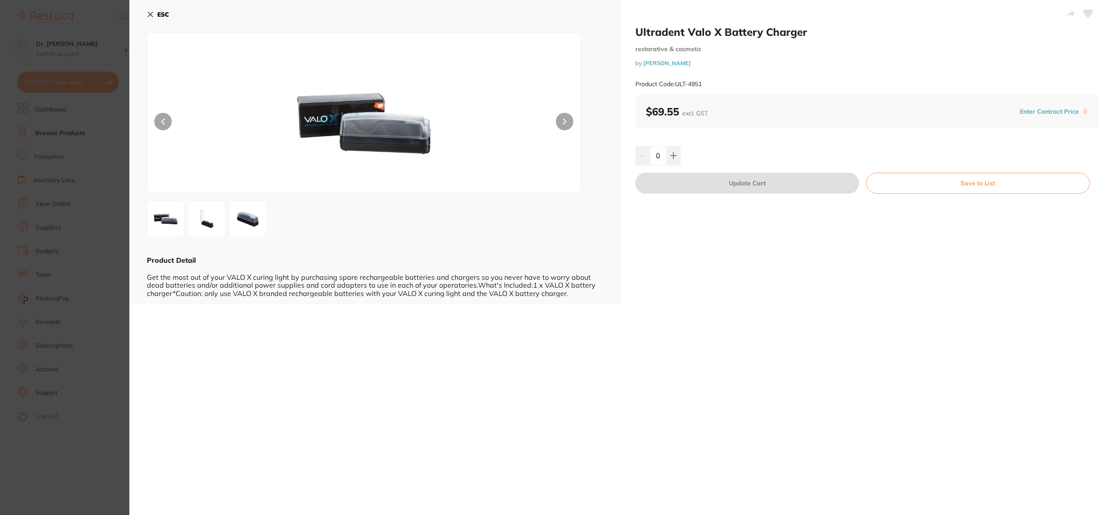
click at [148, 16] on icon at bounding box center [150, 14] width 7 height 7
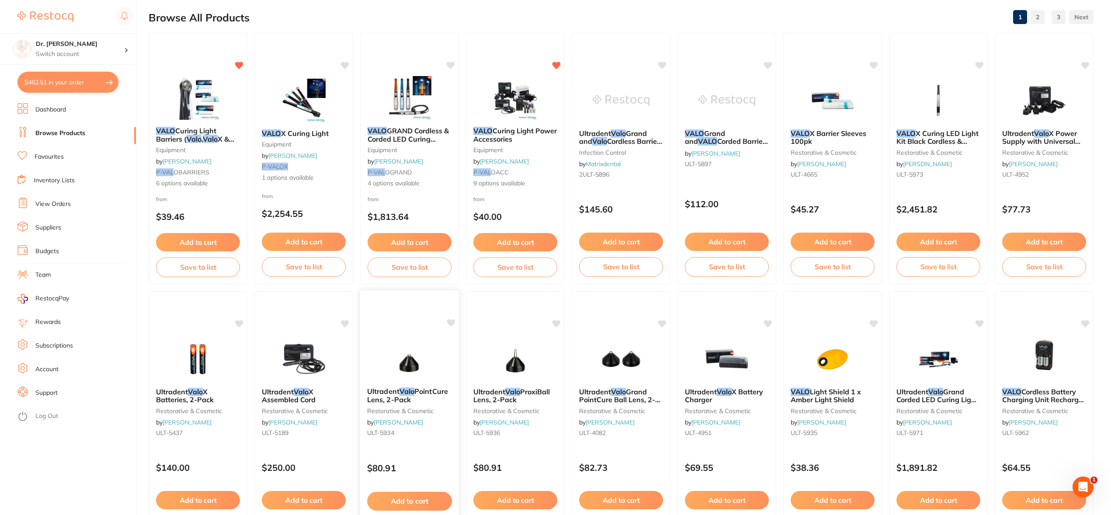
scroll to position [90, 0]
click at [521, 367] on img at bounding box center [514, 358] width 57 height 44
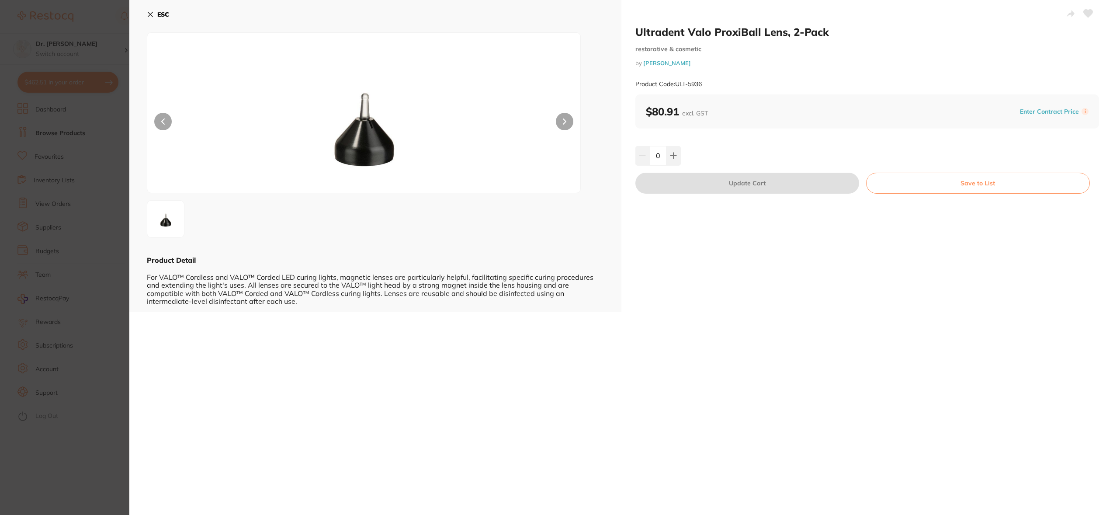
click at [149, 13] on icon at bounding box center [150, 14] width 5 height 5
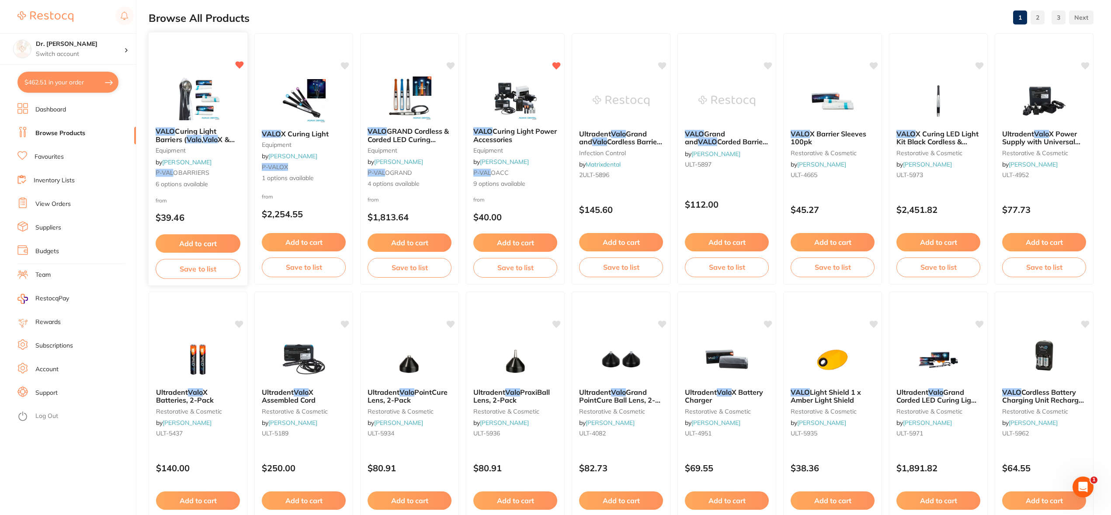
click at [199, 91] on img at bounding box center [197, 98] width 57 height 44
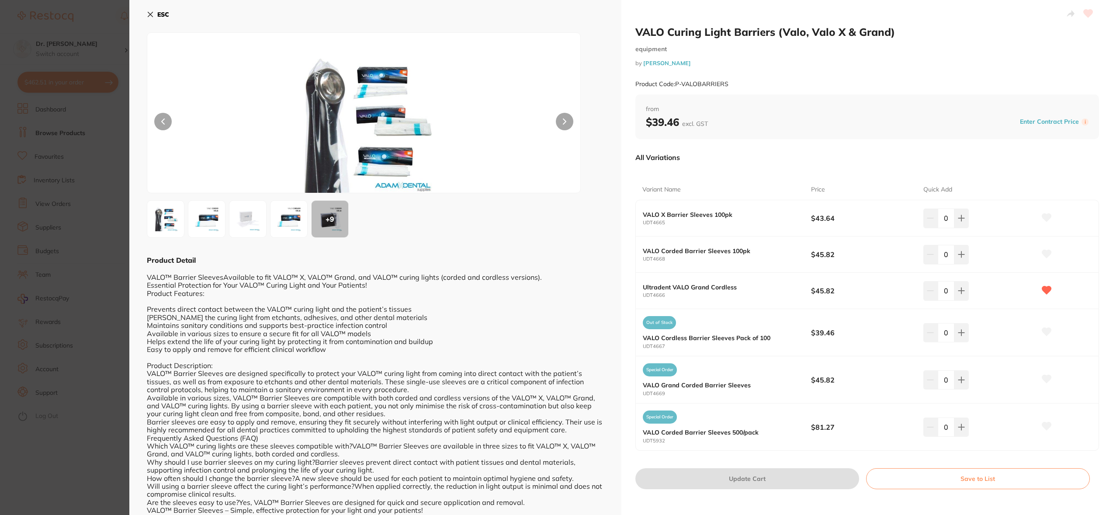
click at [735, 336] on b "VALO Cordless Barrier Sleeves Pack of 100" at bounding box center [719, 337] width 152 height 7
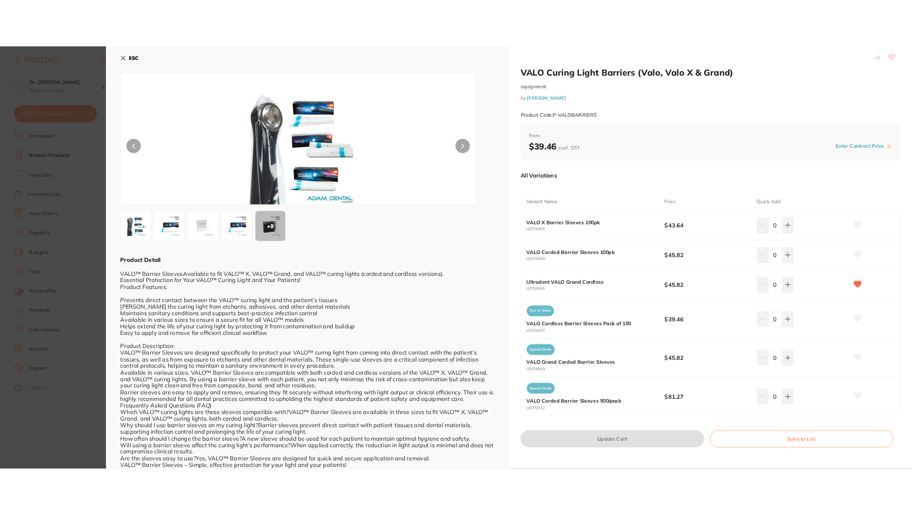
scroll to position [13, 0]
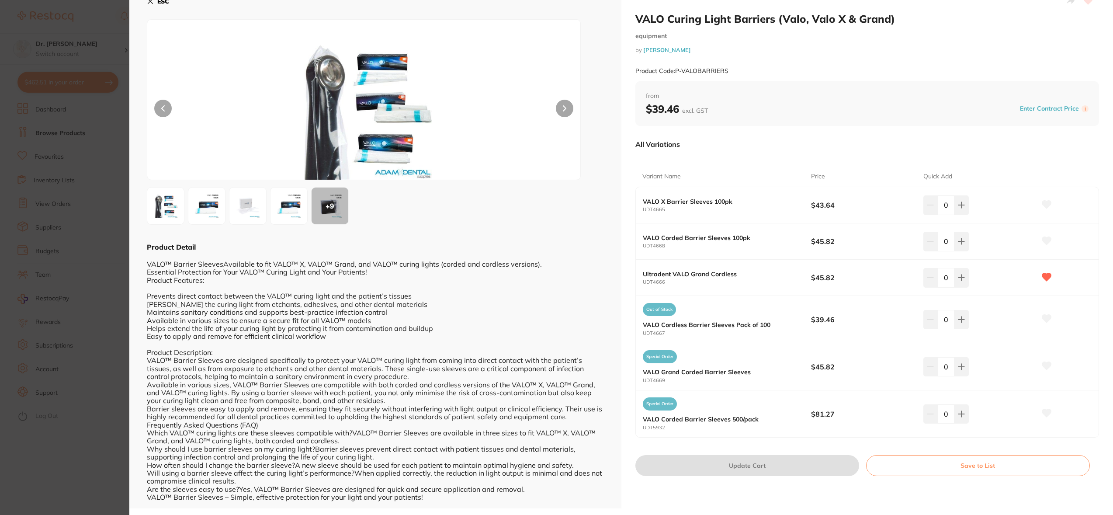
click at [213, 201] on img at bounding box center [206, 205] width 31 height 31
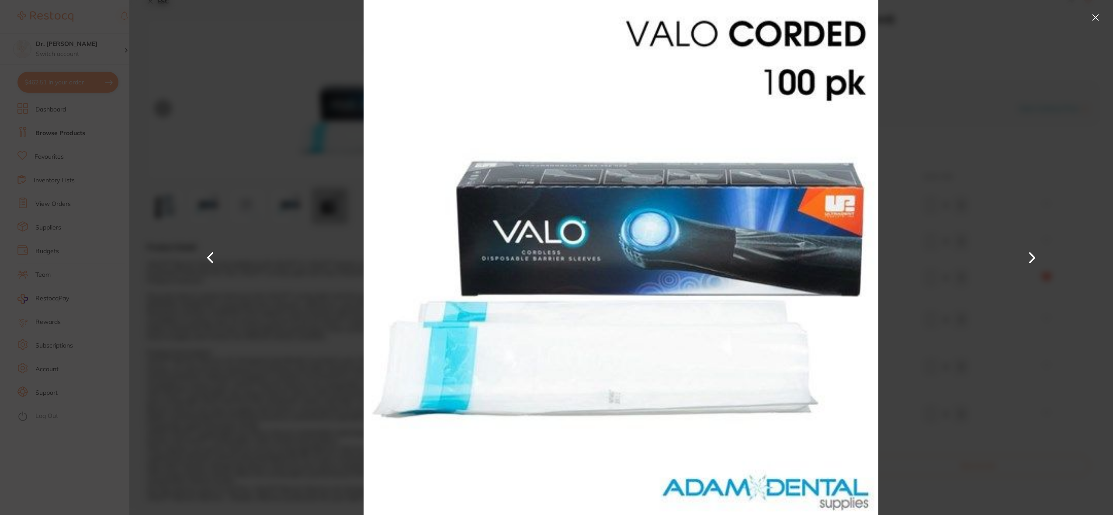
click at [1033, 255] on button at bounding box center [1031, 257] width 21 height 257
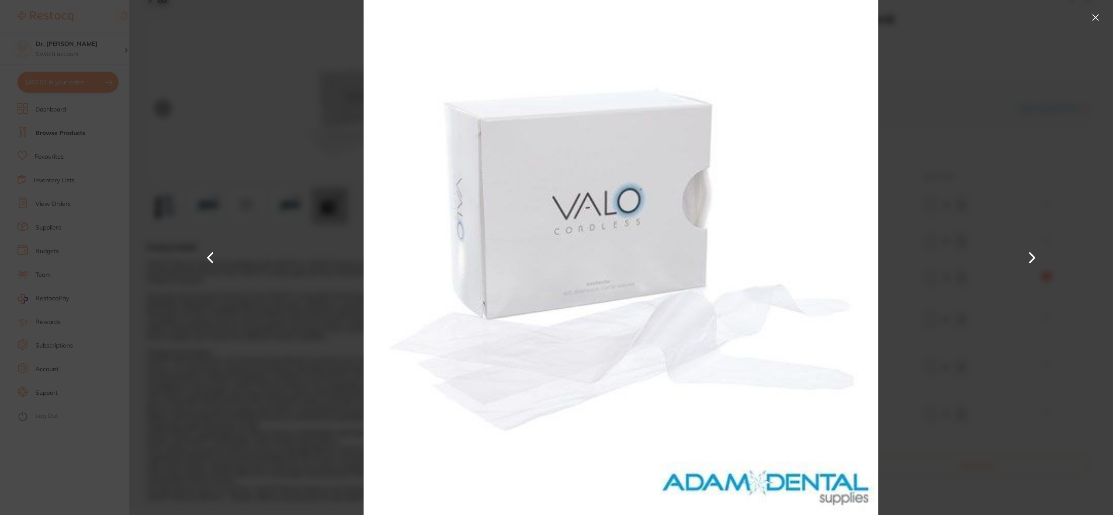
click at [1034, 258] on button at bounding box center [1031, 257] width 21 height 257
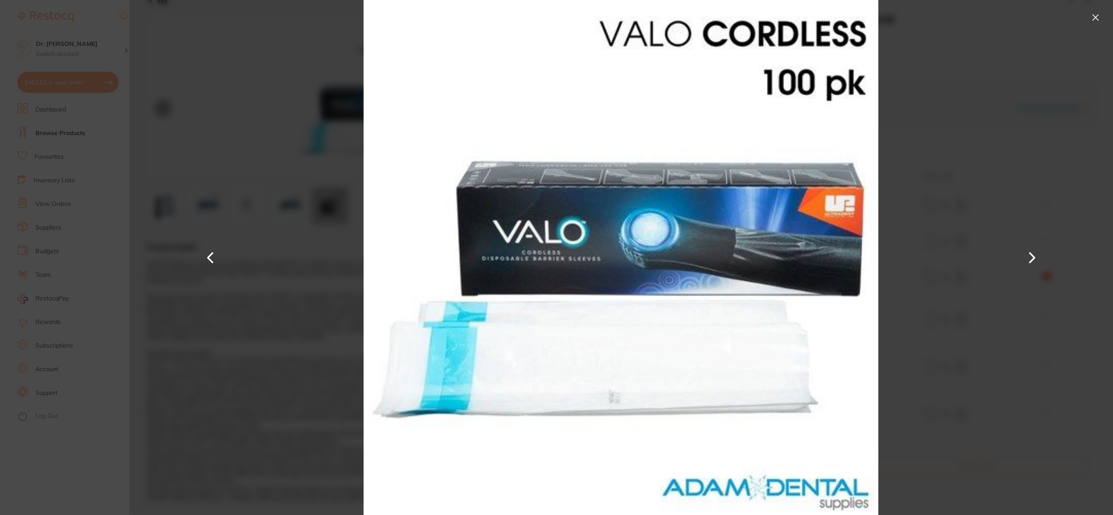
click at [212, 256] on button at bounding box center [210, 257] width 21 height 257
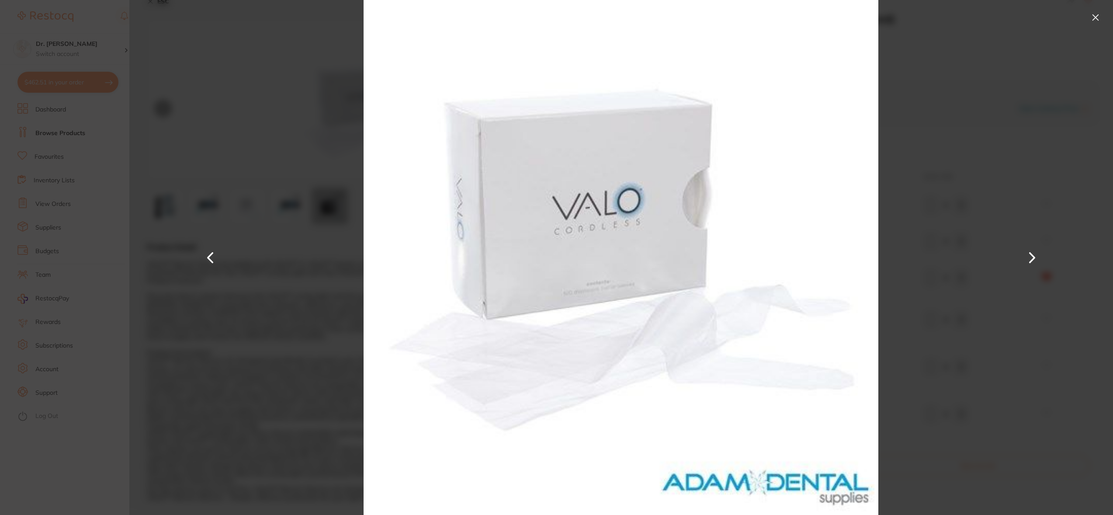
click at [1097, 19] on button at bounding box center [1095, 17] width 14 height 14
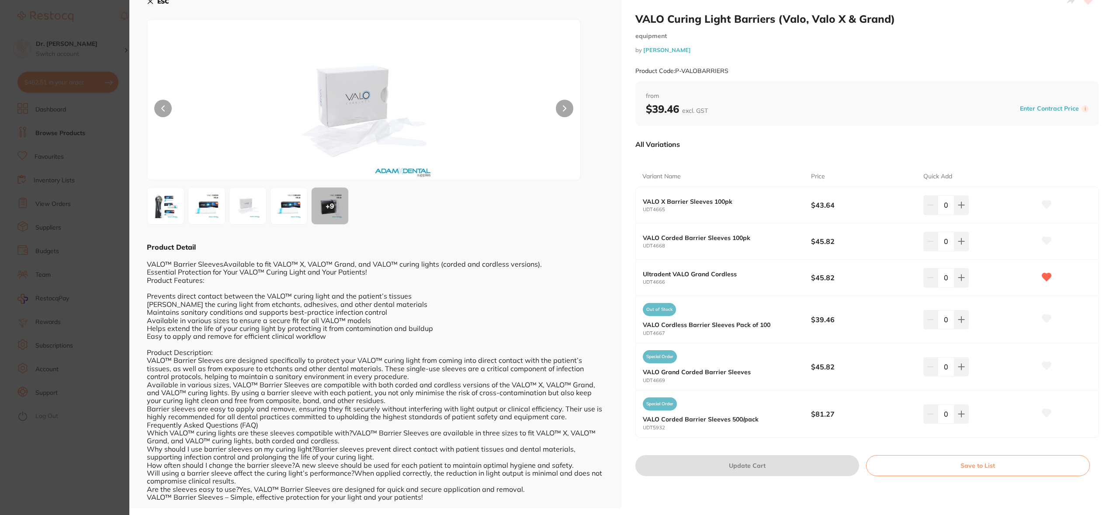
click at [172, 211] on img at bounding box center [165, 205] width 31 height 31
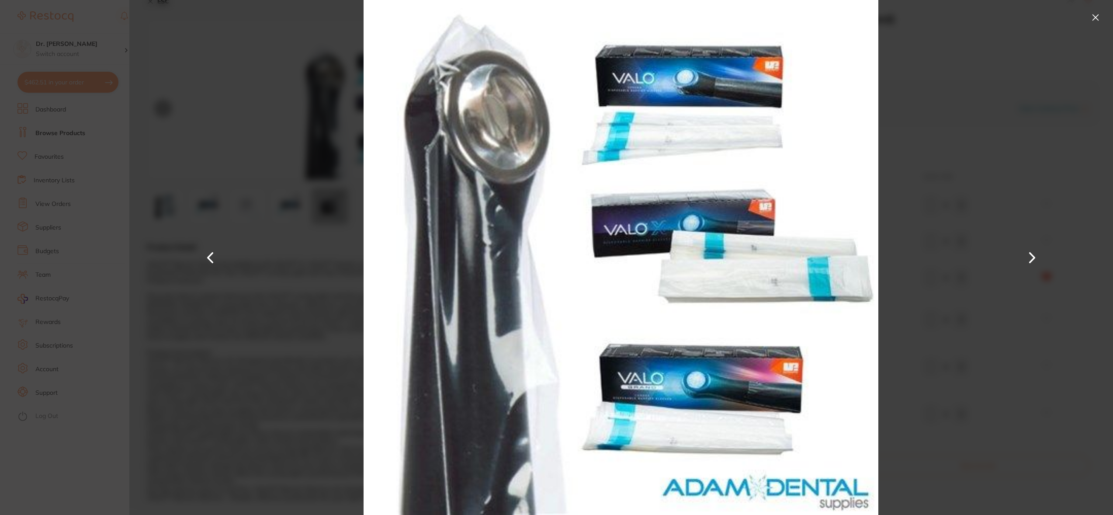
click at [1018, 99] on div at bounding box center [620, 257] width 983 height 515
click at [1097, 13] on button at bounding box center [1095, 17] width 14 height 14
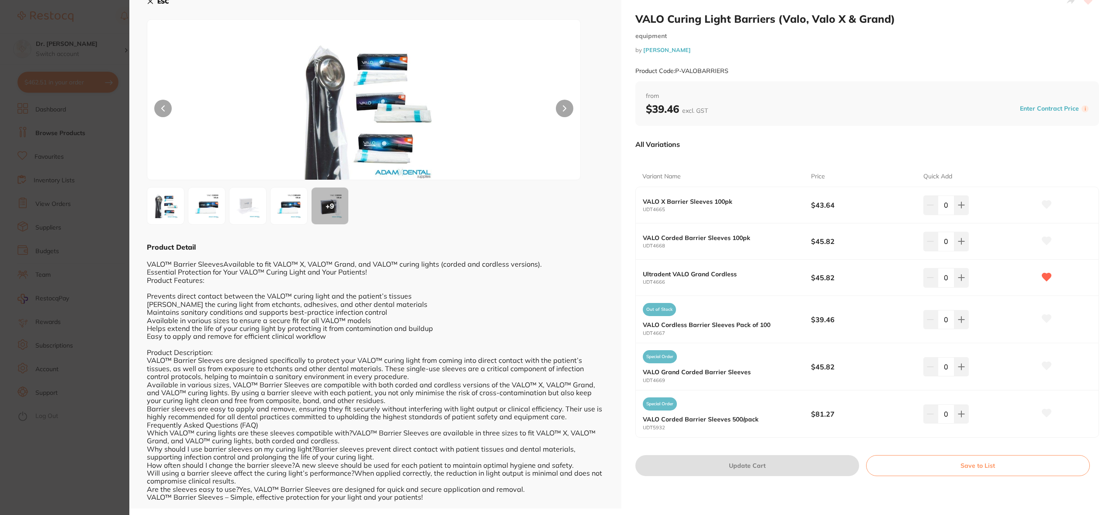
click at [335, 204] on div "+ 9" at bounding box center [329, 205] width 37 height 37
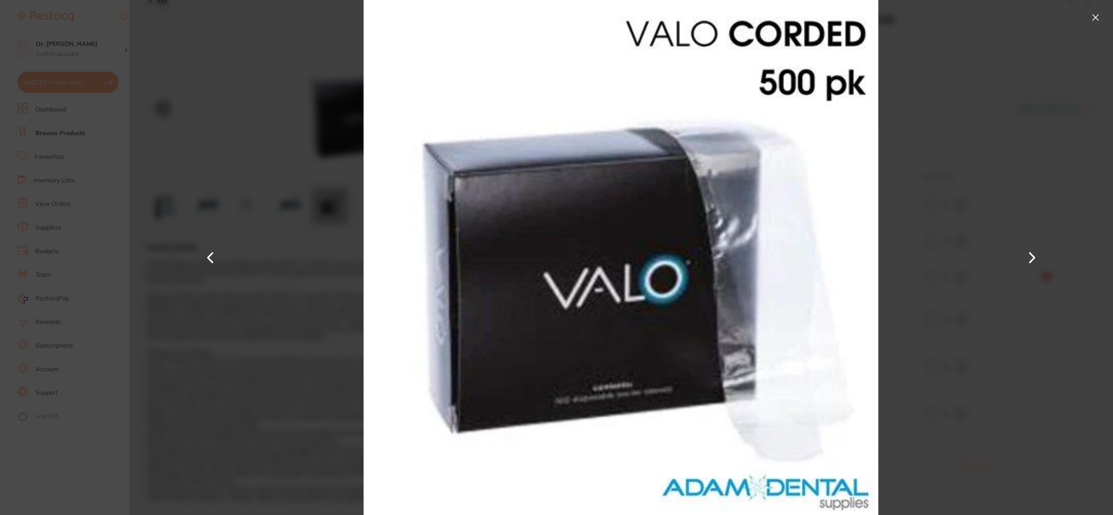
click at [1028, 258] on button at bounding box center [1031, 257] width 21 height 257
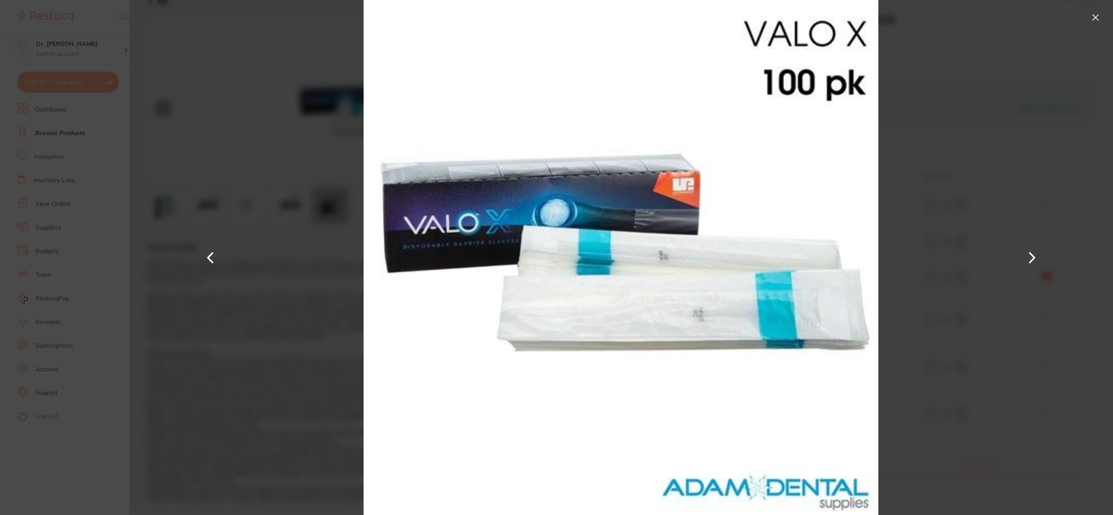
click at [1028, 258] on button at bounding box center [1031, 257] width 21 height 257
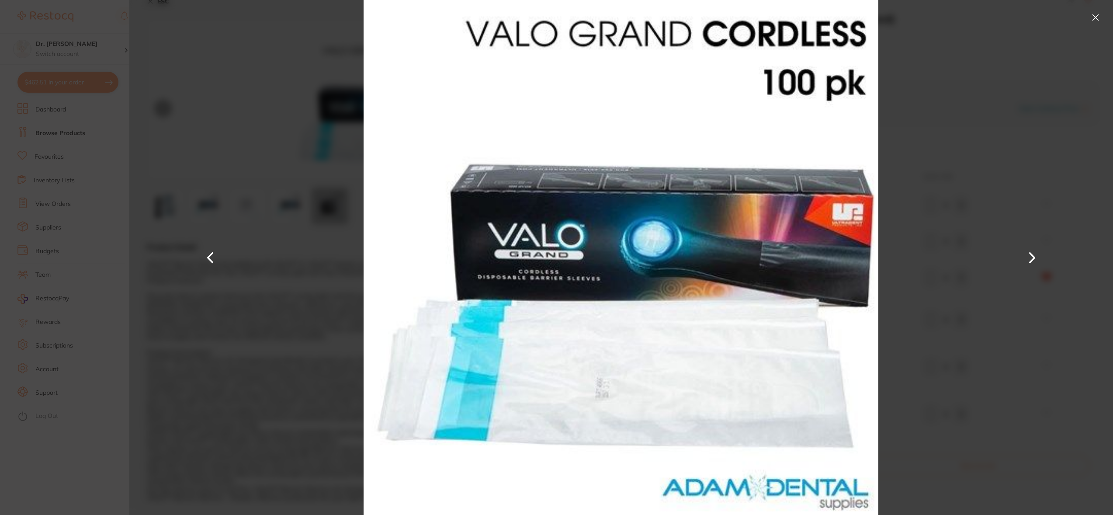
click at [1028, 258] on button at bounding box center [1031, 257] width 21 height 257
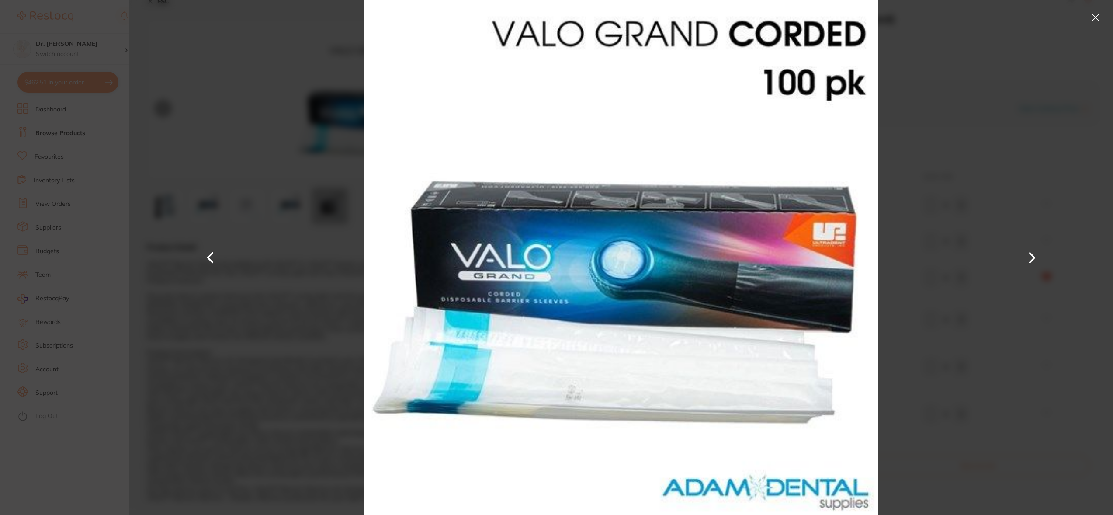
click at [1028, 258] on button at bounding box center [1031, 257] width 21 height 257
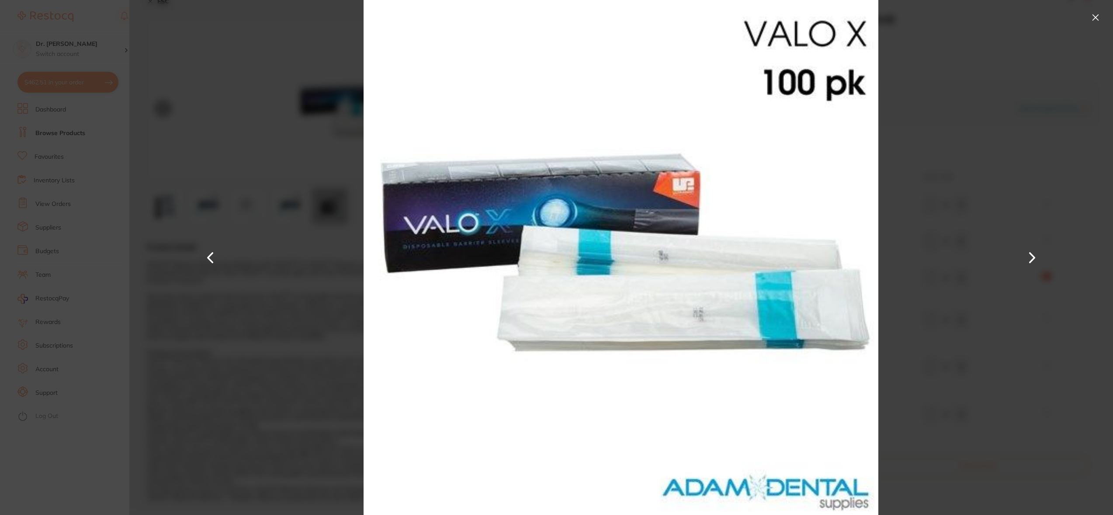
click at [1028, 258] on button at bounding box center [1031, 257] width 21 height 257
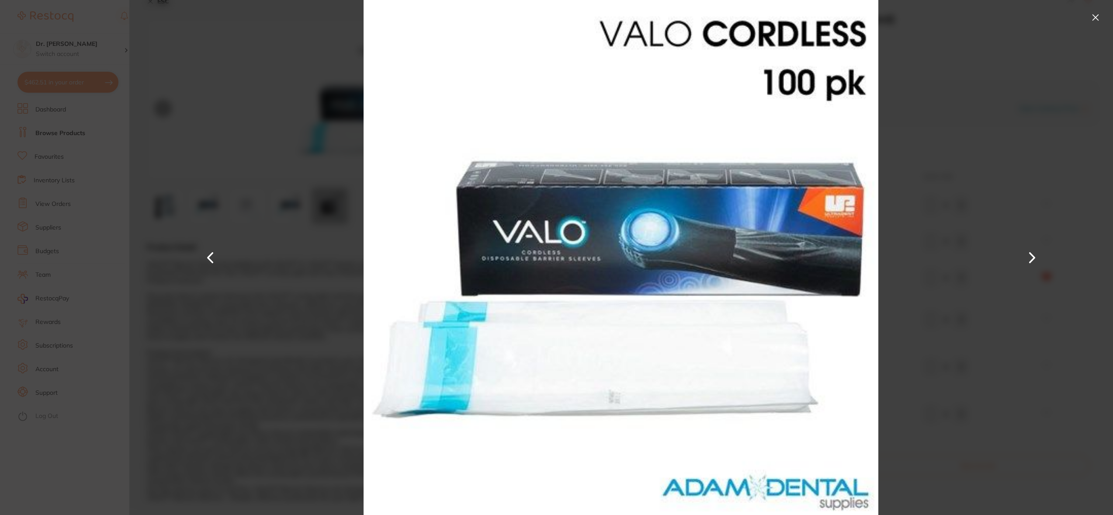
click at [1028, 258] on button at bounding box center [1031, 257] width 21 height 257
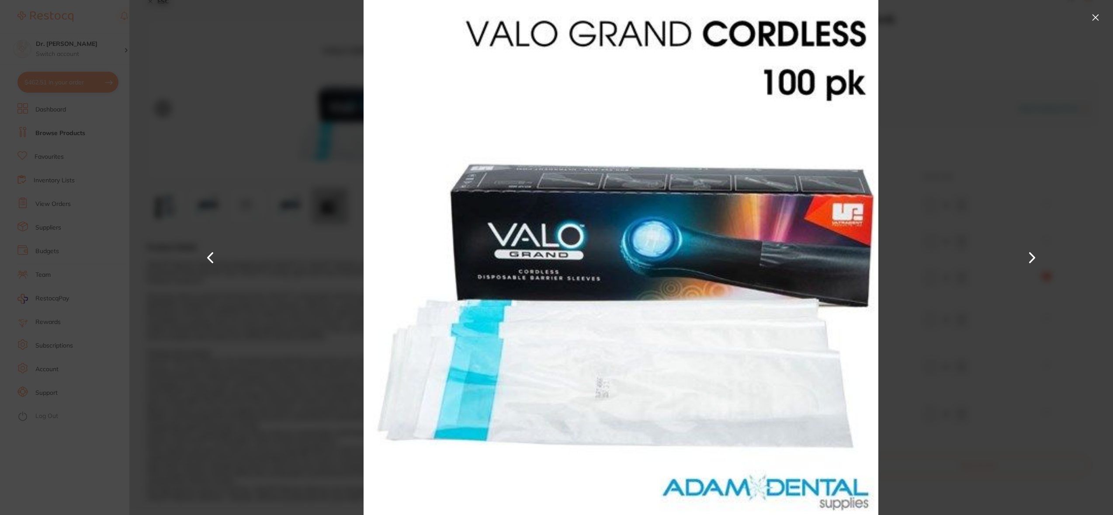
click at [1028, 258] on button at bounding box center [1031, 257] width 21 height 257
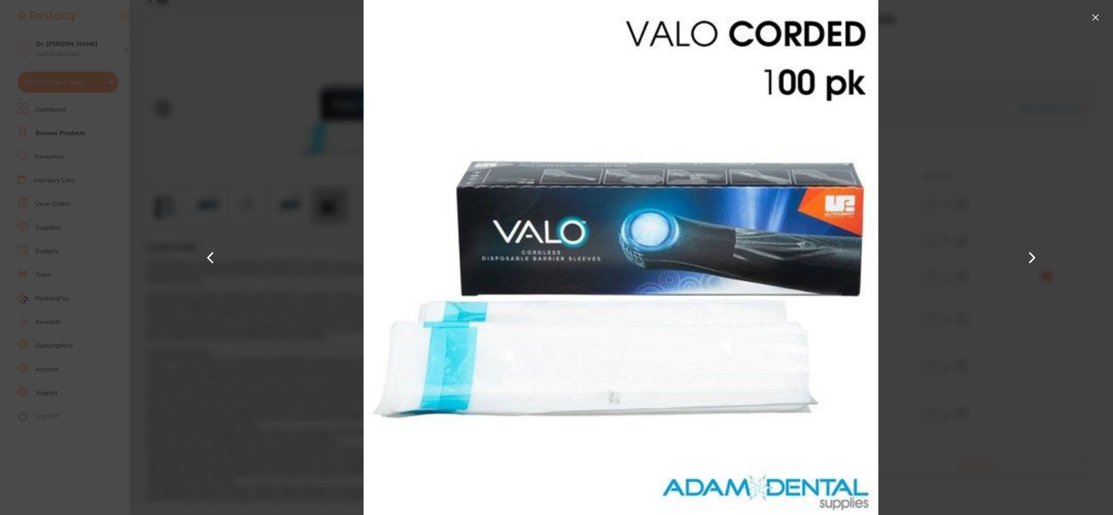
click at [1028, 258] on button at bounding box center [1031, 257] width 21 height 257
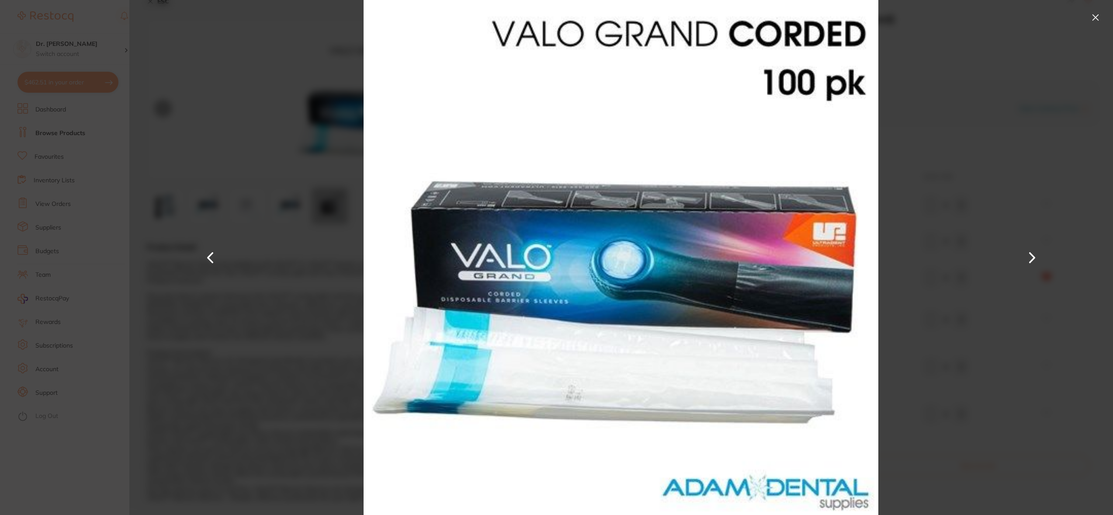
click at [1028, 258] on button at bounding box center [1031, 257] width 21 height 257
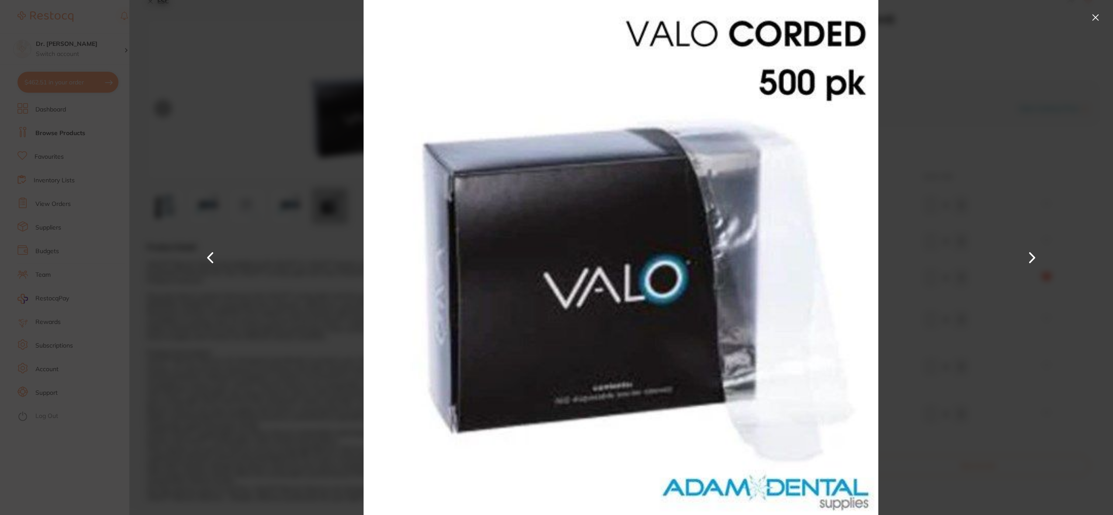
click at [1030, 263] on button at bounding box center [1031, 257] width 21 height 257
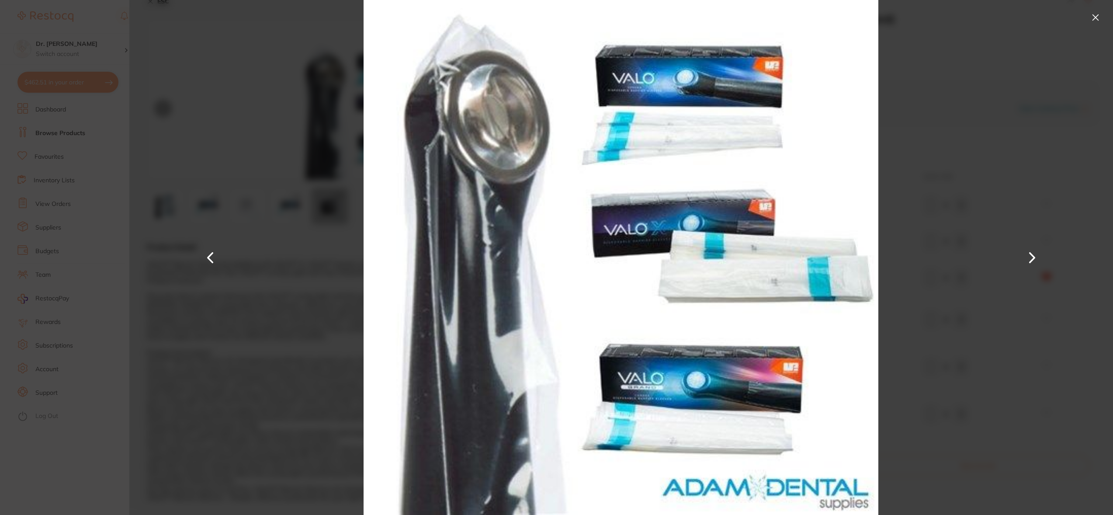
click at [1030, 263] on button at bounding box center [1031, 257] width 21 height 257
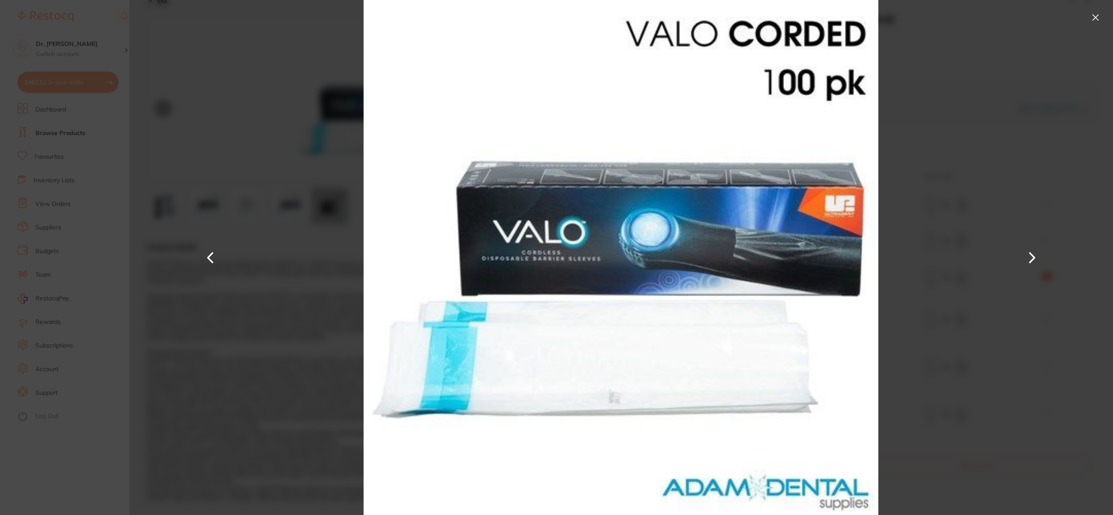
click at [1030, 263] on button at bounding box center [1031, 257] width 21 height 257
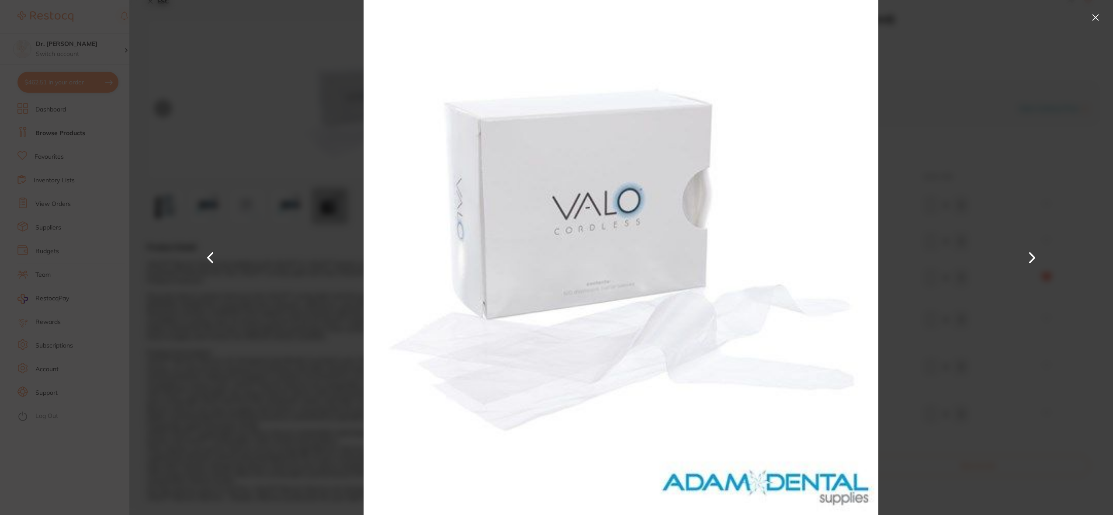
click at [1030, 263] on button at bounding box center [1031, 257] width 21 height 257
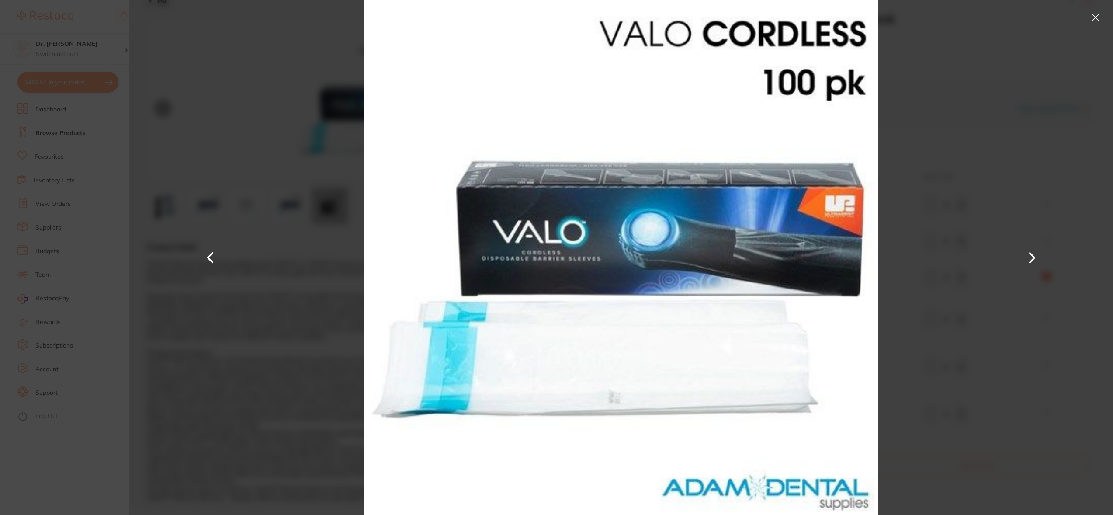
click at [207, 255] on button at bounding box center [210, 257] width 21 height 257
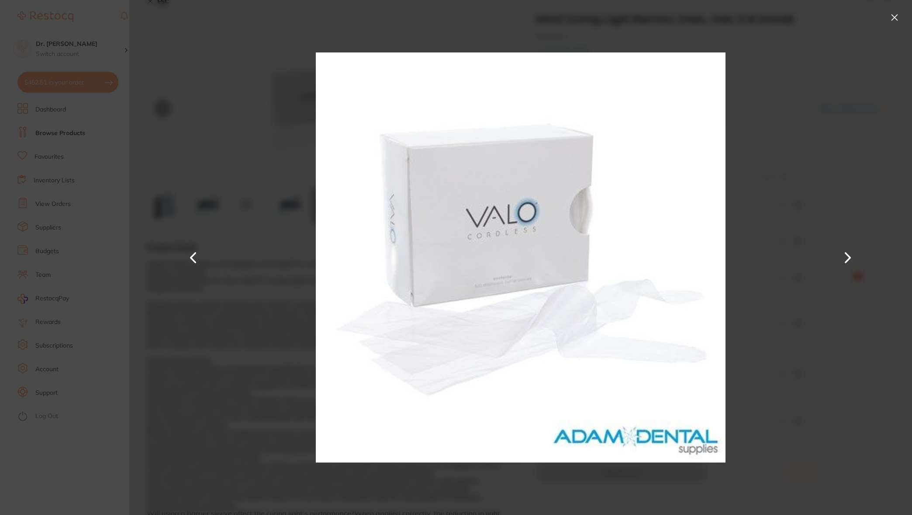
drag, startPoint x: 584, startPoint y: 265, endPoint x: 900, endPoint y: 138, distance: 341.3
click at [0, 0] on section "VALO Curing Light Barriers (Valo, Valo X & Grand) equipment by [PERSON_NAME] Pr…" at bounding box center [456, 257] width 912 height 515
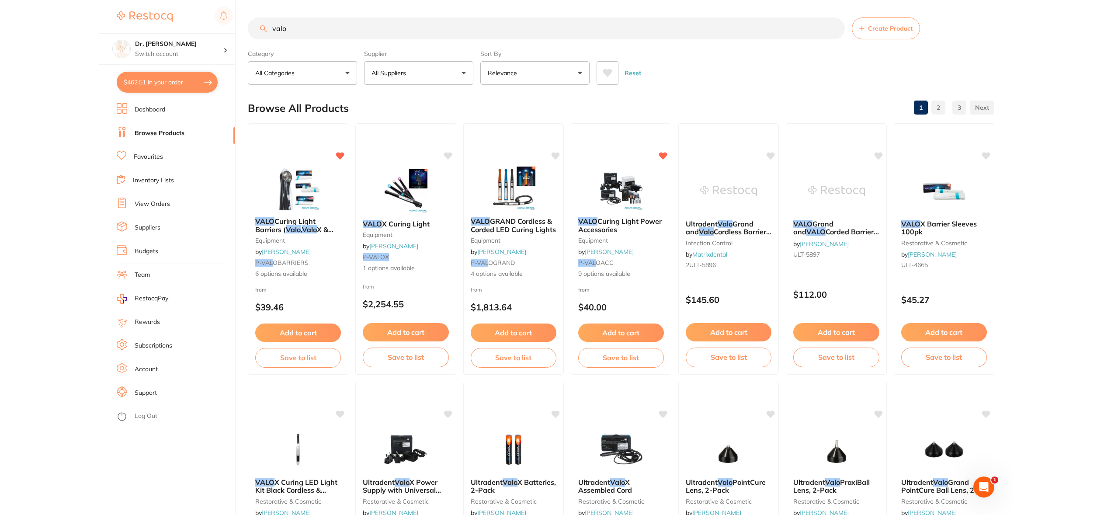
scroll to position [90, 0]
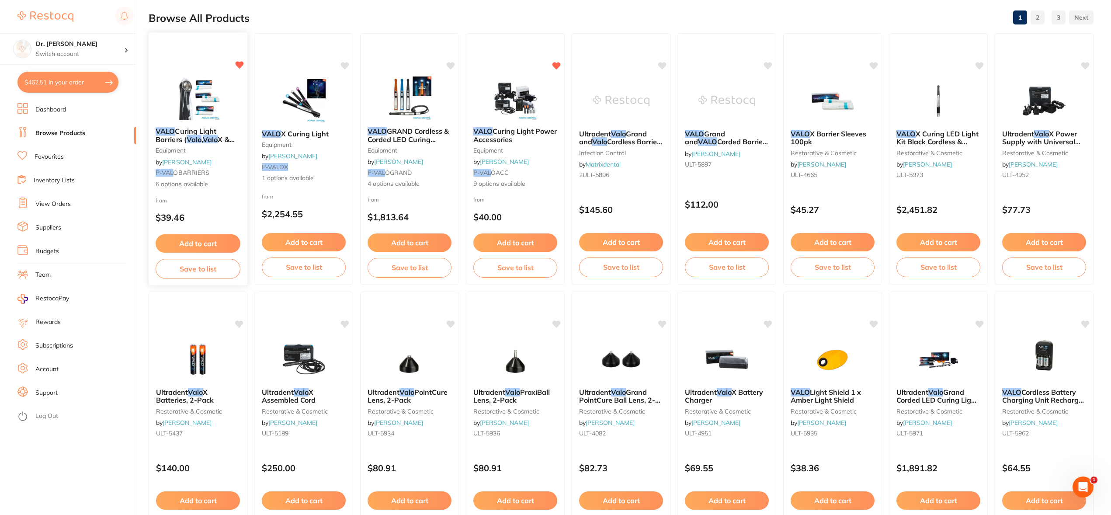
click at [199, 87] on img at bounding box center [197, 98] width 57 height 44
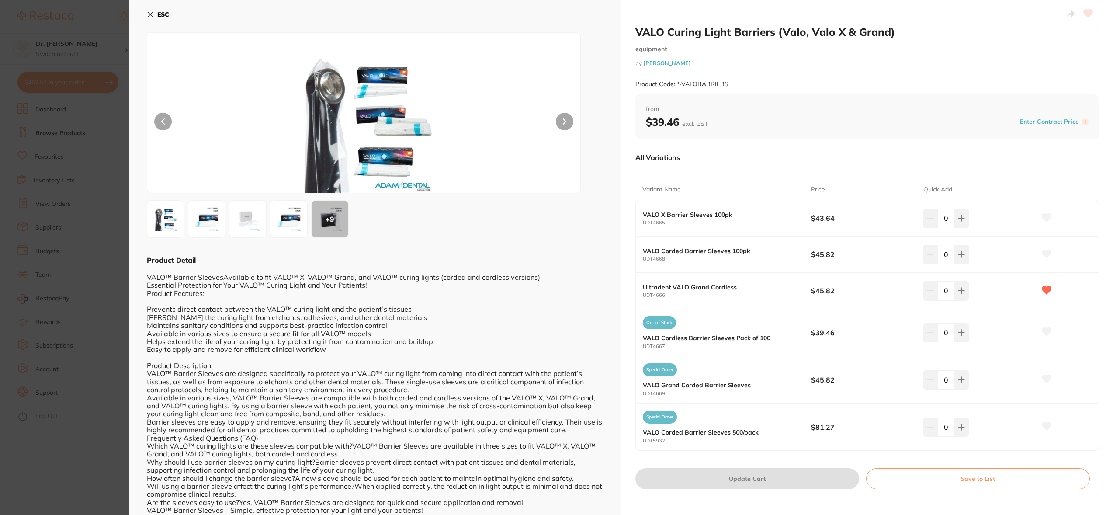
click at [198, 218] on img at bounding box center [206, 218] width 31 height 31
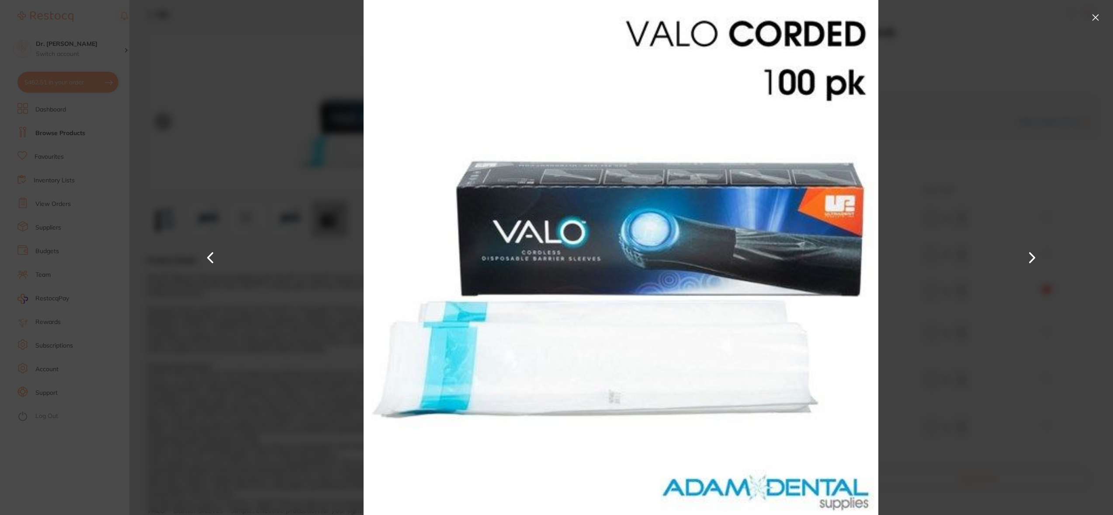
click at [1093, 17] on button at bounding box center [1095, 17] width 14 height 14
